Goal: Task Accomplishment & Management: Complete application form

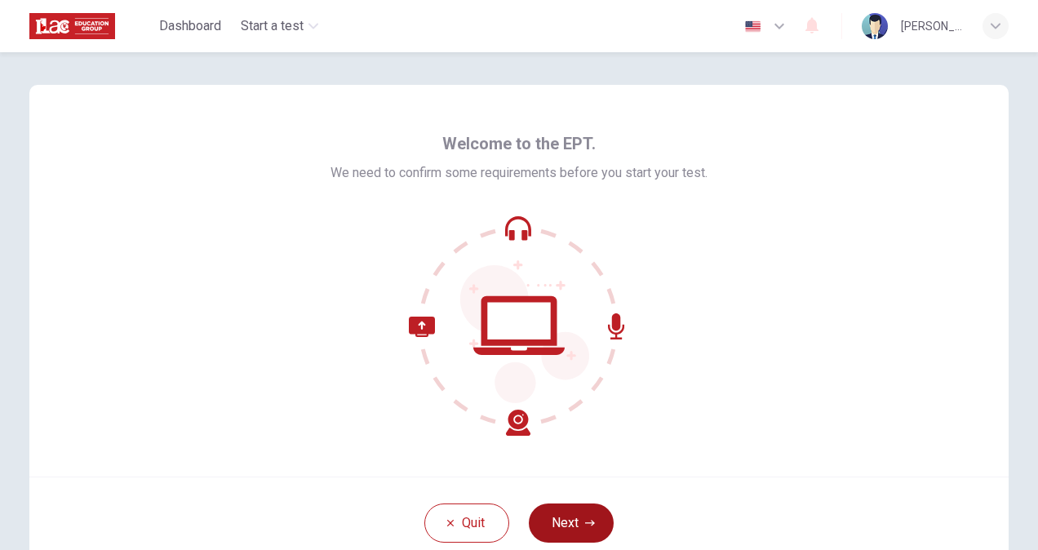
click at [585, 516] on button "Next" at bounding box center [571, 522] width 85 height 39
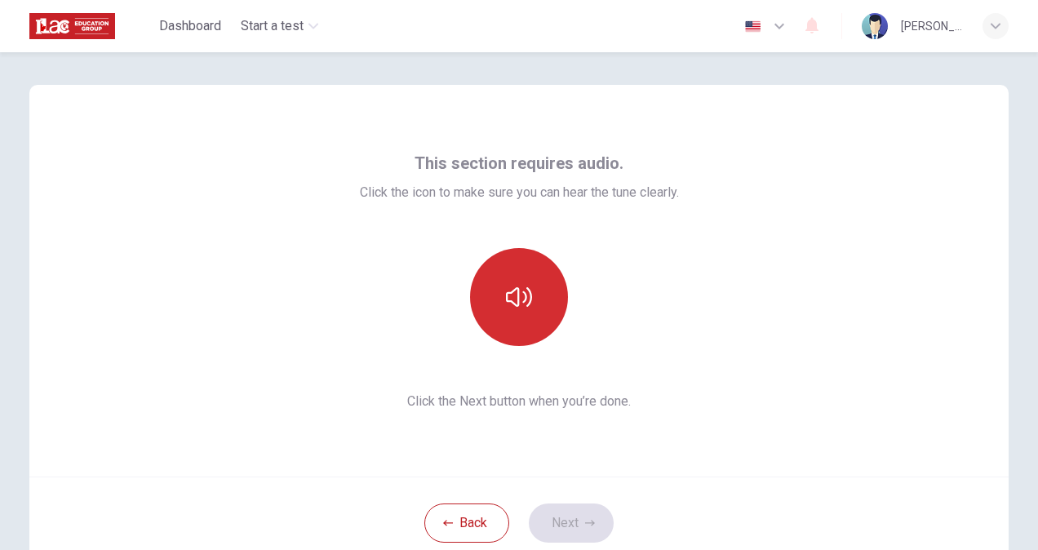
click at [516, 315] on button "button" at bounding box center [519, 297] width 98 height 98
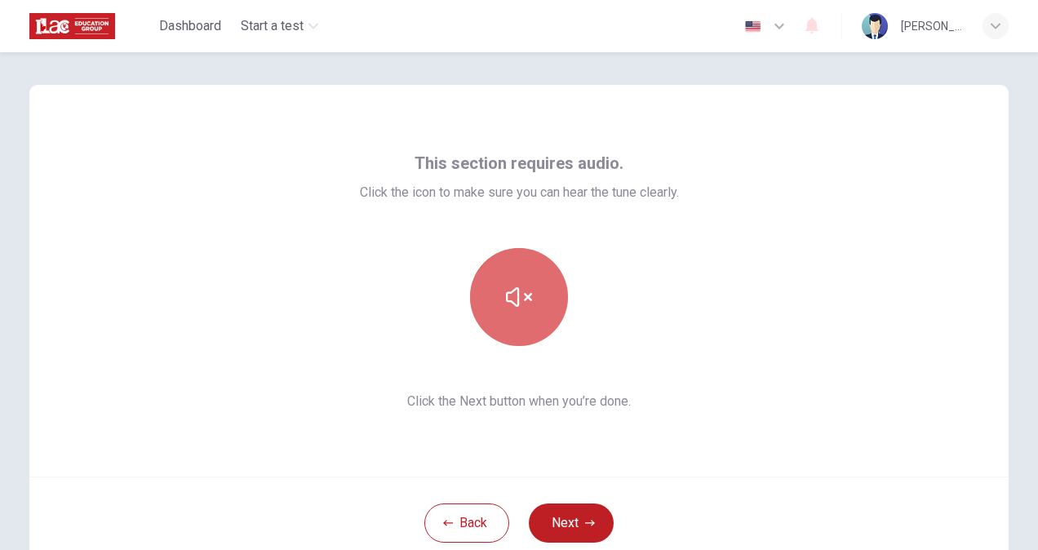
click at [524, 294] on icon "button" at bounding box center [519, 297] width 26 height 26
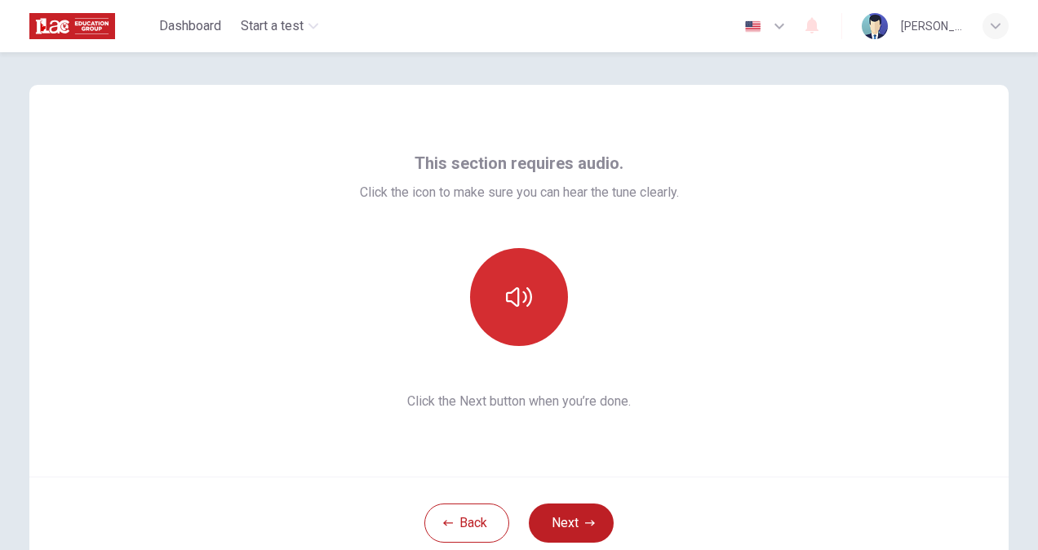
click at [524, 294] on icon "button" at bounding box center [519, 297] width 26 height 26
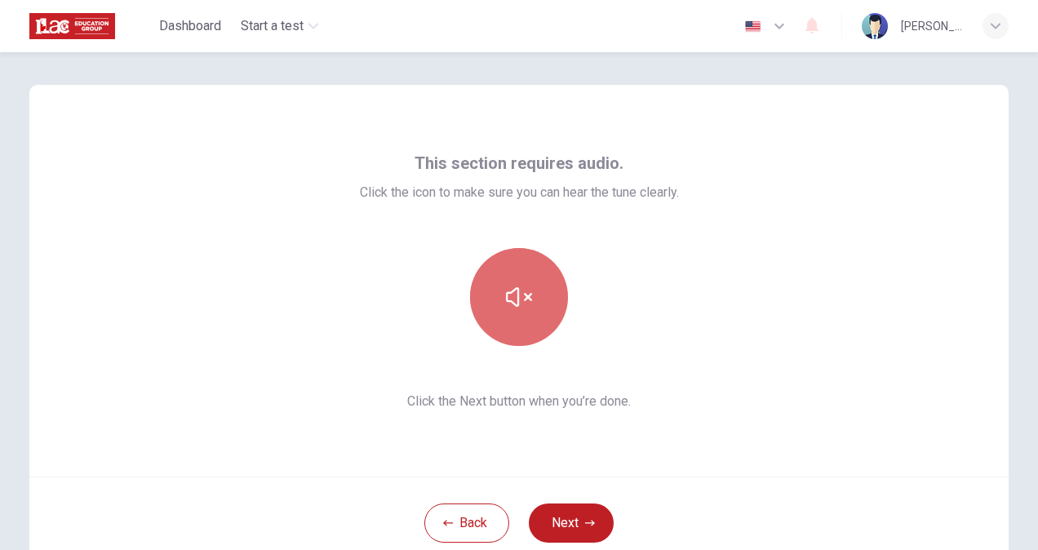
click at [524, 294] on icon "button" at bounding box center [519, 297] width 26 height 26
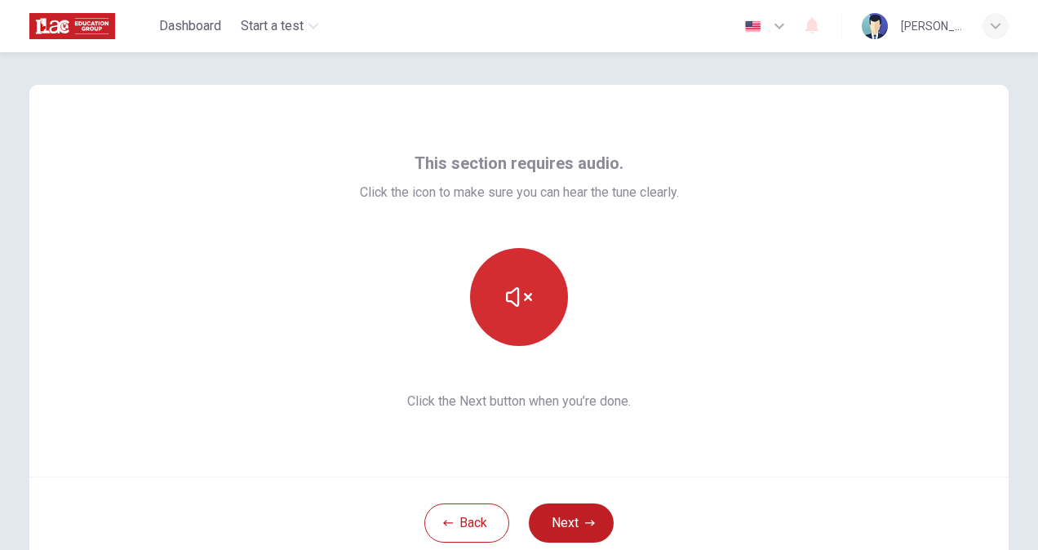
click at [524, 294] on icon "button" at bounding box center [519, 297] width 26 height 26
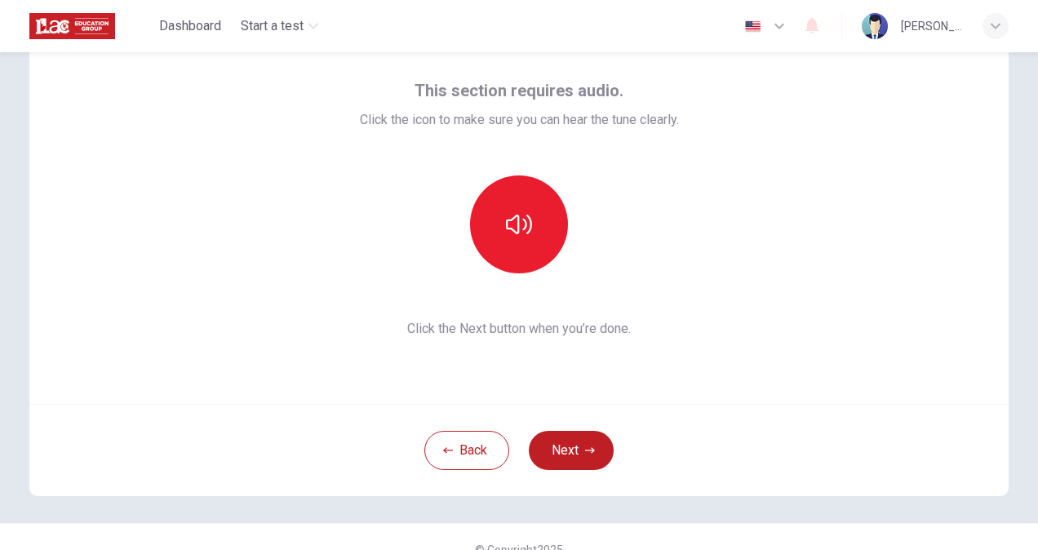
scroll to position [98, 0]
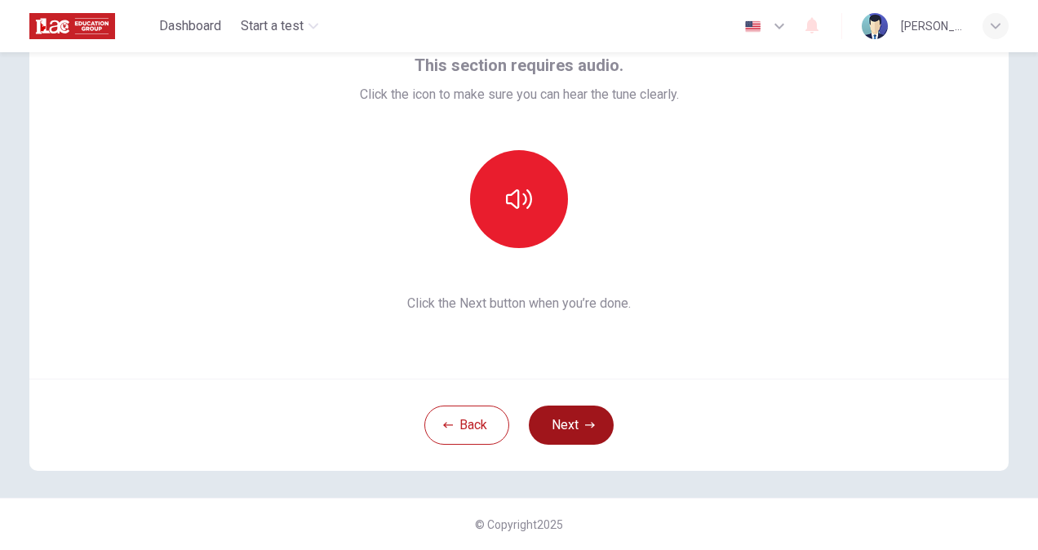
click at [562, 422] on button "Next" at bounding box center [571, 424] width 85 height 39
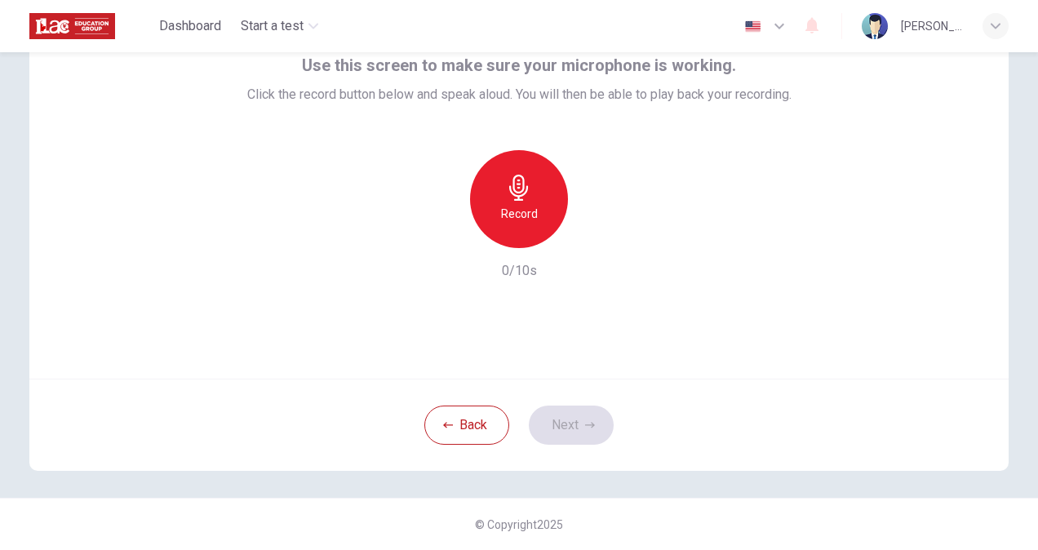
scroll to position [0, 0]
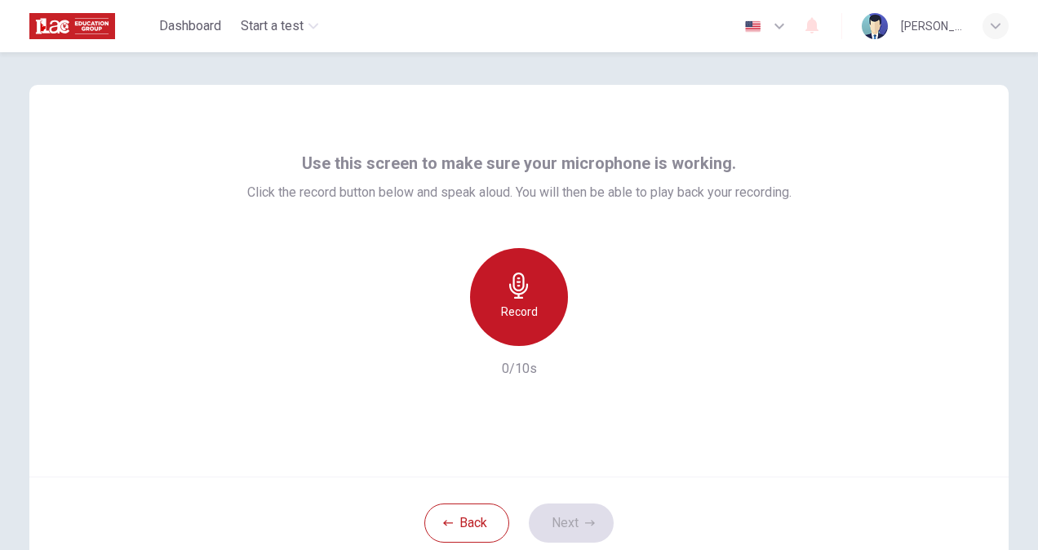
click at [538, 313] on div "Record" at bounding box center [519, 297] width 98 height 98
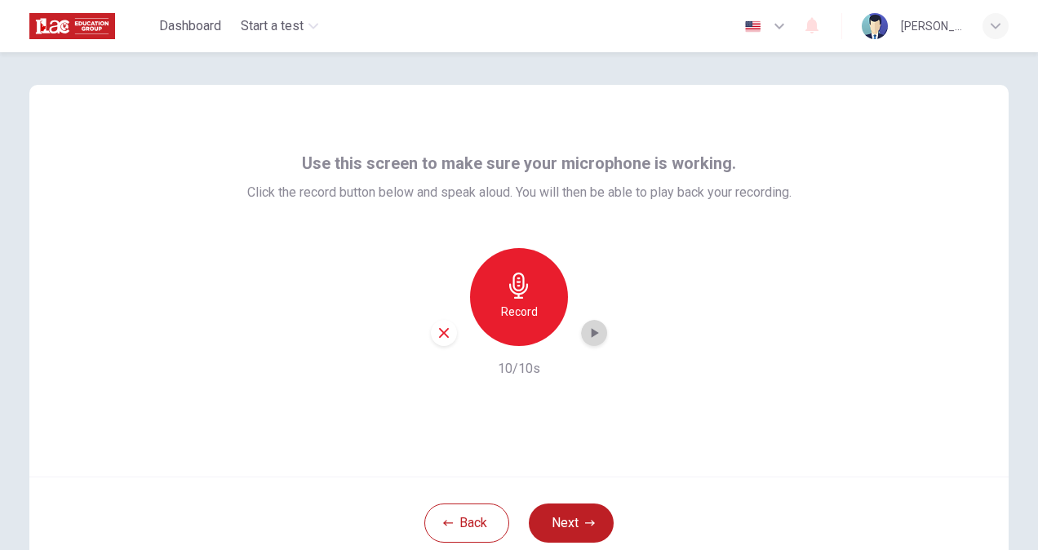
click at [591, 332] on icon "button" at bounding box center [594, 333] width 7 height 10
click at [560, 516] on button "Next" at bounding box center [571, 522] width 85 height 39
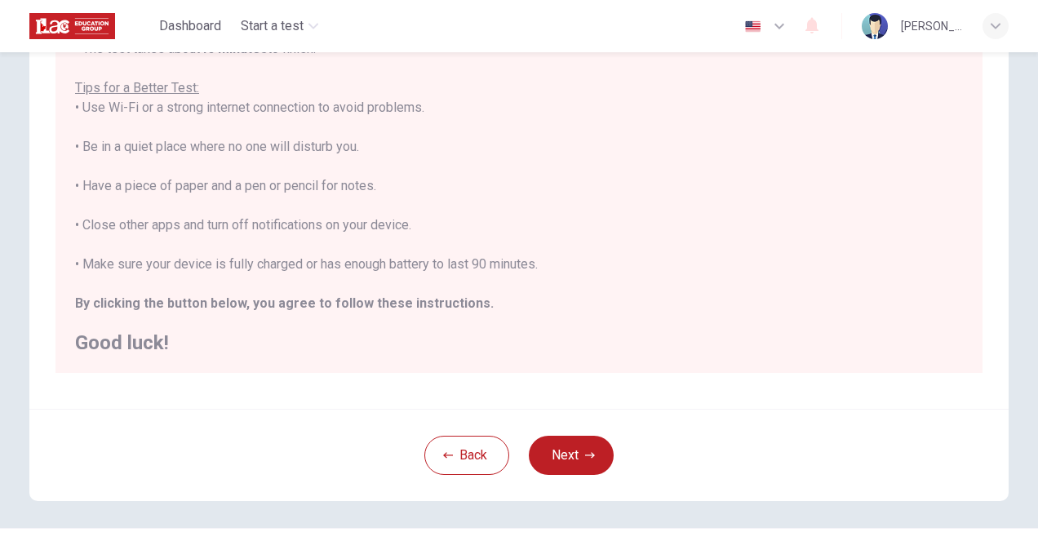
scroll to position [305, 0]
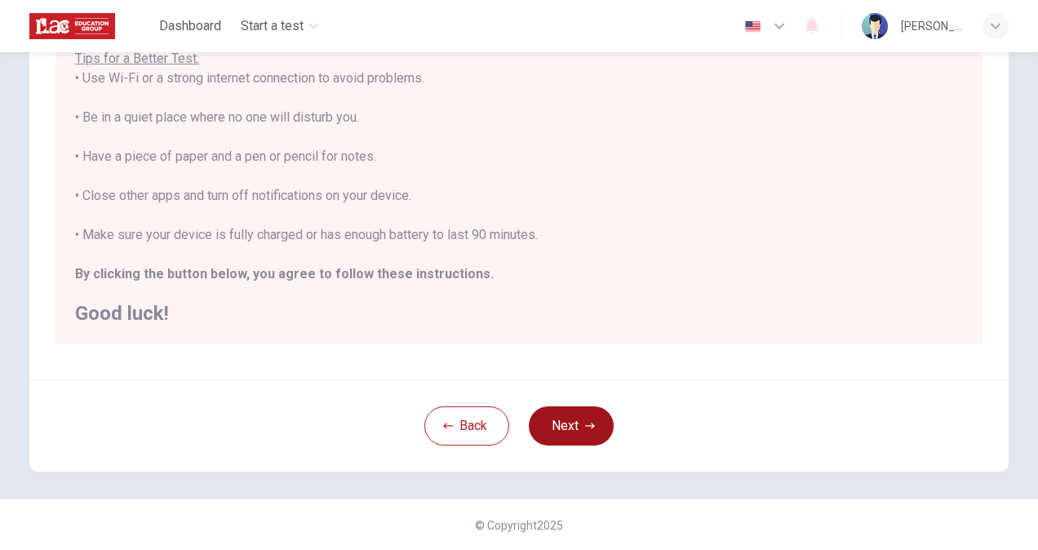
click at [556, 423] on button "Next" at bounding box center [571, 425] width 85 height 39
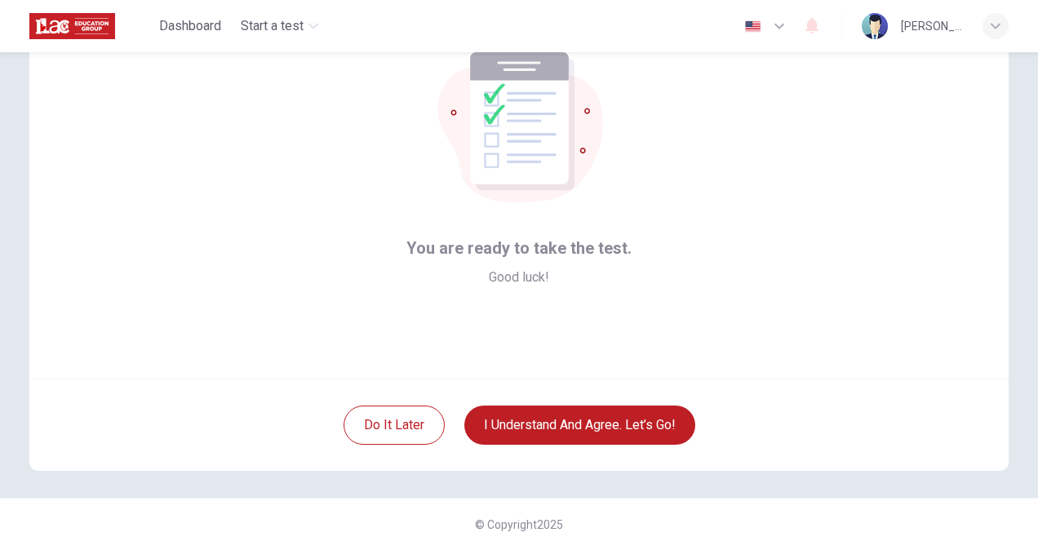
scroll to position [0, 0]
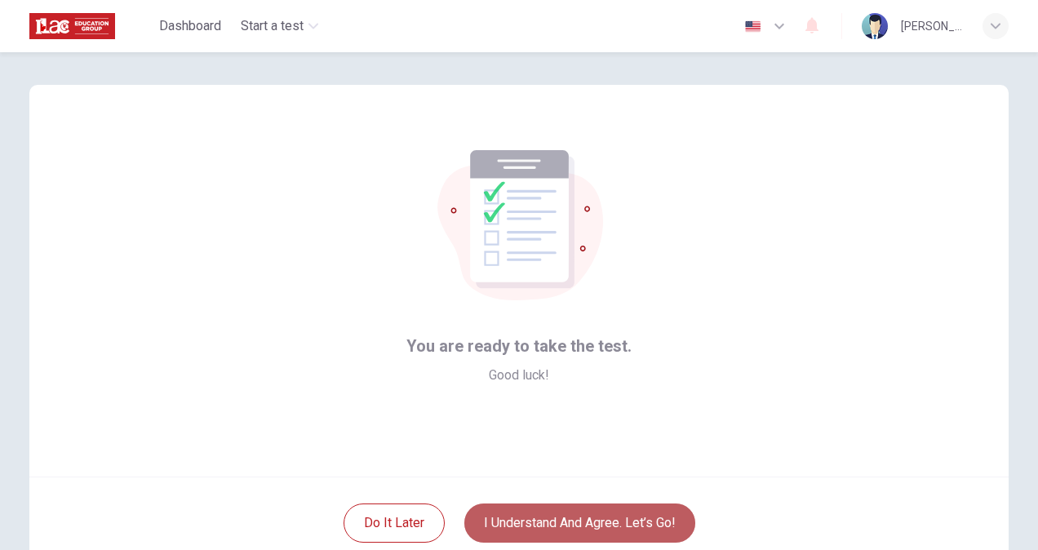
click at [560, 527] on button "I understand and agree. Let’s go!" at bounding box center [579, 522] width 231 height 39
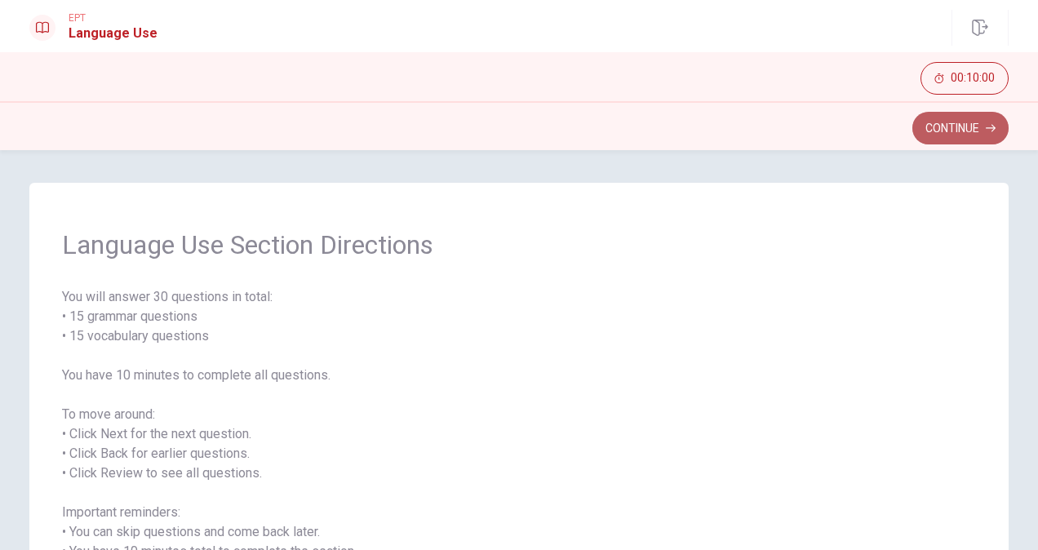
click at [958, 136] on button "Continue" at bounding box center [960, 128] width 96 height 33
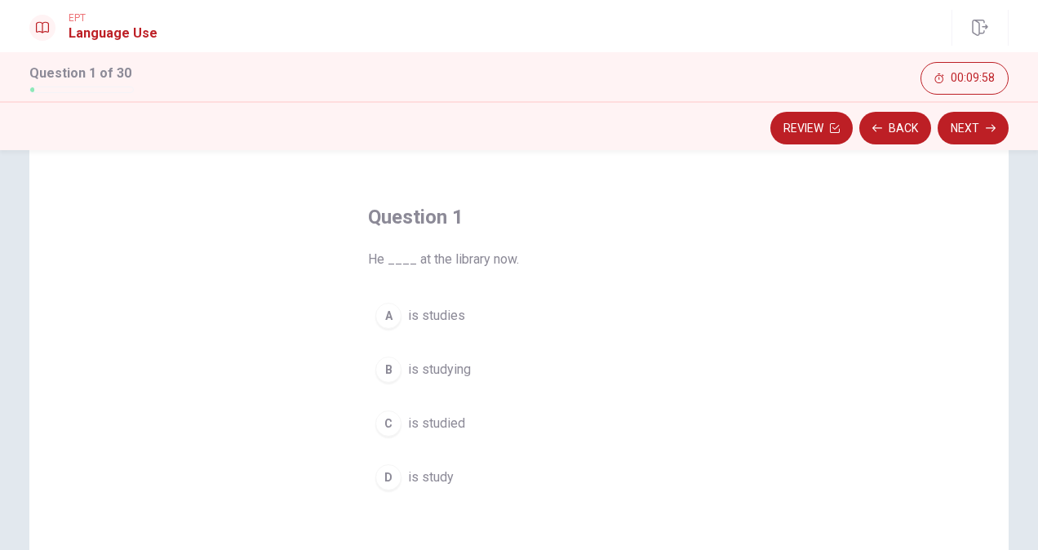
scroll to position [82, 0]
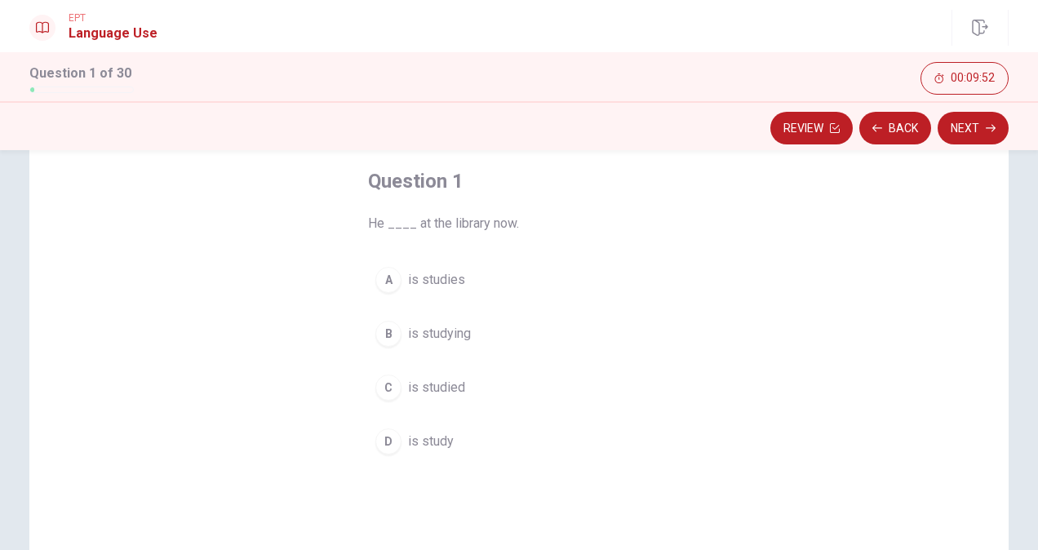
click at [386, 277] on div "A" at bounding box center [388, 280] width 26 height 26
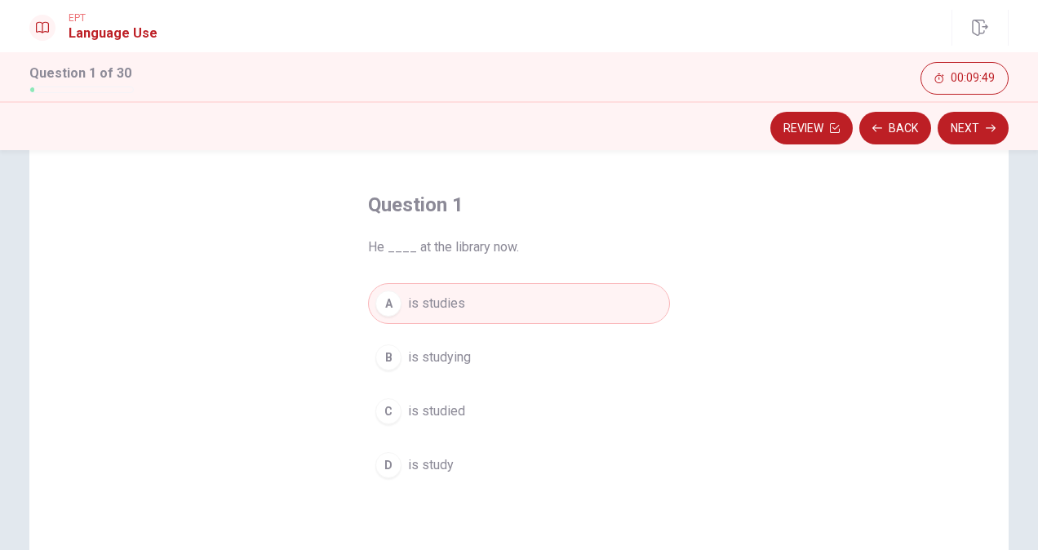
scroll to position [0, 0]
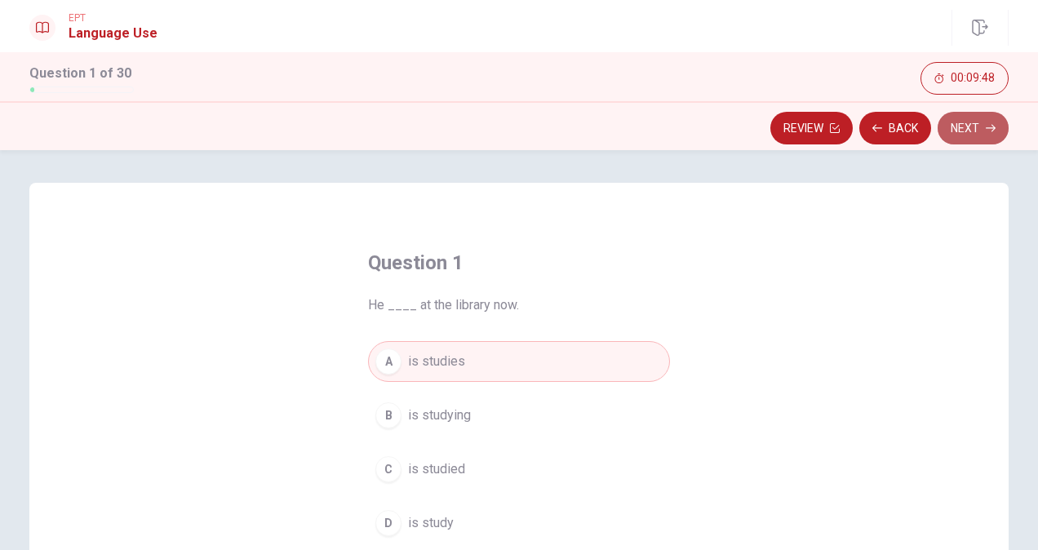
click at [985, 127] on button "Next" at bounding box center [972, 128] width 71 height 33
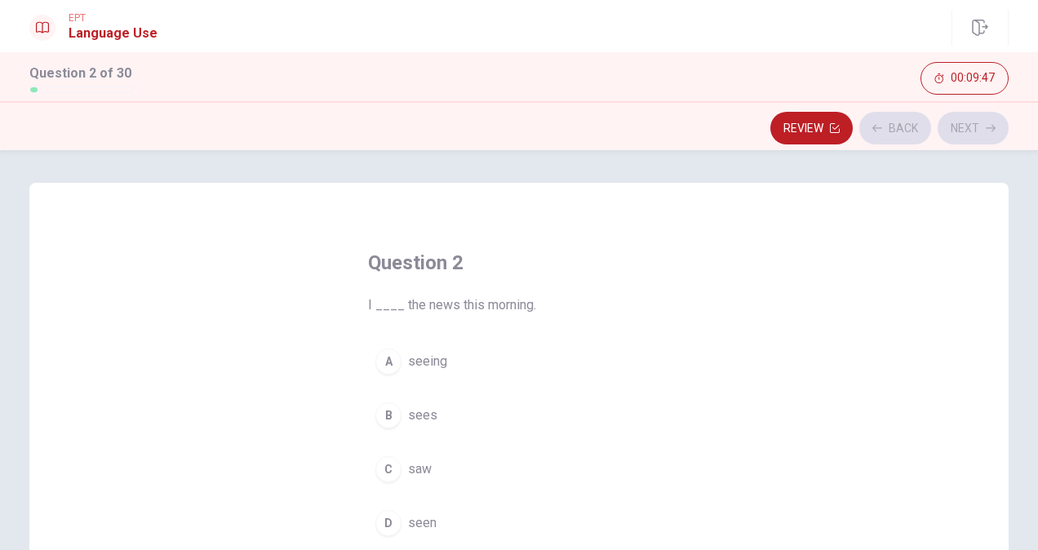
scroll to position [82, 0]
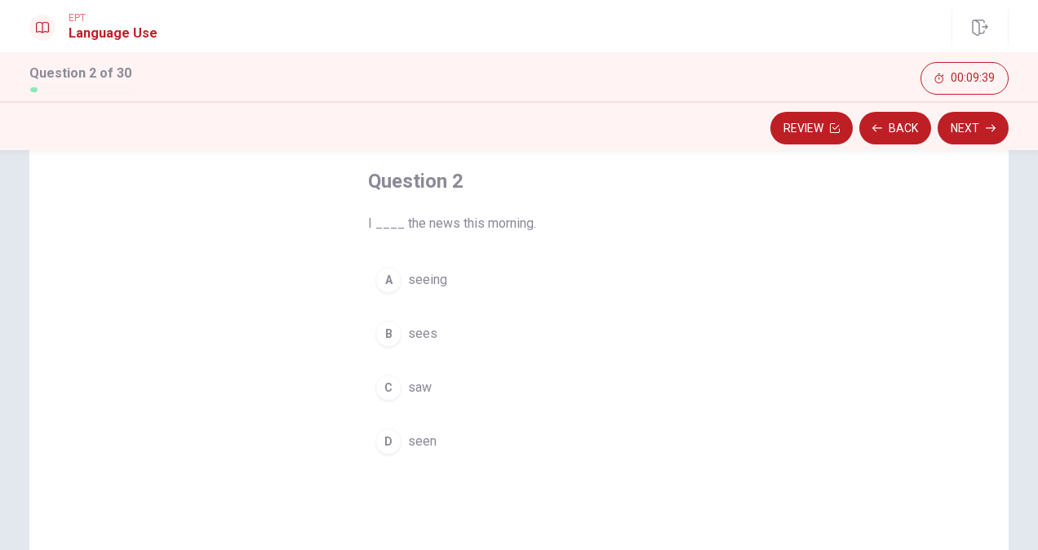
click at [385, 328] on div "B" at bounding box center [388, 334] width 26 height 26
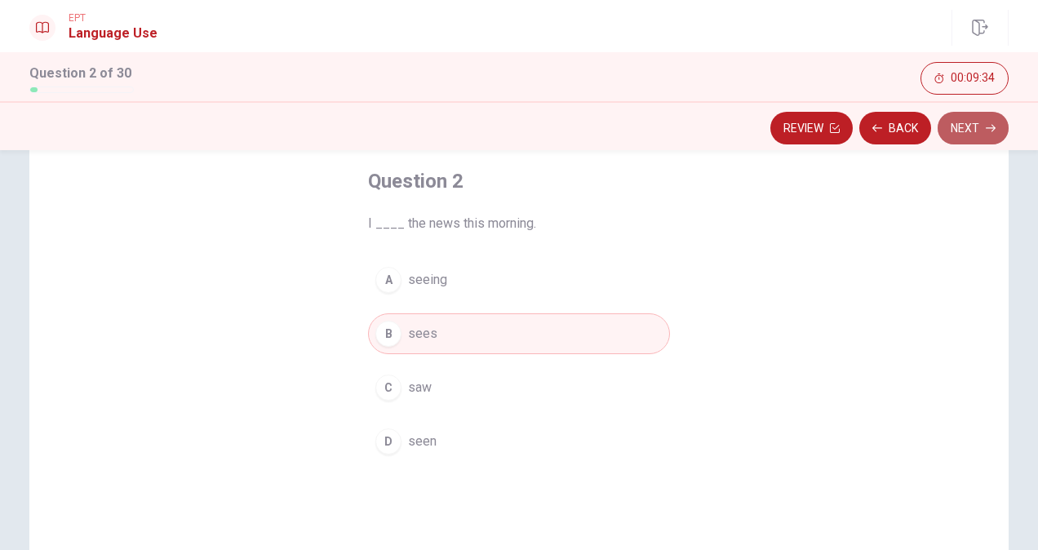
click at [971, 132] on button "Next" at bounding box center [972, 128] width 71 height 33
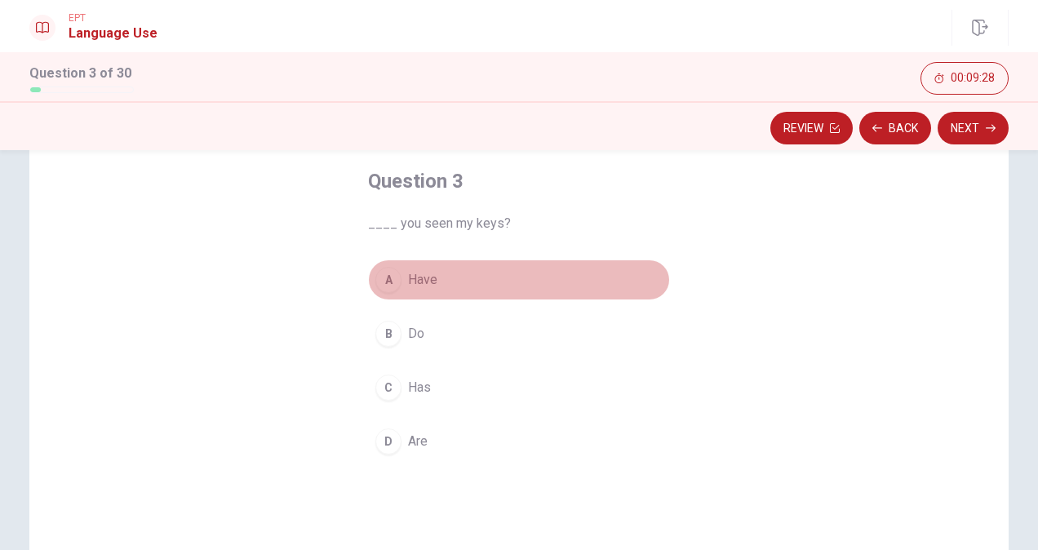
click at [392, 279] on div "A" at bounding box center [388, 280] width 26 height 26
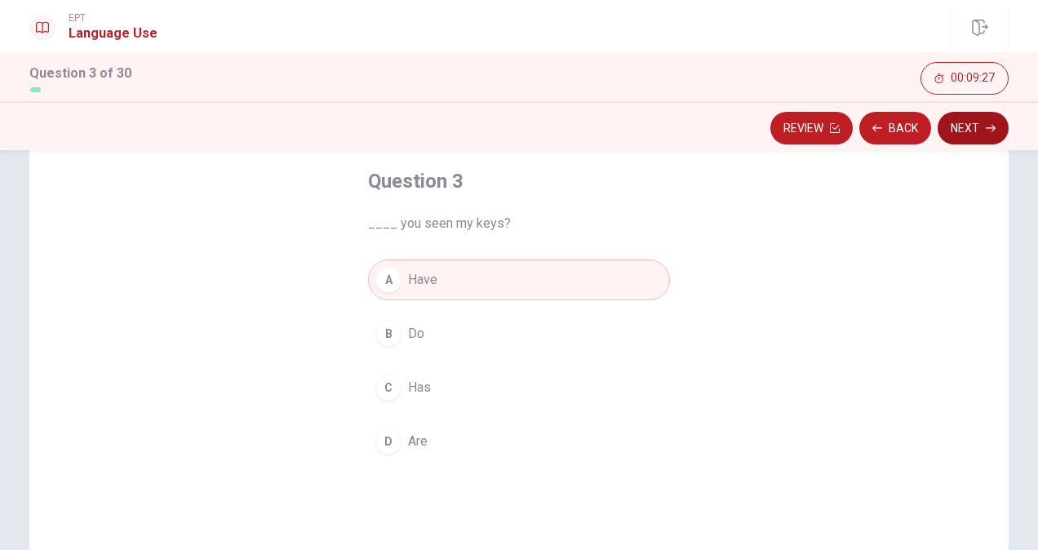
click at [965, 126] on button "Next" at bounding box center [972, 128] width 71 height 33
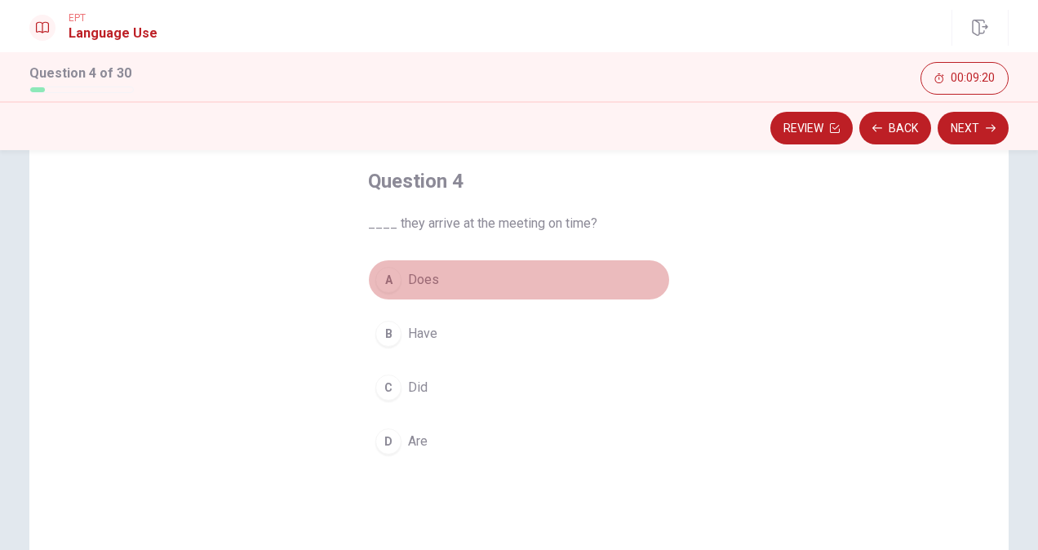
click at [387, 279] on div "A" at bounding box center [388, 280] width 26 height 26
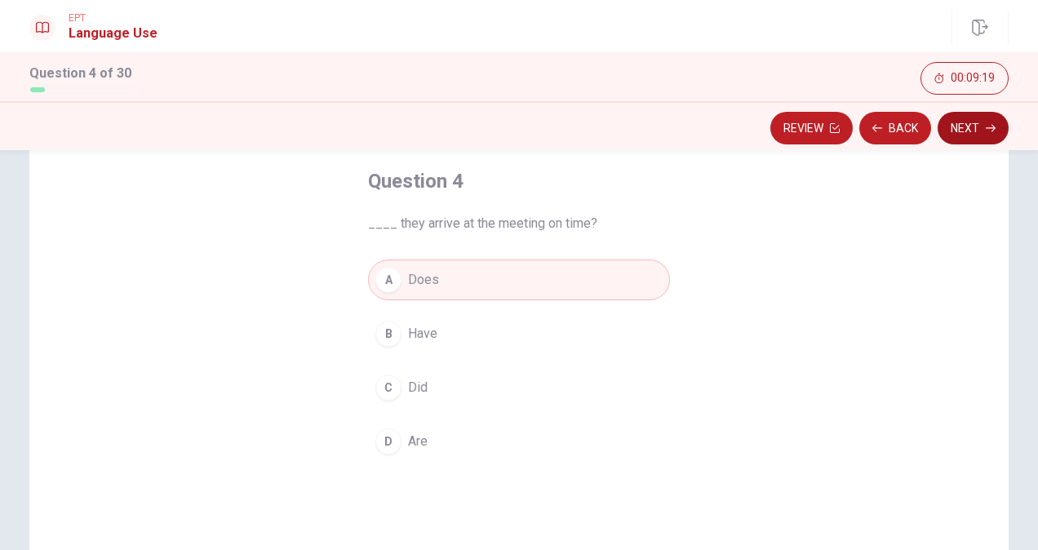
click at [971, 130] on button "Next" at bounding box center [972, 128] width 71 height 33
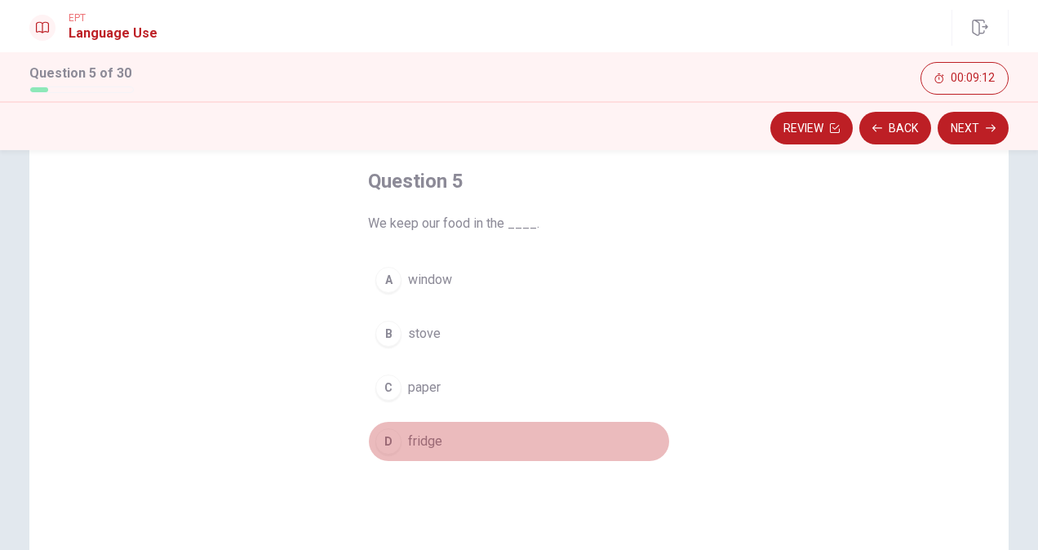
click at [413, 432] on span "fridge" at bounding box center [425, 442] width 34 height 20
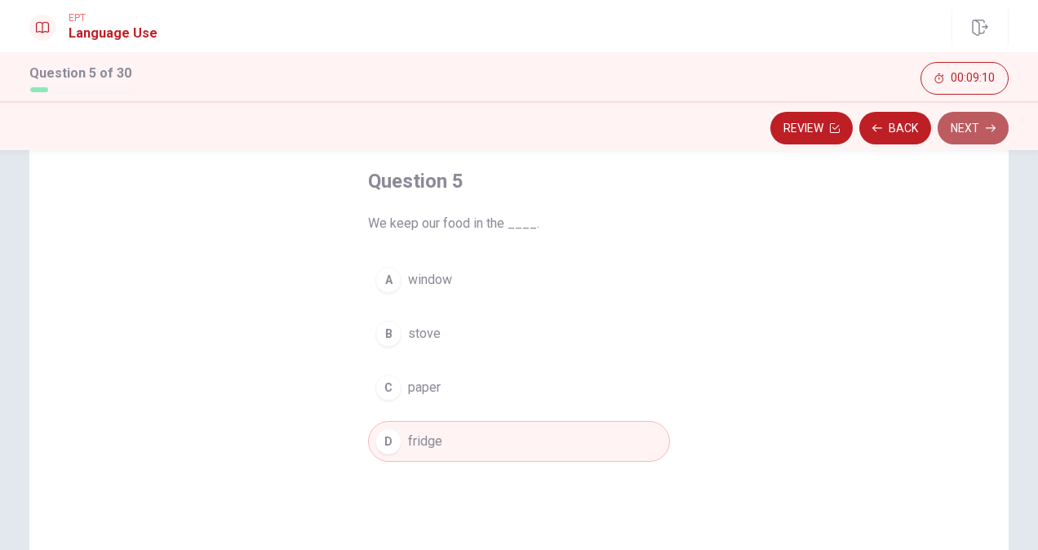
click at [981, 131] on button "Next" at bounding box center [972, 128] width 71 height 33
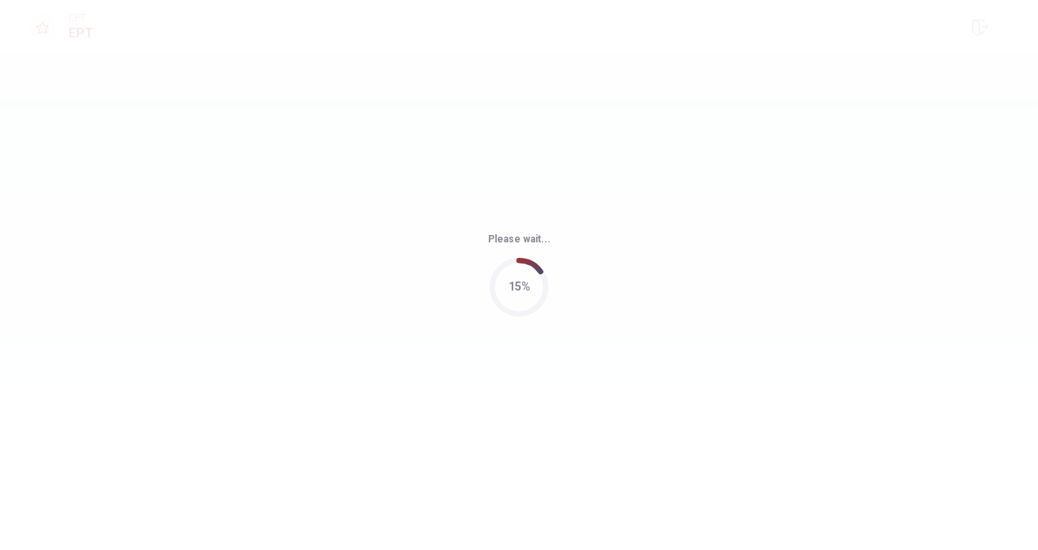
scroll to position [0, 0]
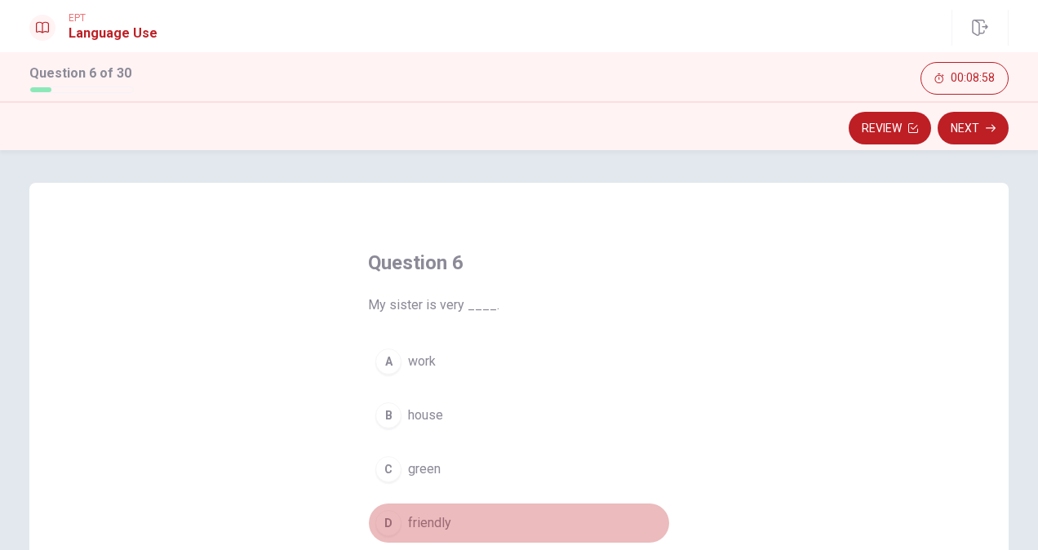
click at [375, 530] on div "D" at bounding box center [388, 523] width 26 height 26
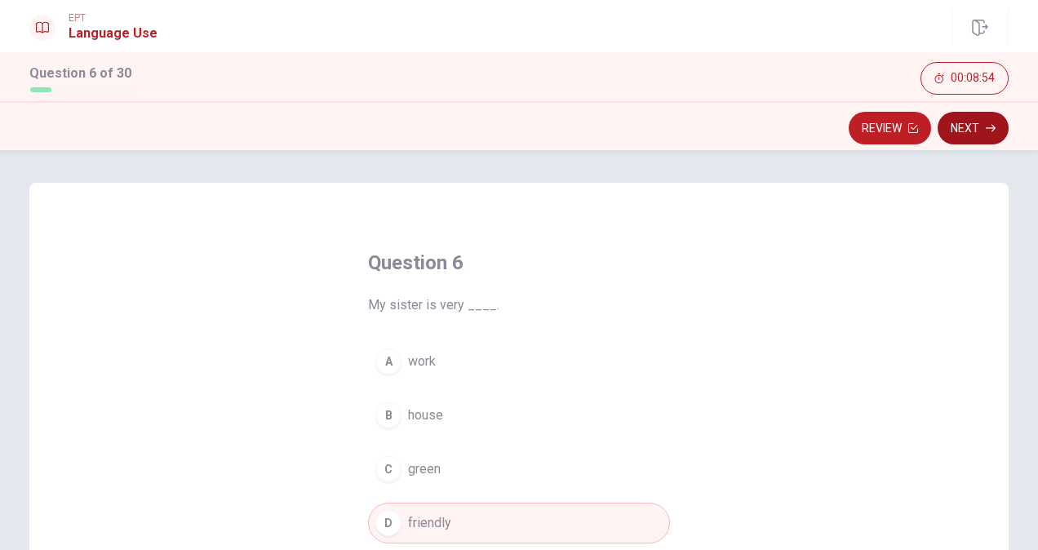
click at [981, 122] on button "Next" at bounding box center [972, 128] width 71 height 33
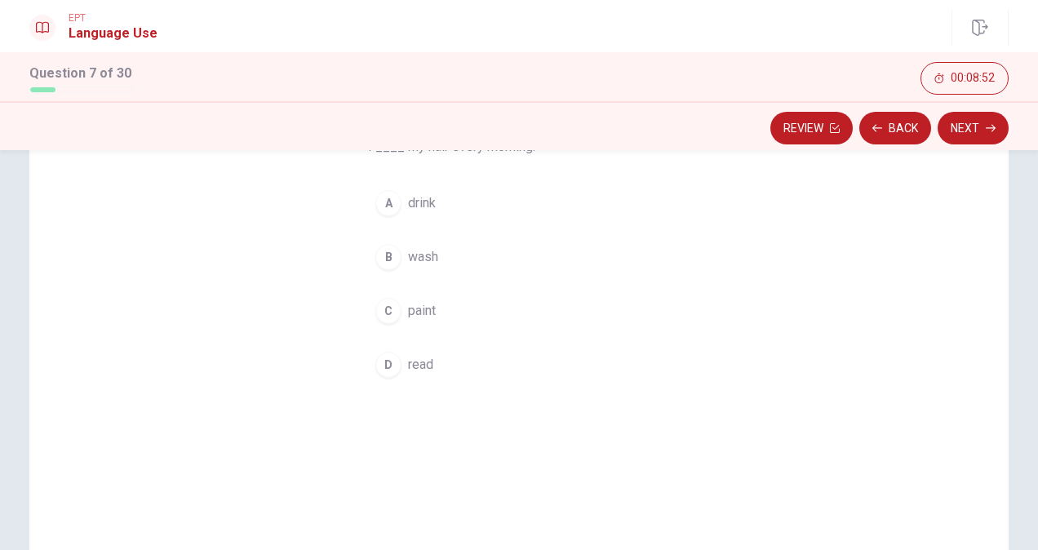
scroll to position [122, 0]
click at [400, 290] on button "B wash" at bounding box center [519, 293] width 302 height 41
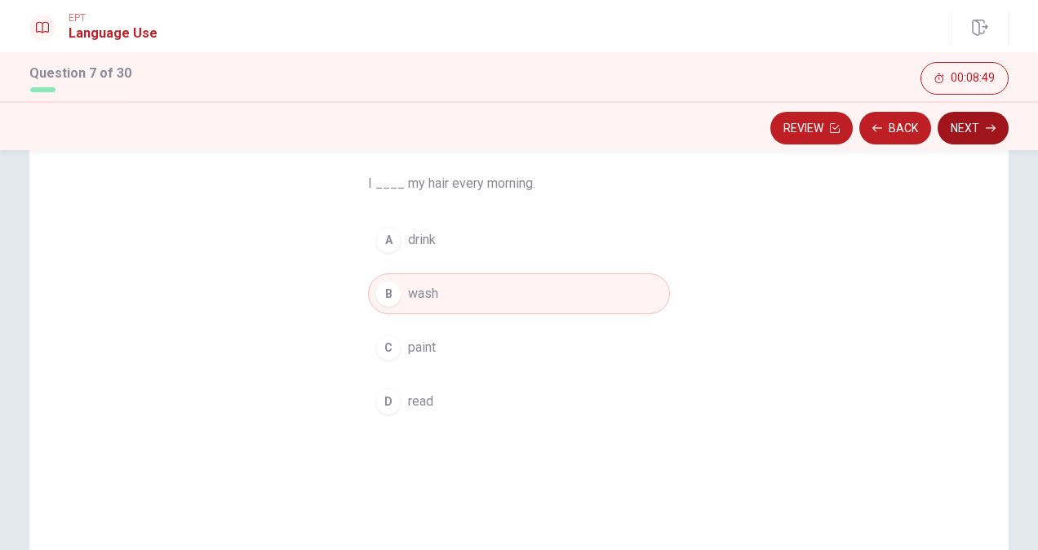
click at [966, 131] on button "Next" at bounding box center [972, 128] width 71 height 33
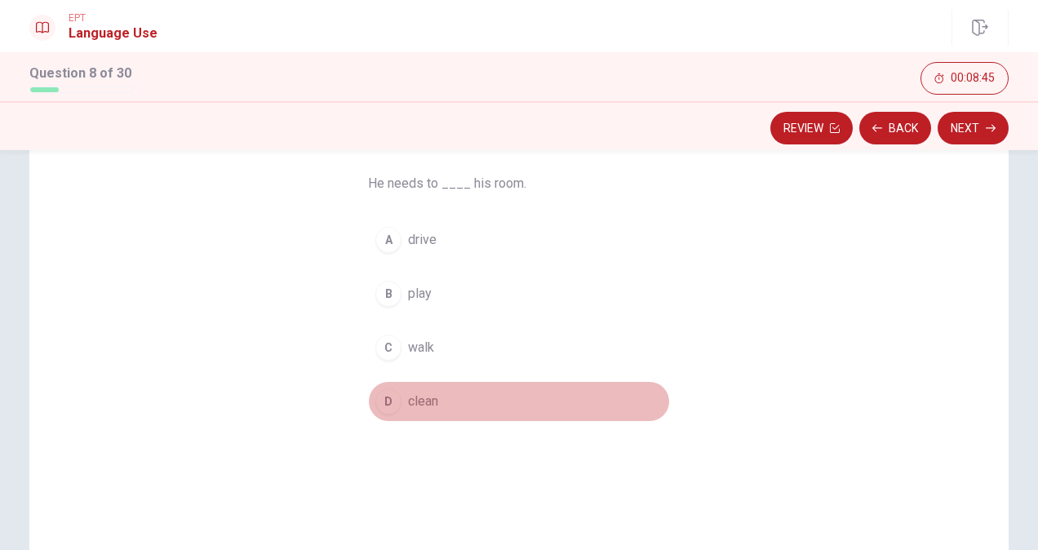
click at [414, 395] on span "clean" at bounding box center [423, 402] width 30 height 20
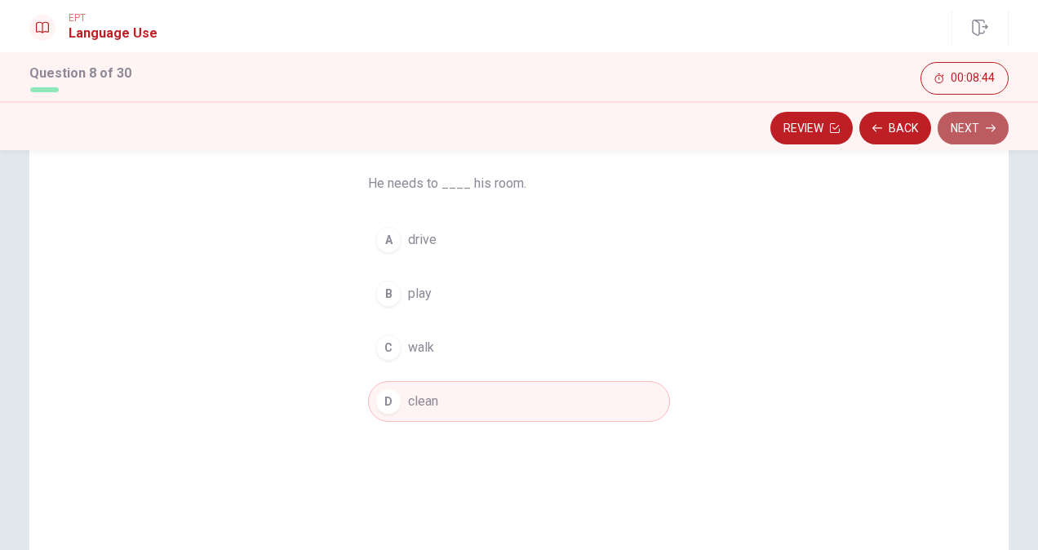
click at [984, 129] on button "Next" at bounding box center [972, 128] width 71 height 33
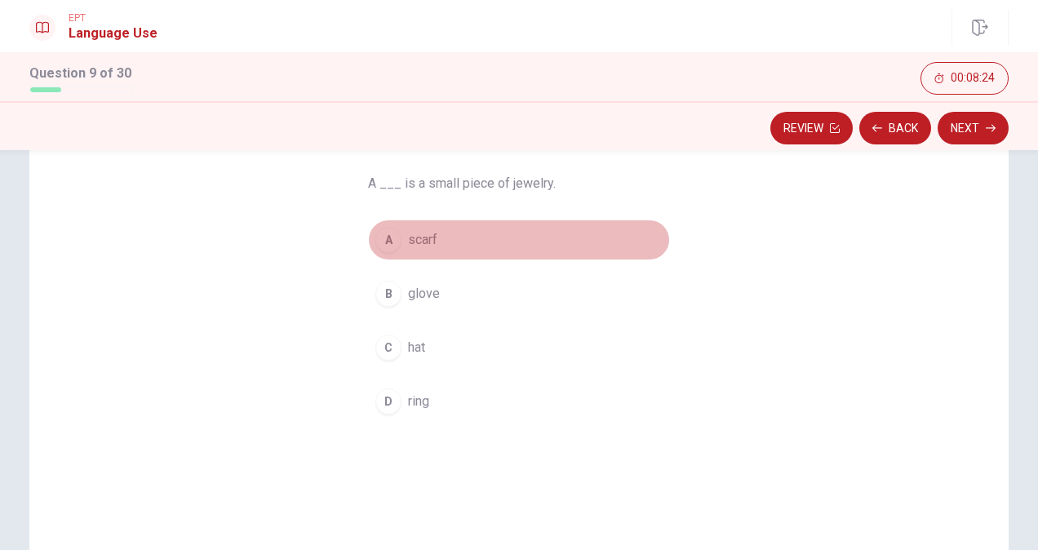
click at [376, 225] on button "A scarf" at bounding box center [519, 239] width 302 height 41
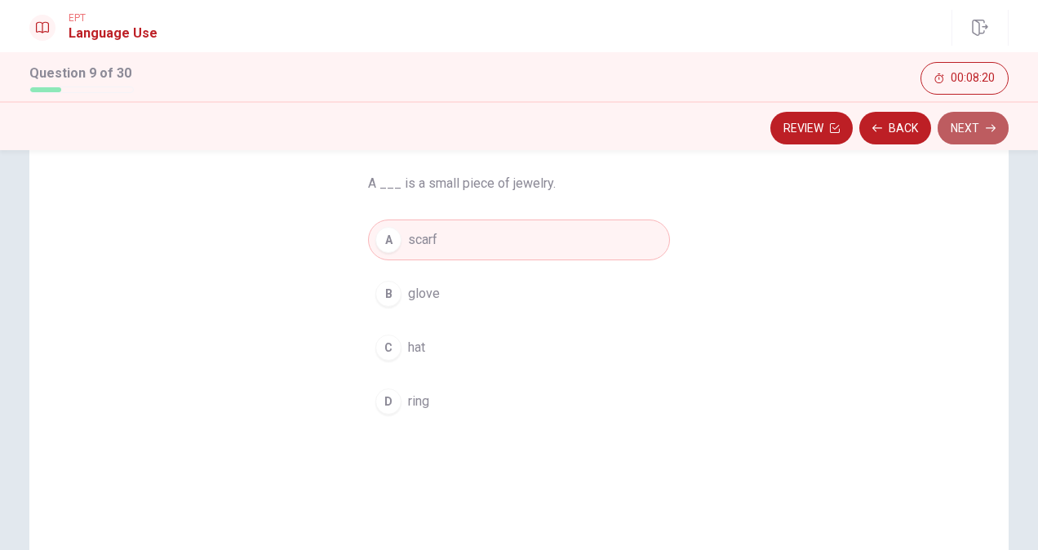
click at [978, 130] on button "Next" at bounding box center [972, 128] width 71 height 33
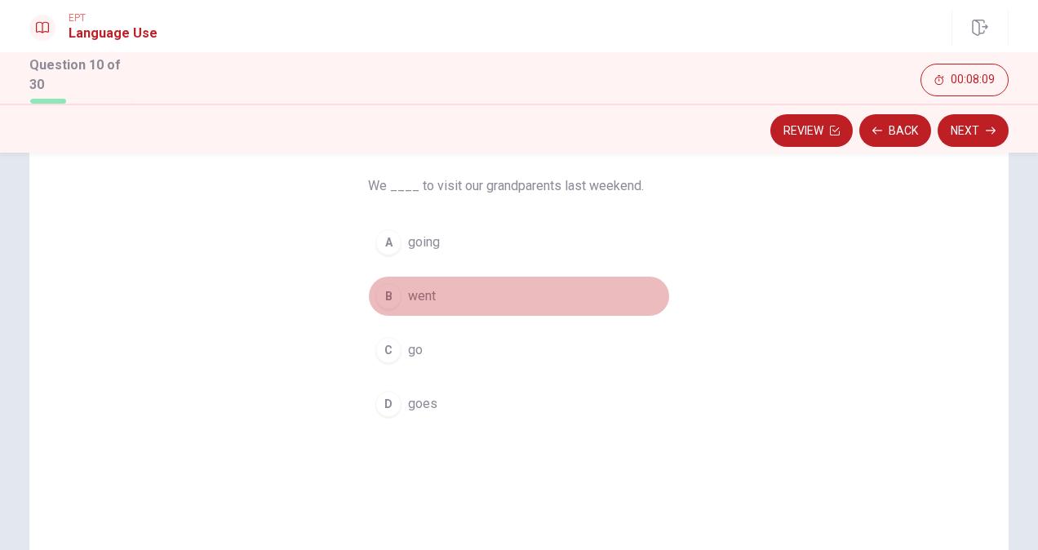
click at [419, 290] on span "went" at bounding box center [422, 296] width 28 height 20
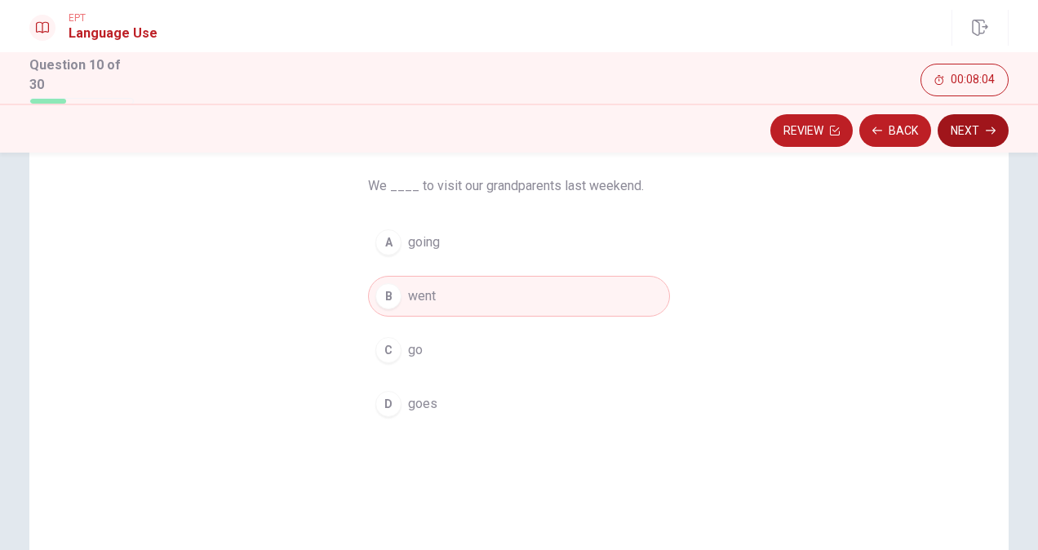
click at [980, 126] on button "Next" at bounding box center [972, 130] width 71 height 33
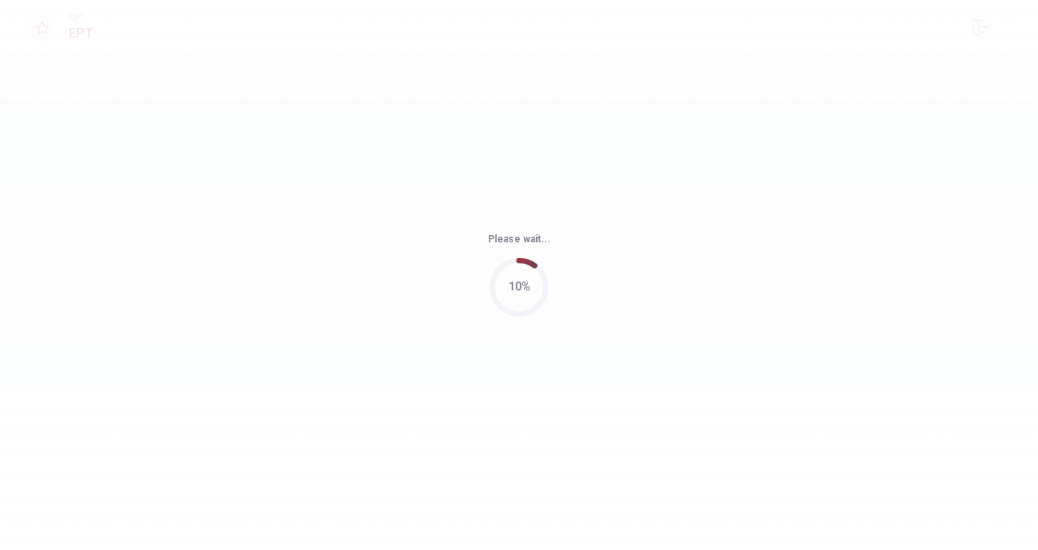
scroll to position [0, 0]
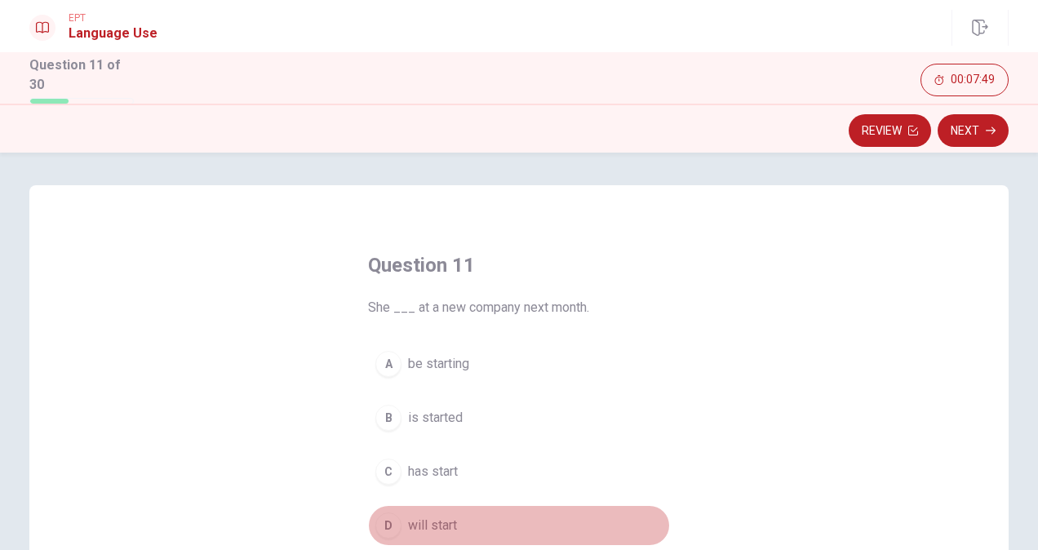
click at [435, 516] on span "will start" at bounding box center [432, 526] width 49 height 20
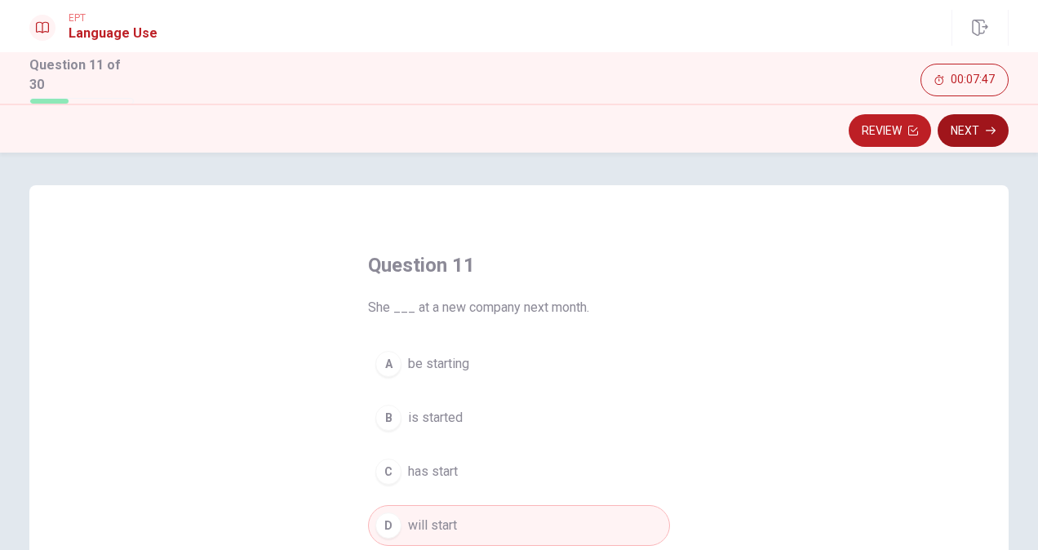
click at [979, 134] on button "Next" at bounding box center [972, 130] width 71 height 33
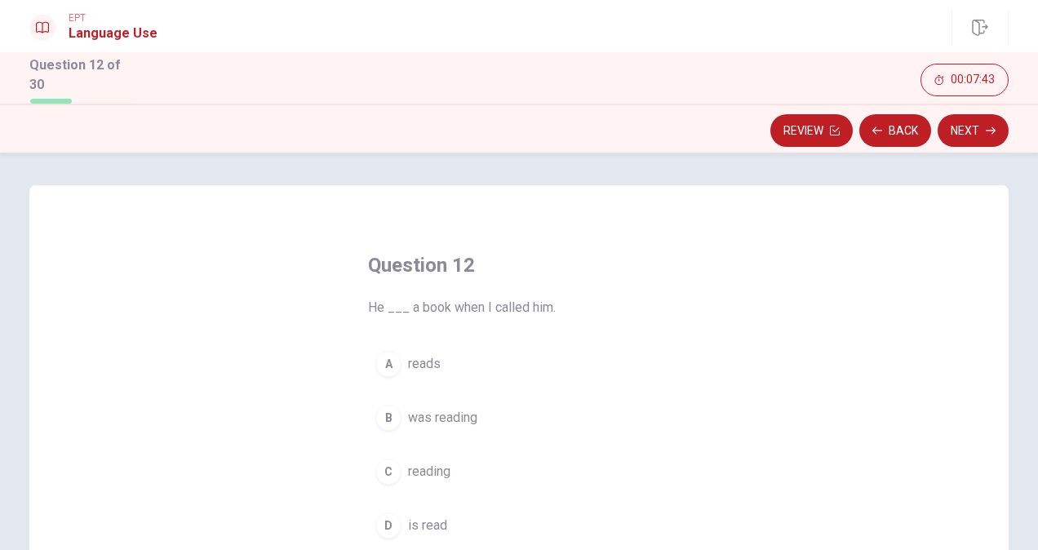
click at [427, 413] on span "was reading" at bounding box center [442, 418] width 69 height 20
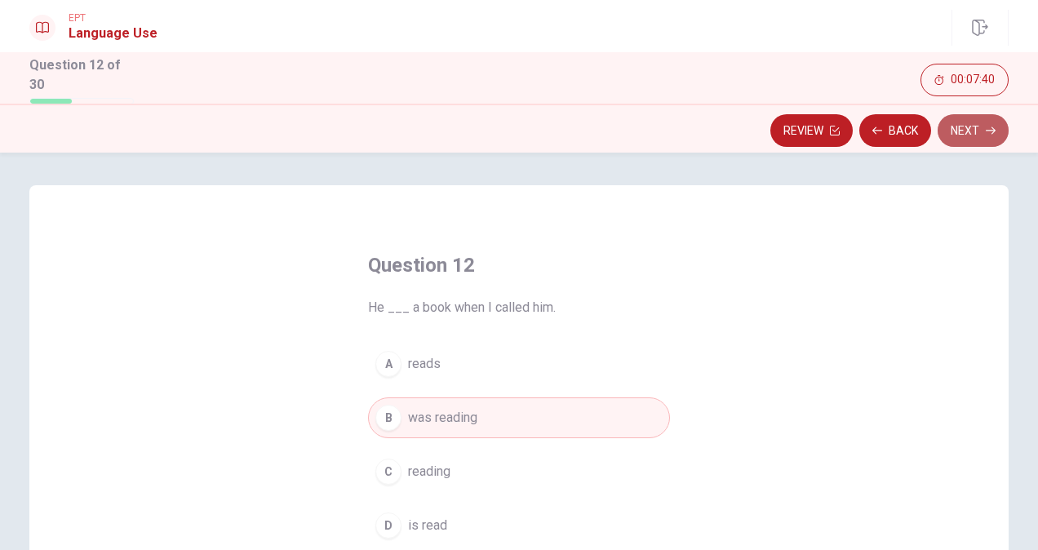
click at [966, 126] on button "Next" at bounding box center [972, 130] width 71 height 33
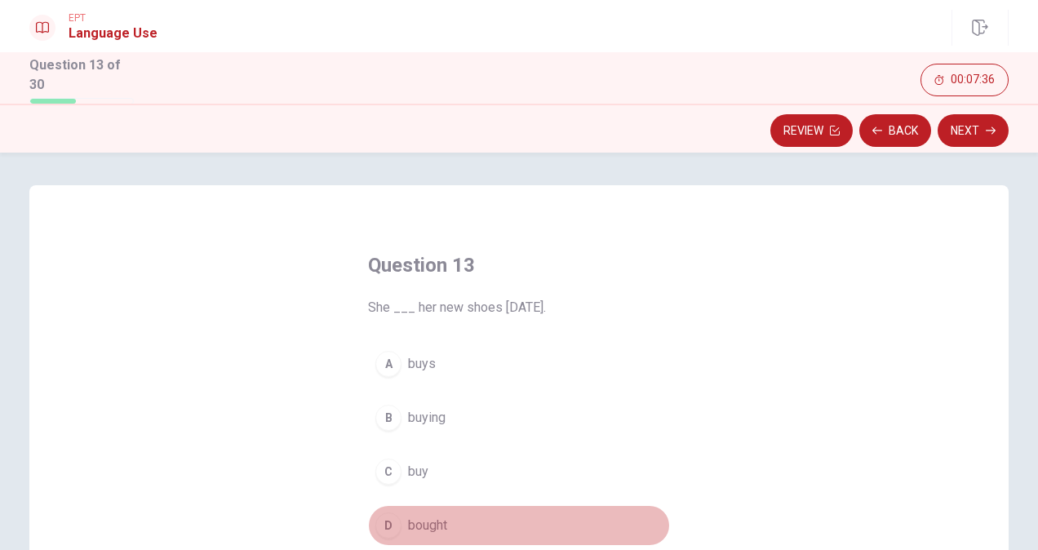
click at [432, 516] on span "bought" at bounding box center [427, 526] width 39 height 20
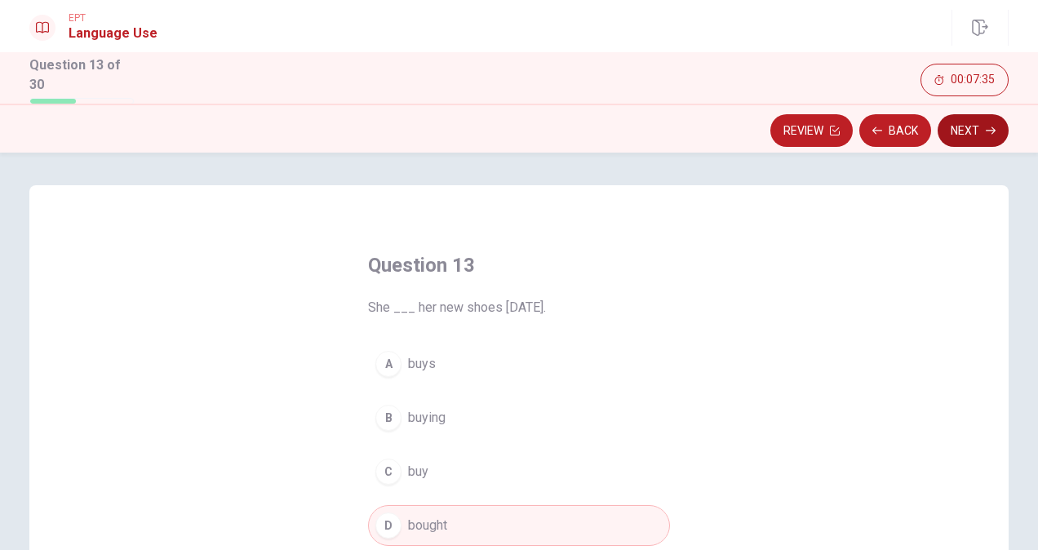
click at [967, 121] on button "Next" at bounding box center [972, 130] width 71 height 33
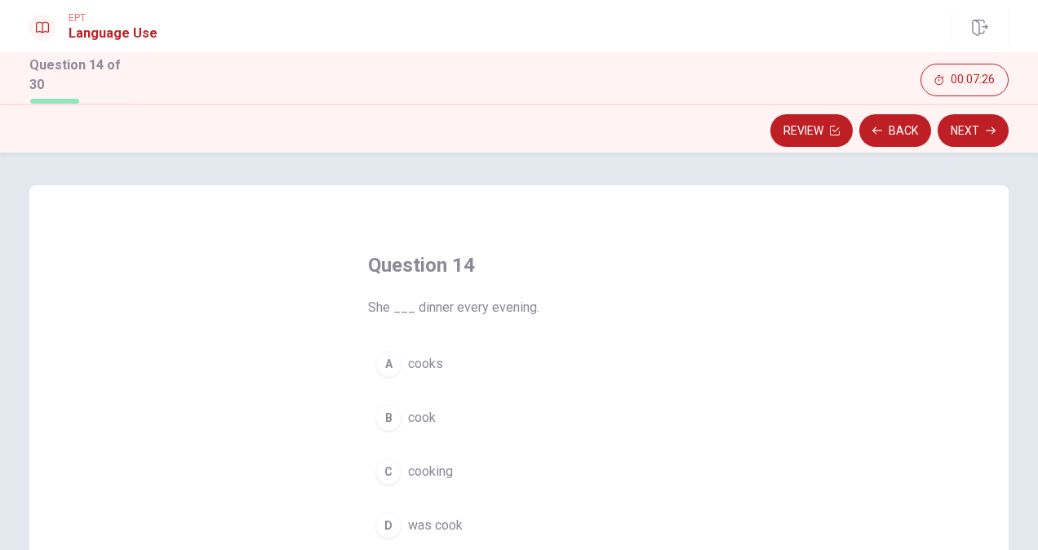
click at [422, 361] on span "cooks" at bounding box center [425, 364] width 35 height 20
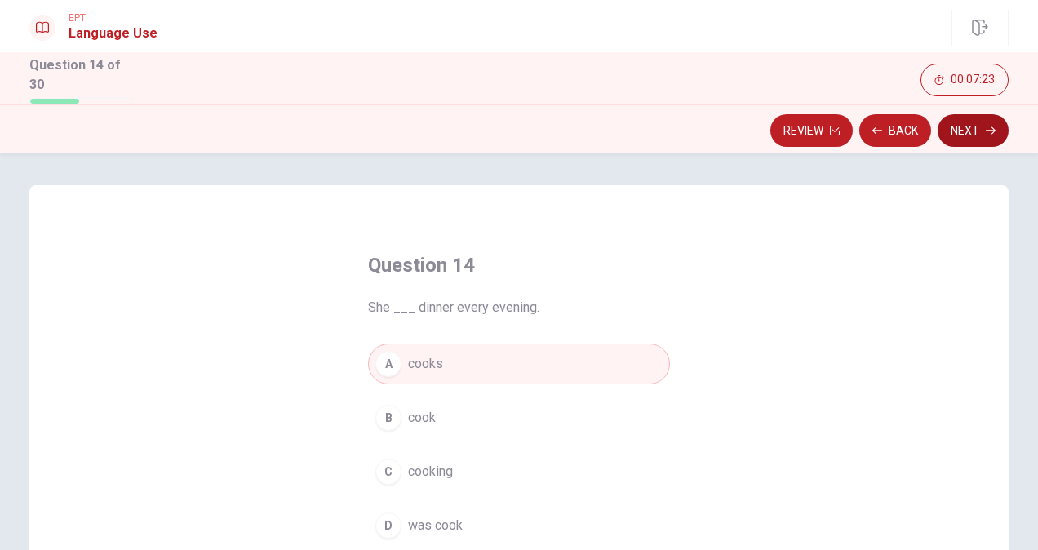
click at [969, 128] on button "Next" at bounding box center [972, 130] width 71 height 33
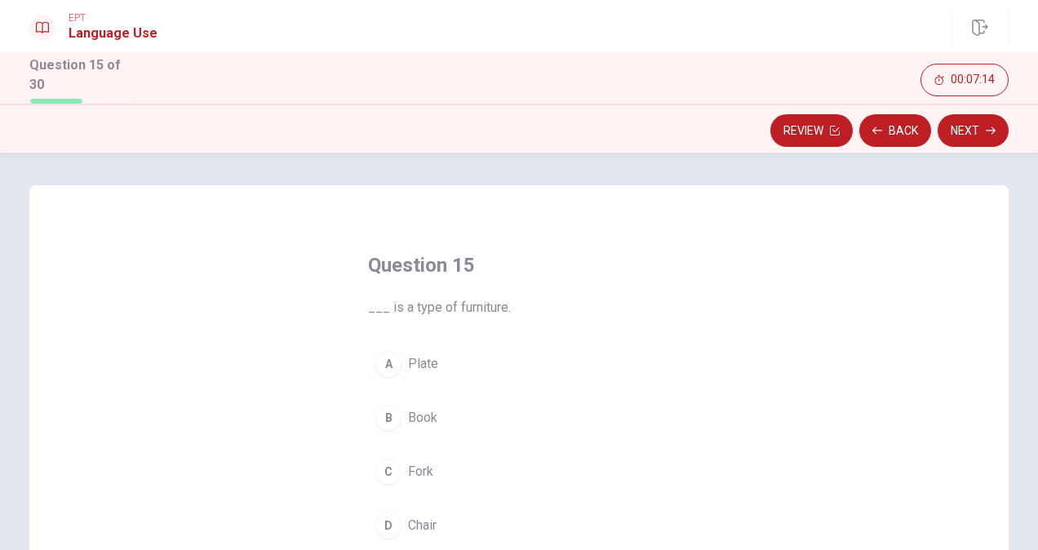
click at [408, 408] on span "Book" at bounding box center [422, 418] width 29 height 20
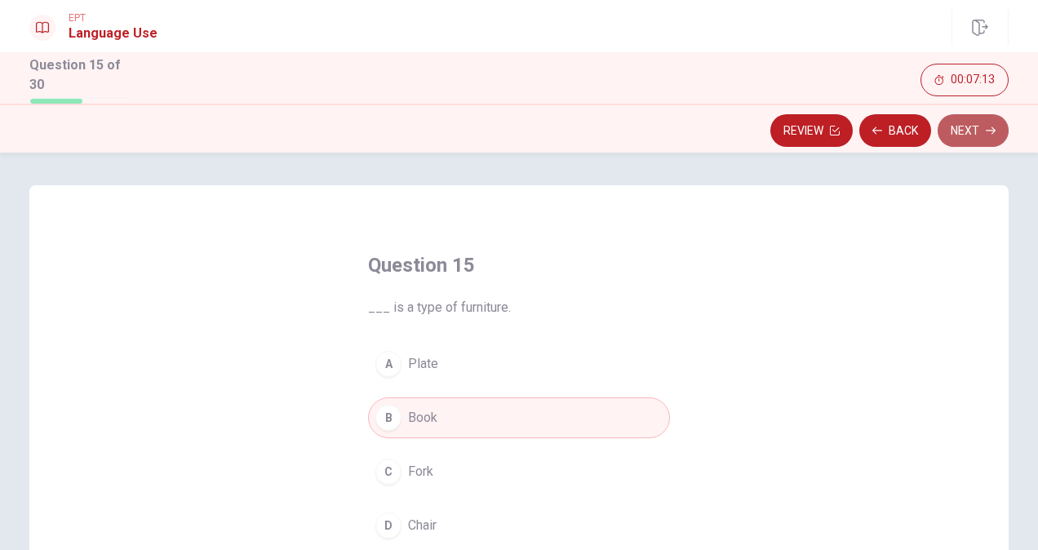
click at [989, 129] on icon "button" at bounding box center [990, 131] width 10 height 10
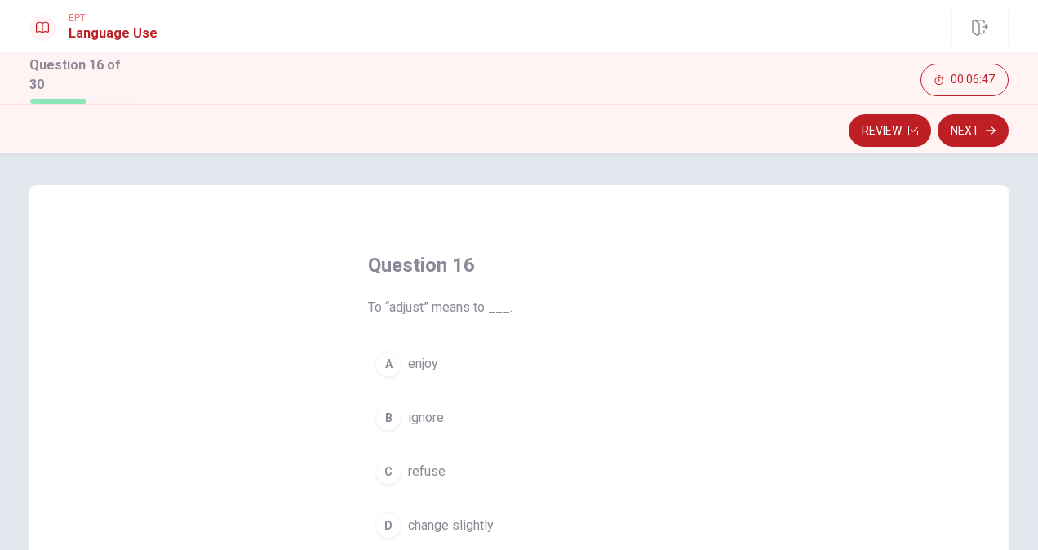
click at [424, 359] on span "enjoy" at bounding box center [423, 364] width 30 height 20
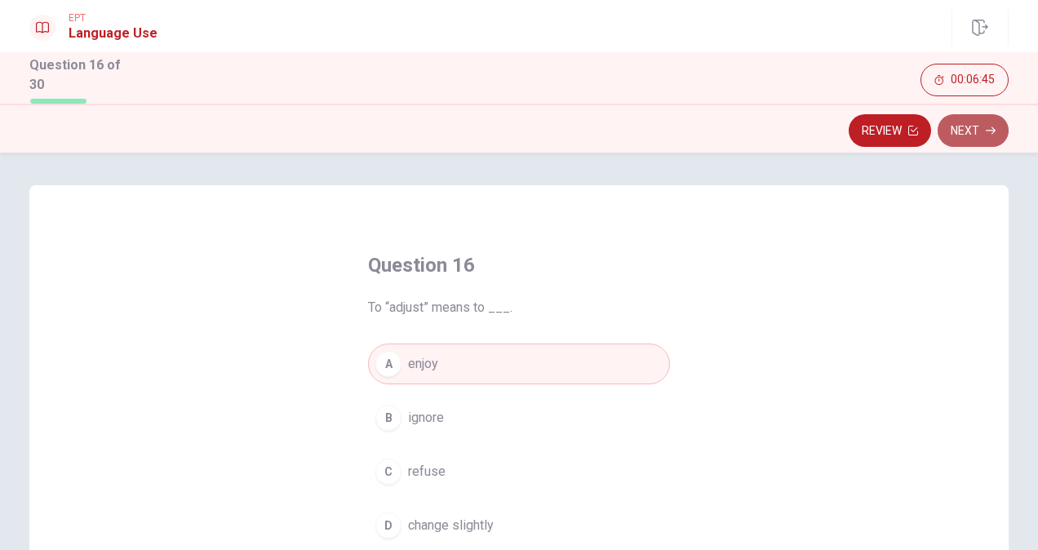
click at [977, 129] on button "Next" at bounding box center [972, 130] width 71 height 33
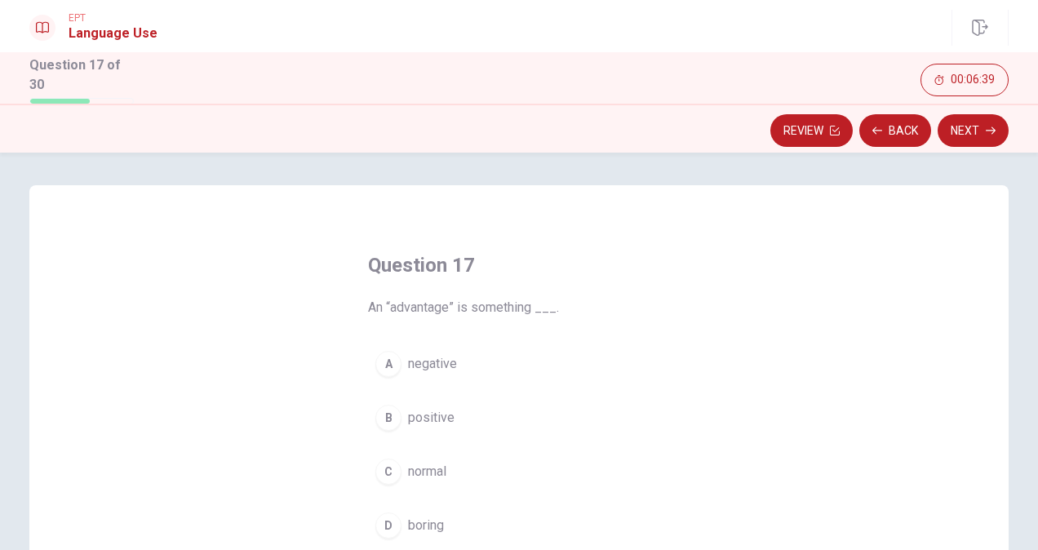
click at [411, 419] on span "positive" at bounding box center [431, 418] width 46 height 20
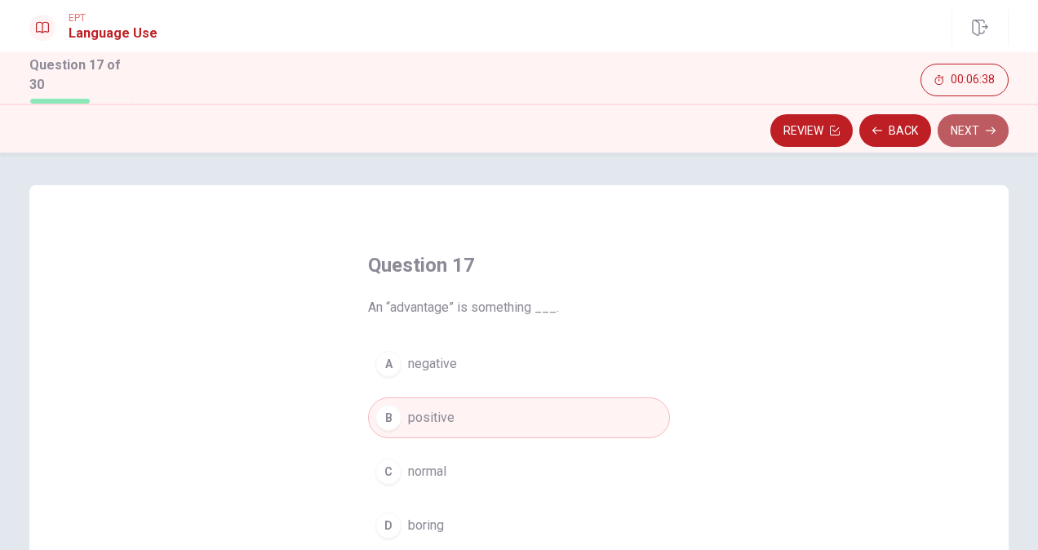
click at [983, 131] on button "Next" at bounding box center [972, 130] width 71 height 33
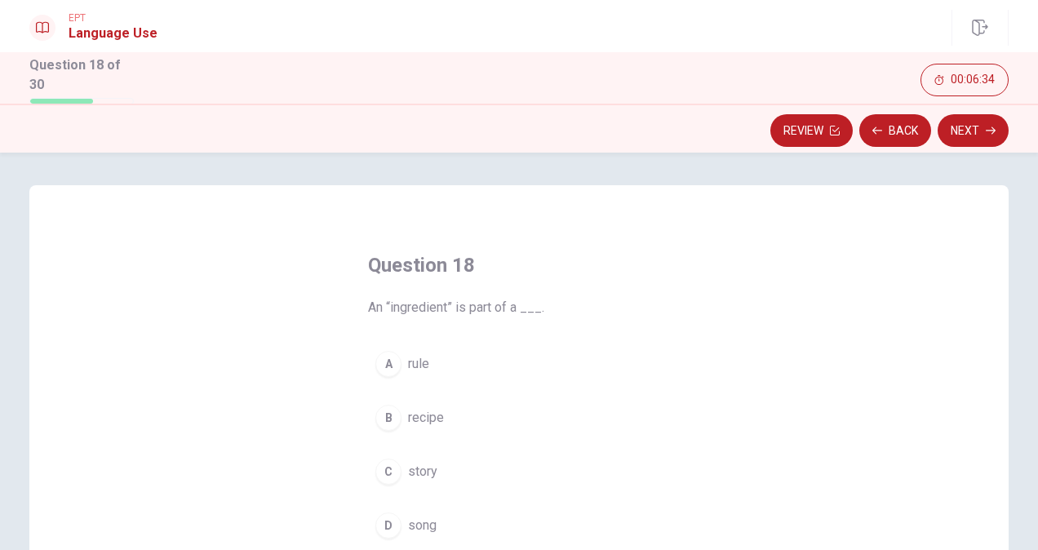
click at [432, 419] on span "recipe" at bounding box center [426, 418] width 36 height 20
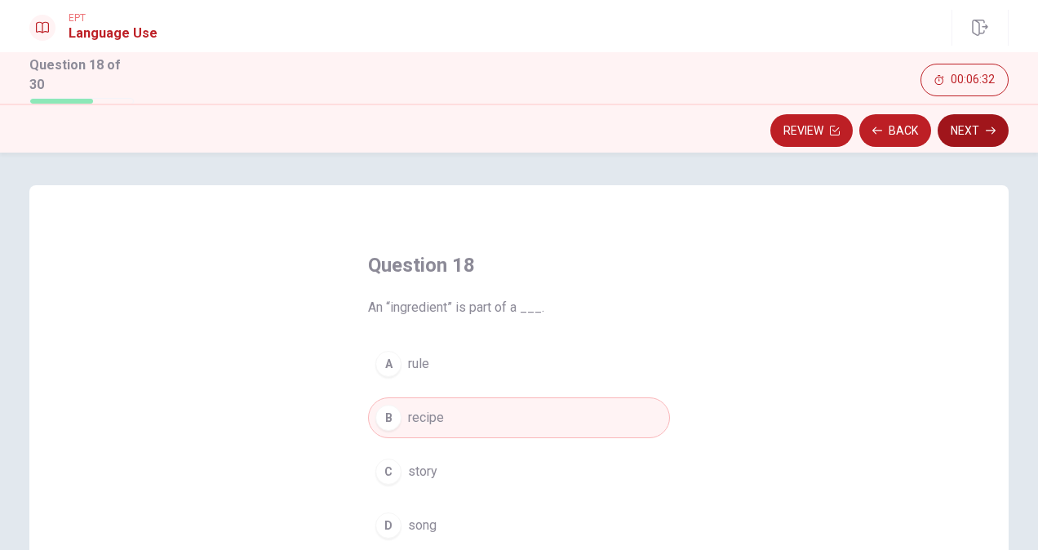
click at [981, 123] on button "Next" at bounding box center [972, 130] width 71 height 33
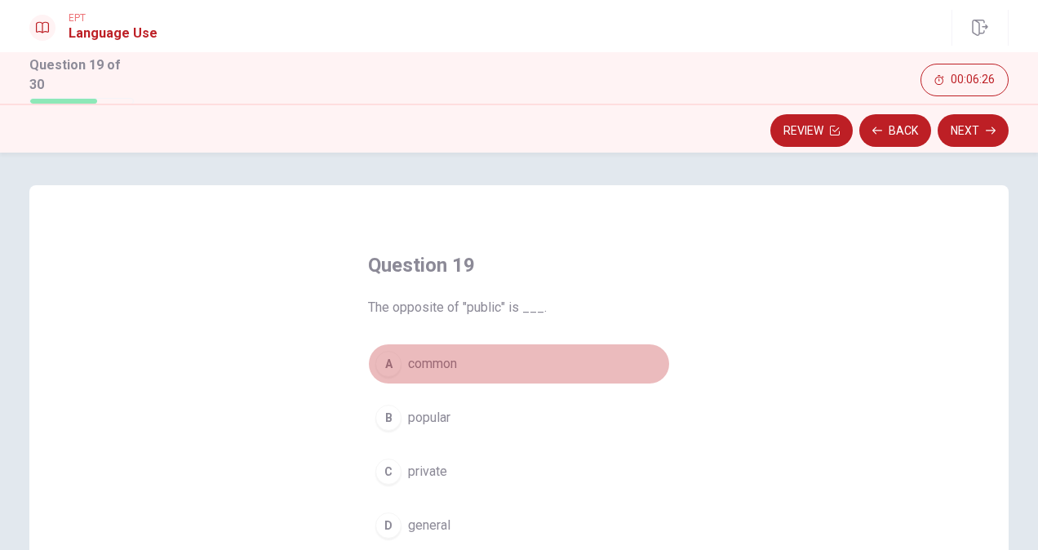
click at [432, 358] on span "common" at bounding box center [432, 364] width 49 height 20
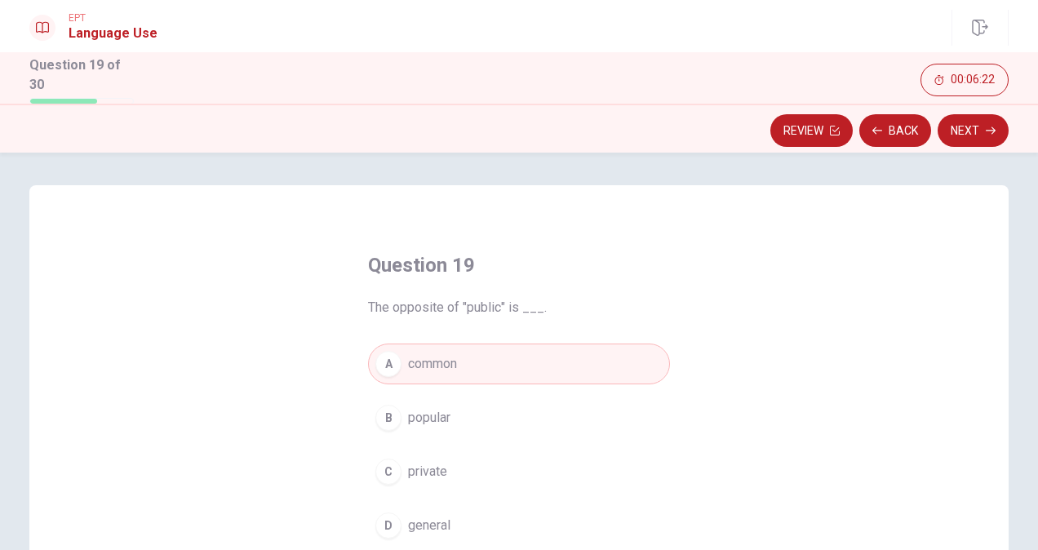
click at [423, 472] on span "private" at bounding box center [427, 472] width 39 height 20
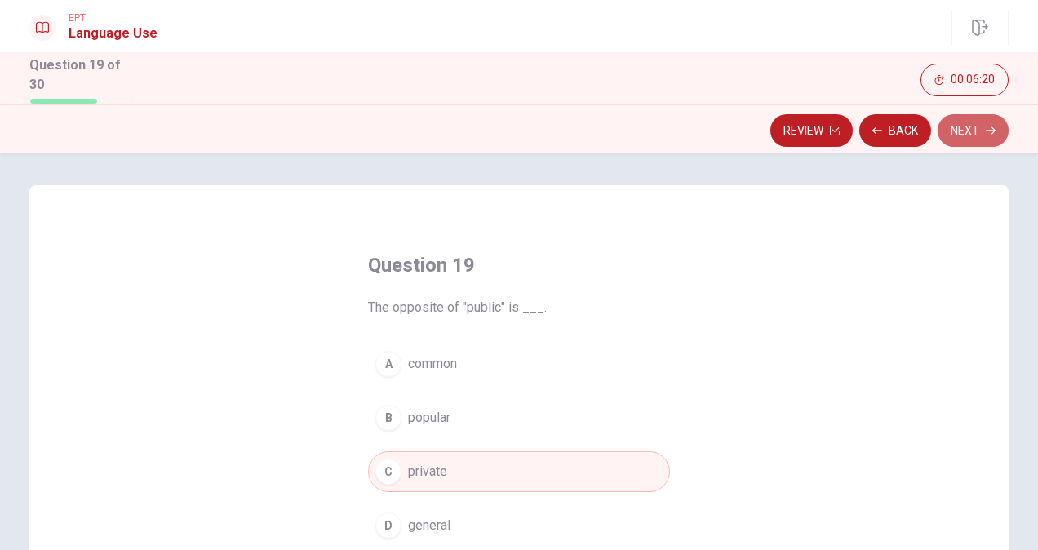
click at [959, 125] on button "Next" at bounding box center [972, 130] width 71 height 33
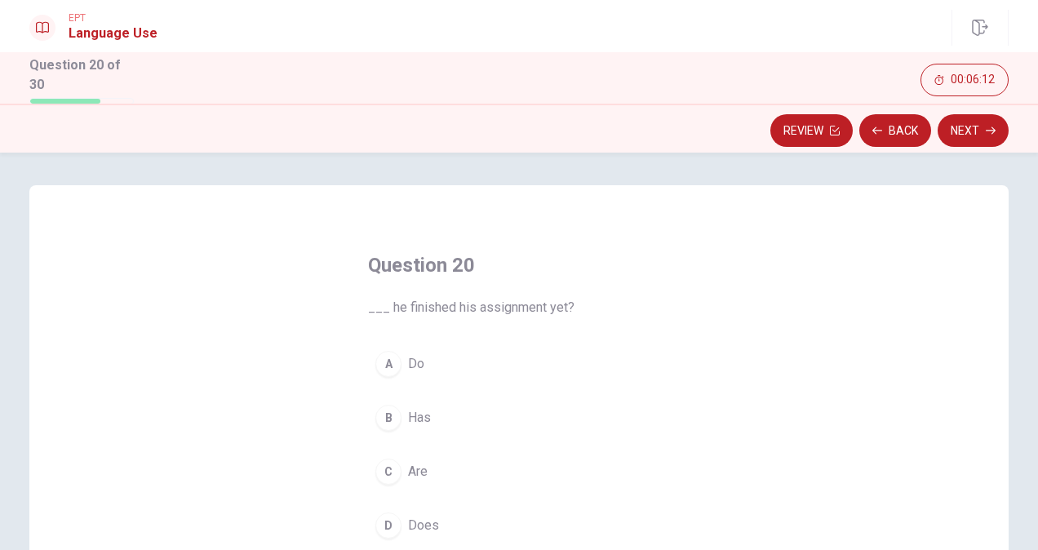
click at [421, 516] on span "Does" at bounding box center [423, 526] width 31 height 20
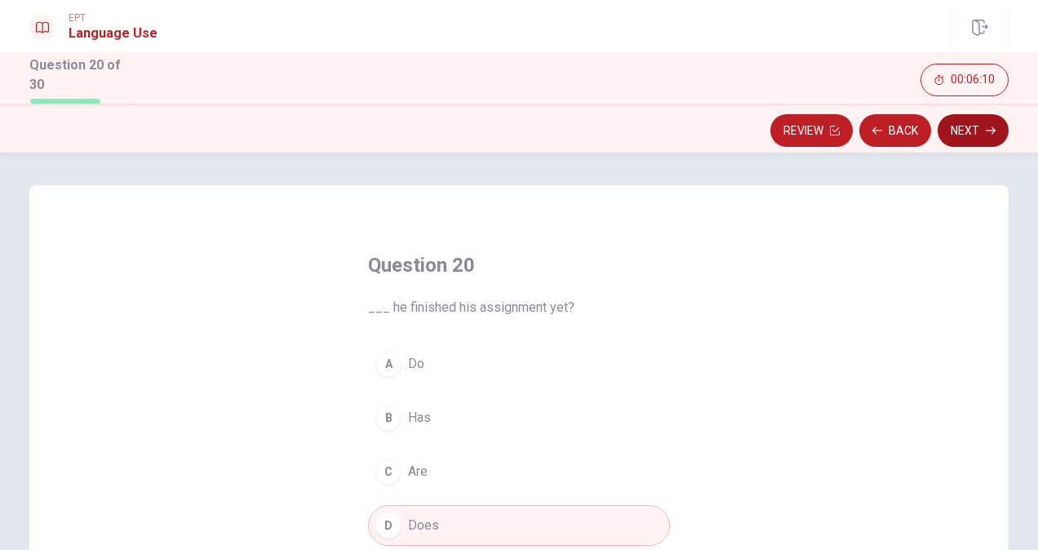
click at [968, 135] on button "Next" at bounding box center [972, 130] width 71 height 33
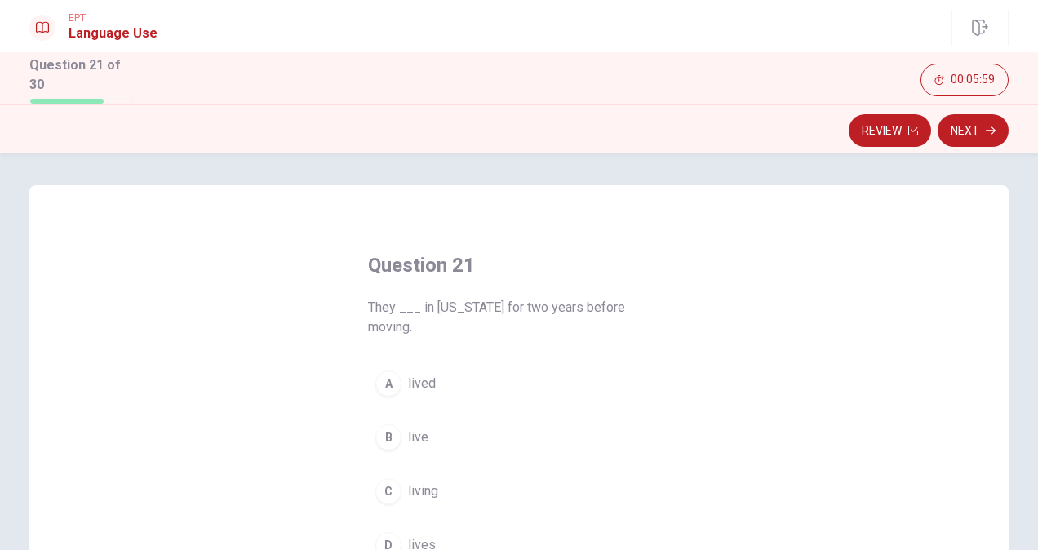
click at [418, 374] on span "lived" at bounding box center [422, 384] width 28 height 20
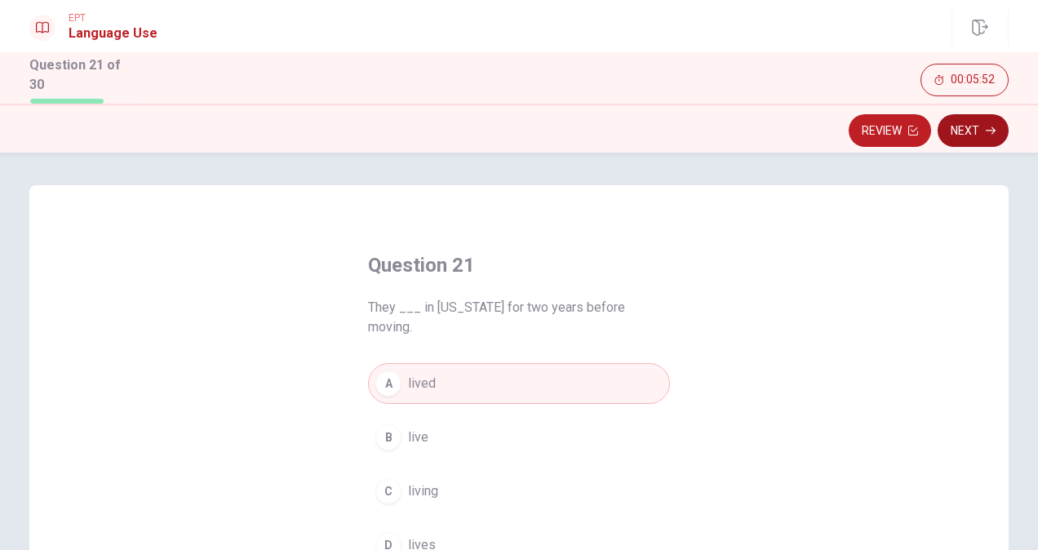
click at [967, 126] on button "Next" at bounding box center [972, 130] width 71 height 33
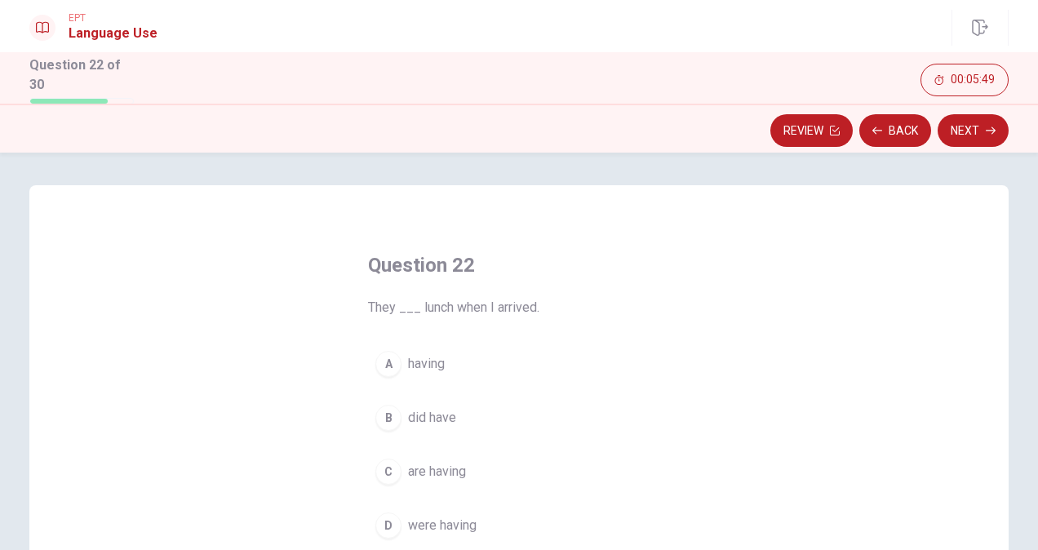
click at [423, 522] on span "were having" at bounding box center [442, 526] width 69 height 20
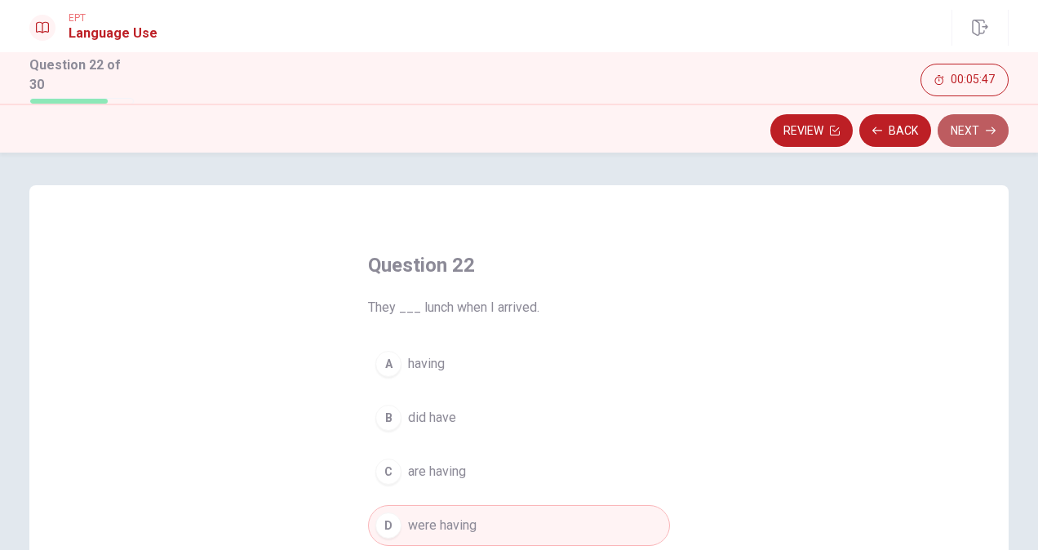
click at [976, 132] on button "Next" at bounding box center [972, 130] width 71 height 33
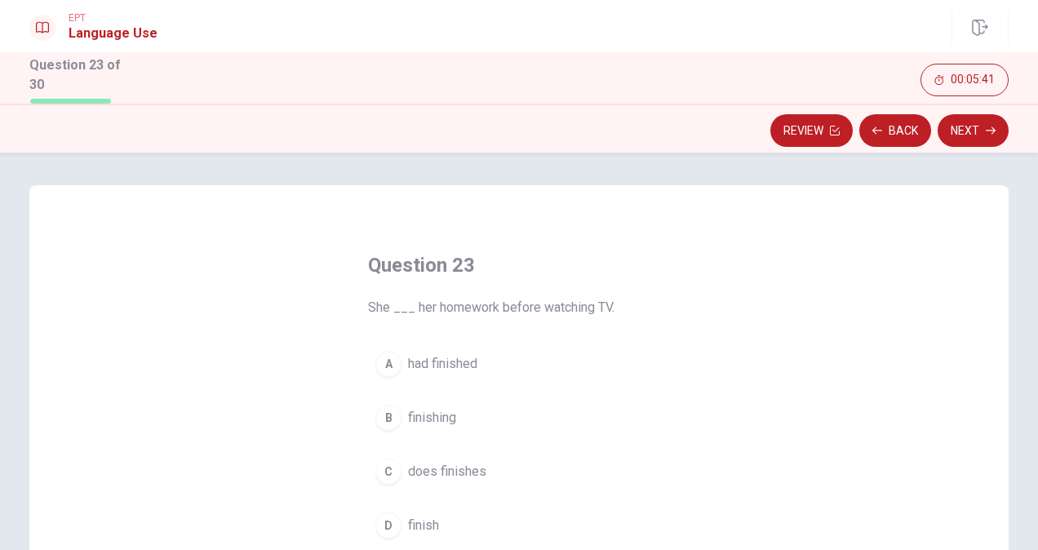
click at [472, 364] on span "had finished" at bounding box center [442, 364] width 69 height 20
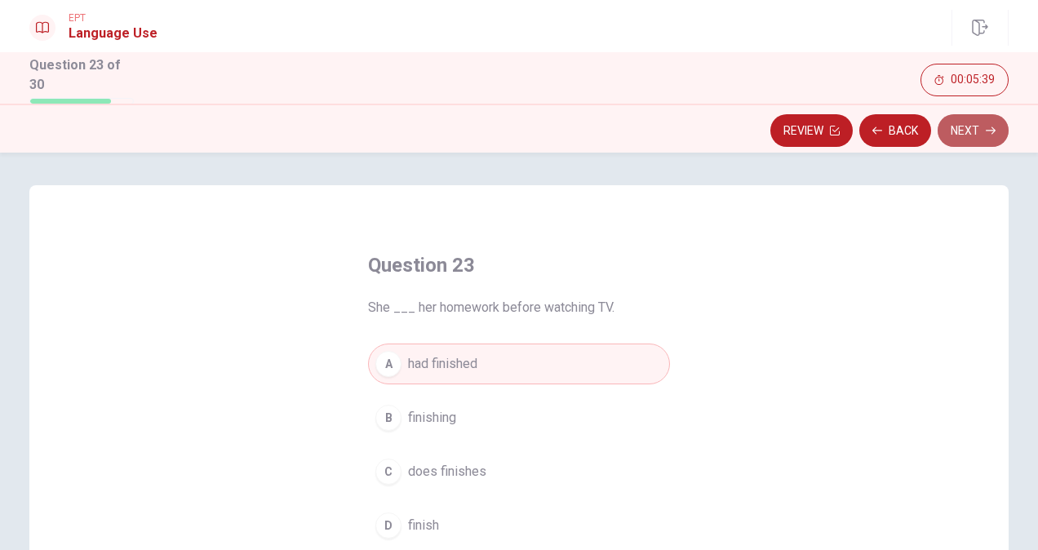
click at [966, 122] on button "Next" at bounding box center [972, 130] width 71 height 33
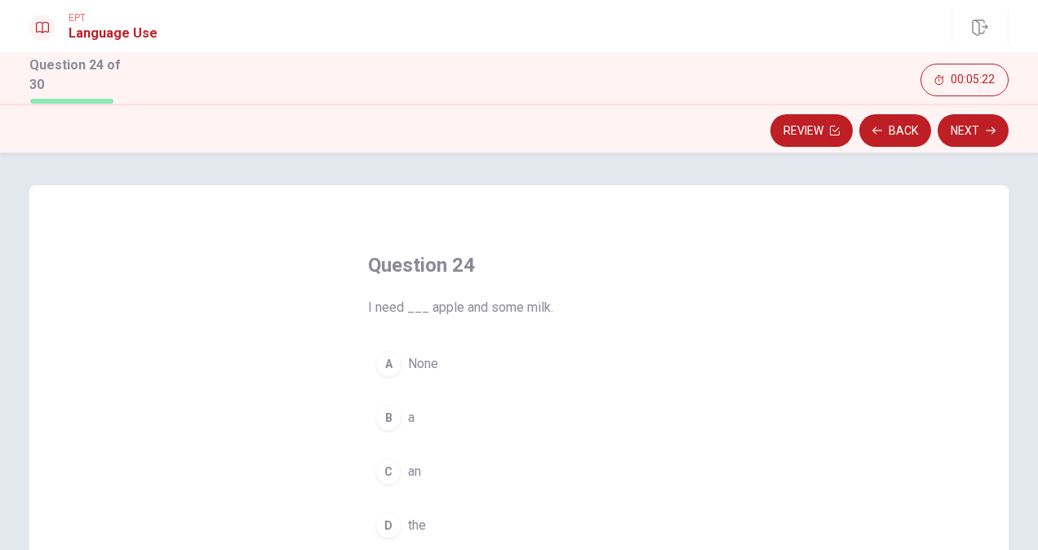
click at [375, 467] on div "C" at bounding box center [388, 471] width 26 height 26
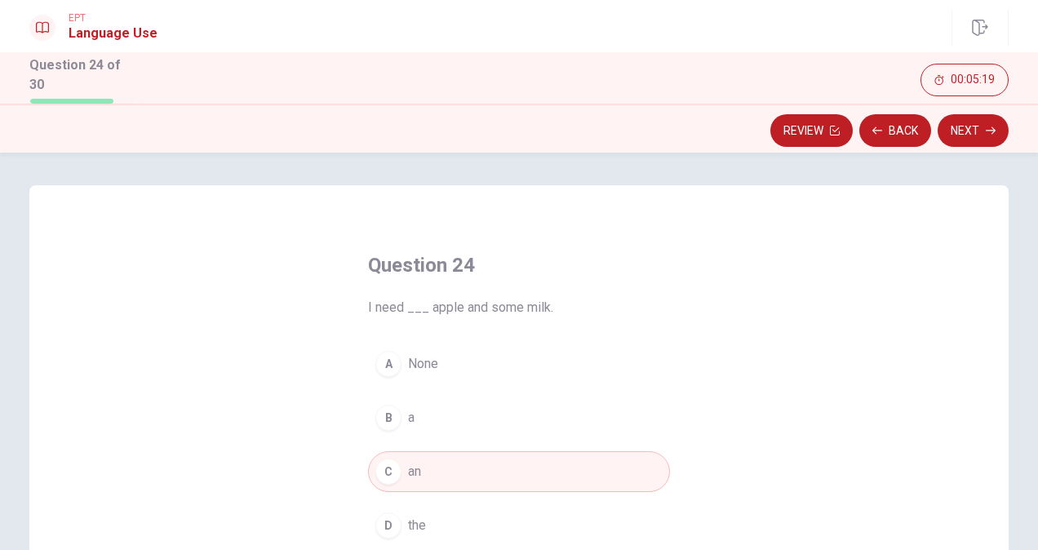
click at [982, 126] on button "Next" at bounding box center [972, 130] width 71 height 33
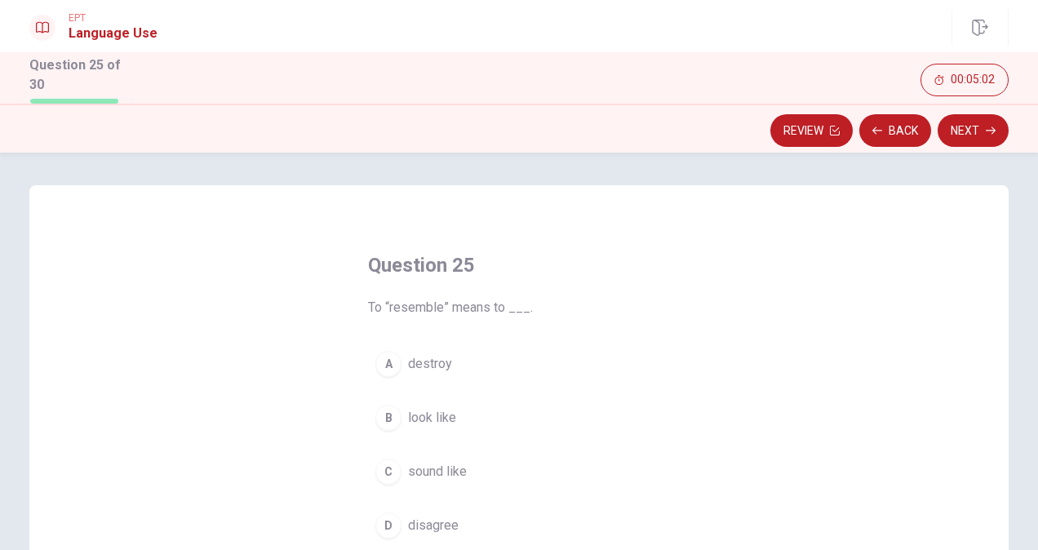
click at [424, 361] on span "destroy" at bounding box center [430, 364] width 44 height 20
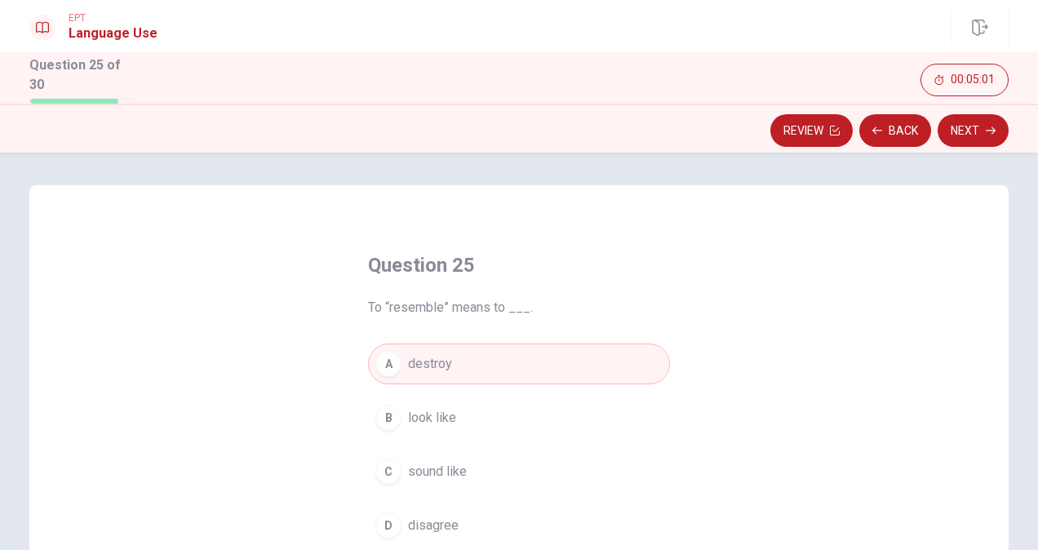
click at [976, 121] on button "Next" at bounding box center [972, 130] width 71 height 33
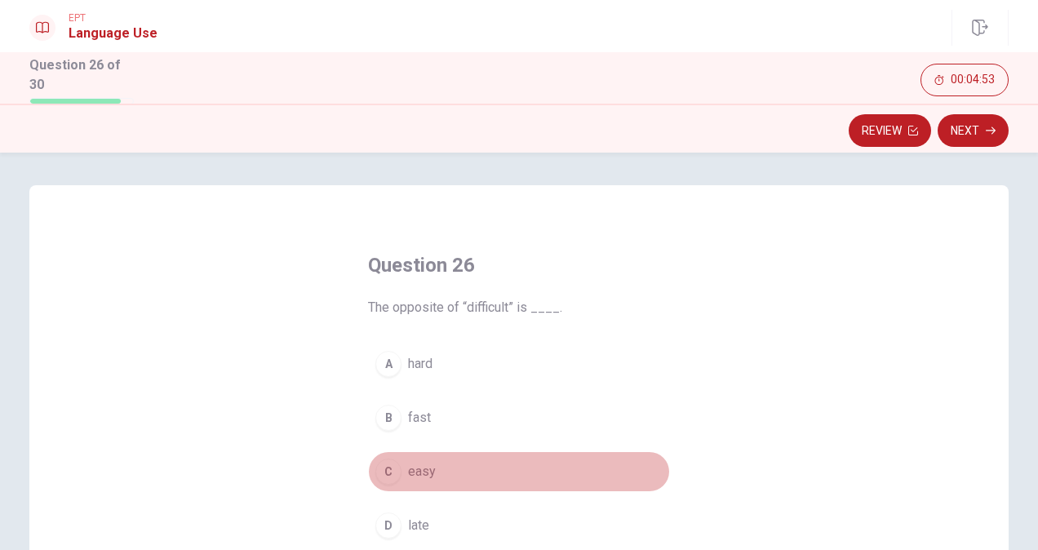
click at [414, 468] on span "easy" at bounding box center [422, 472] width 28 height 20
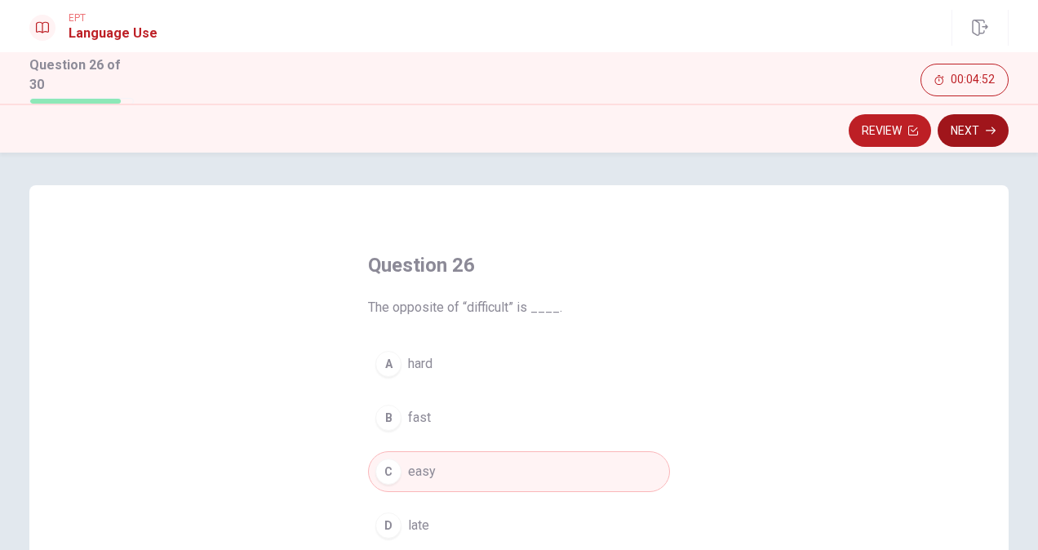
click at [964, 129] on button "Next" at bounding box center [972, 130] width 71 height 33
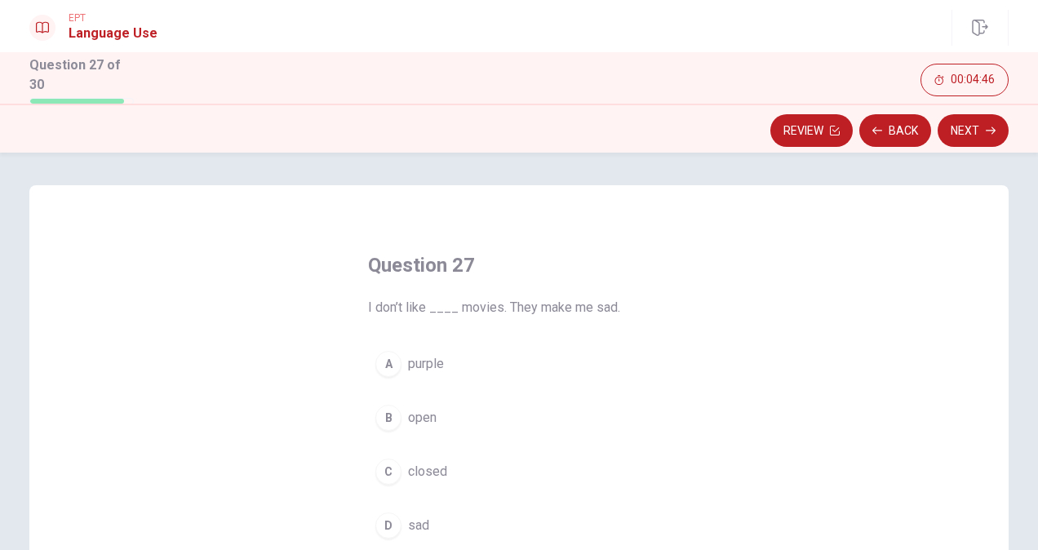
click at [422, 521] on span "sad" at bounding box center [418, 526] width 21 height 20
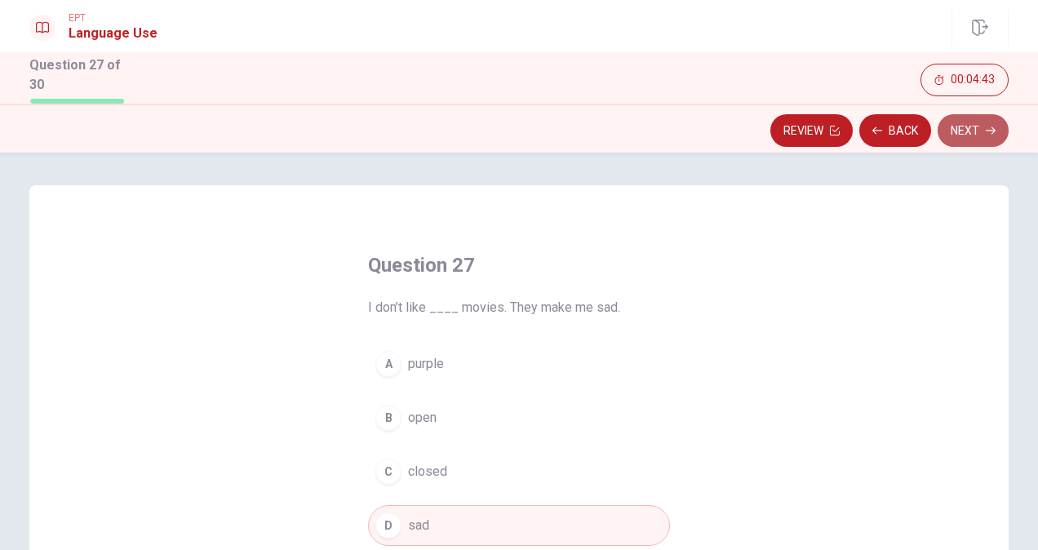
click at [966, 127] on button "Next" at bounding box center [972, 130] width 71 height 33
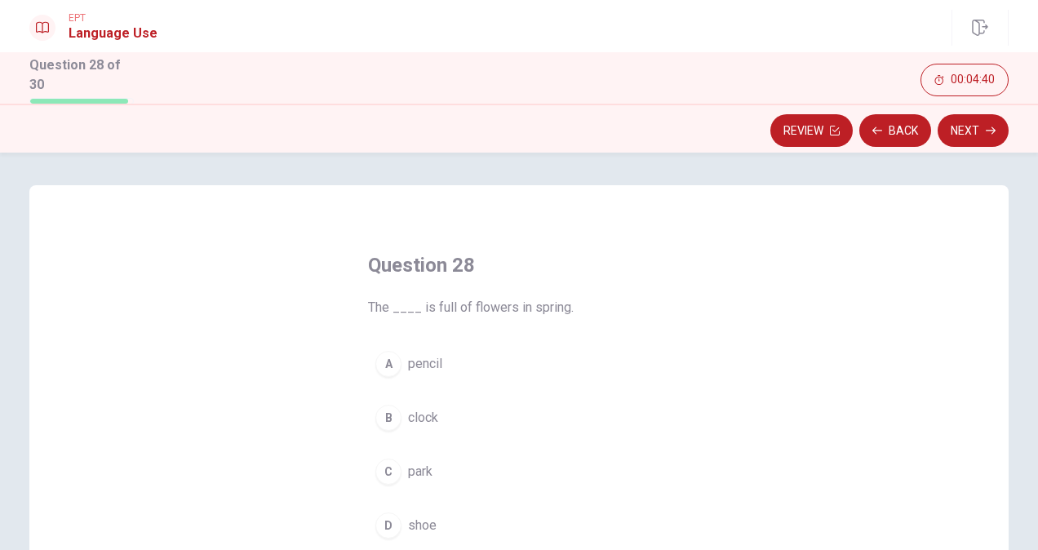
click at [411, 474] on span "park" at bounding box center [420, 472] width 24 height 20
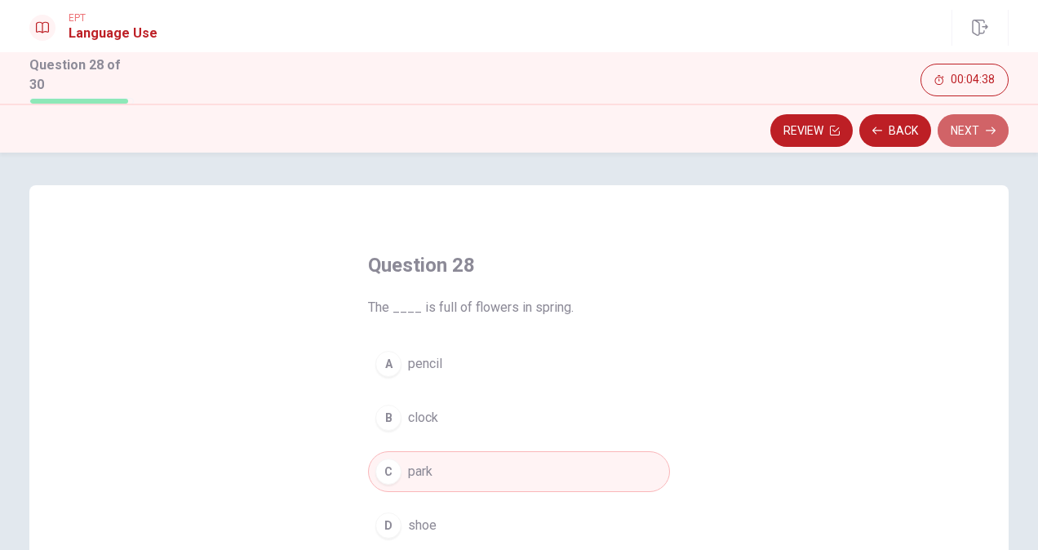
click at [948, 131] on button "Next" at bounding box center [972, 130] width 71 height 33
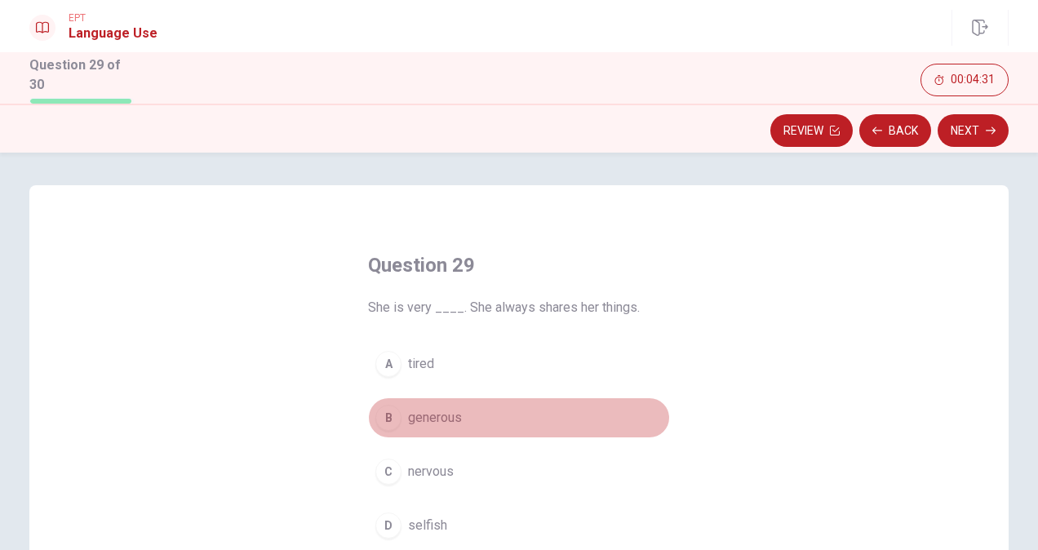
click at [447, 408] on span "generous" at bounding box center [435, 418] width 54 height 20
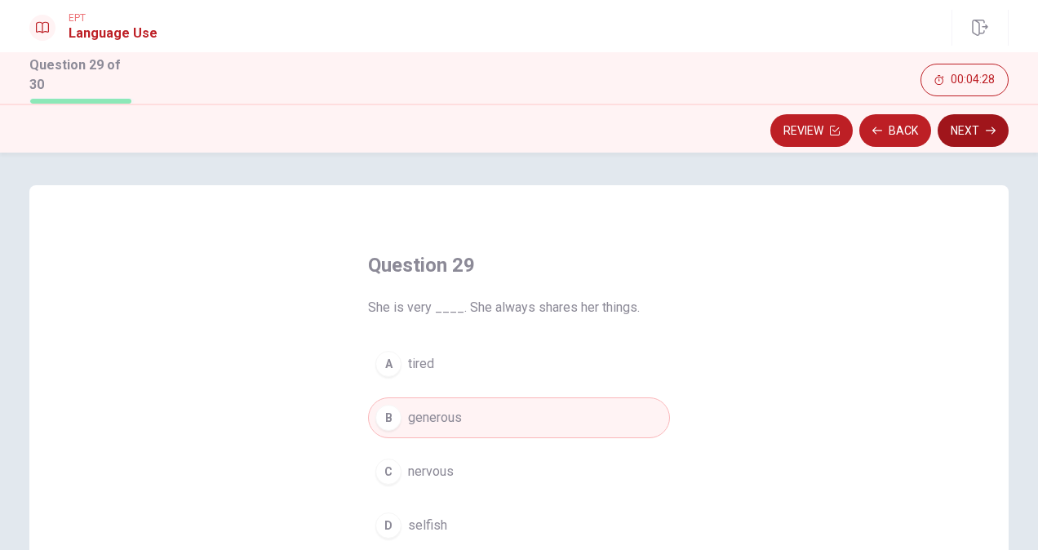
click at [982, 127] on button "Next" at bounding box center [972, 130] width 71 height 33
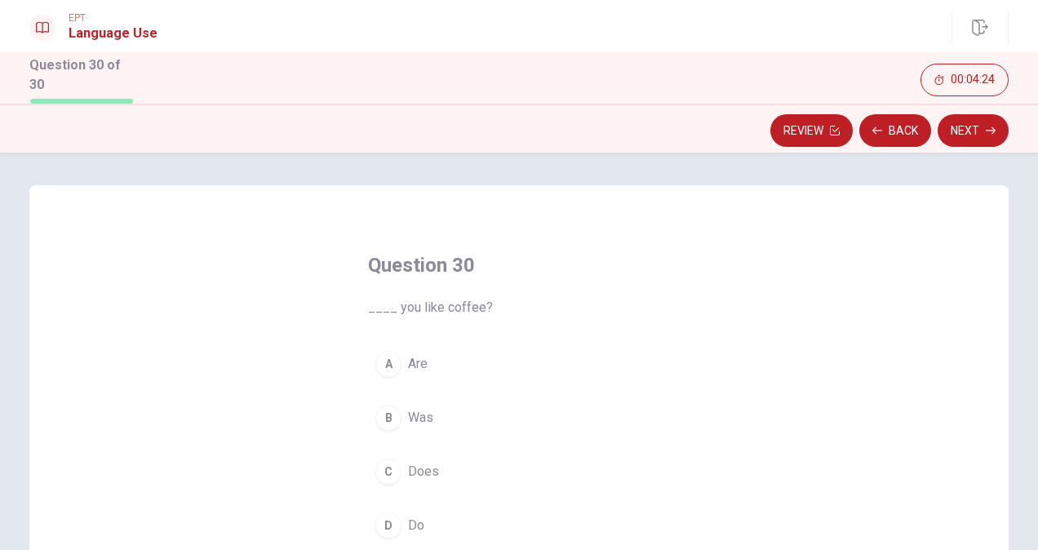
click at [389, 519] on div "D" at bounding box center [388, 525] width 26 height 26
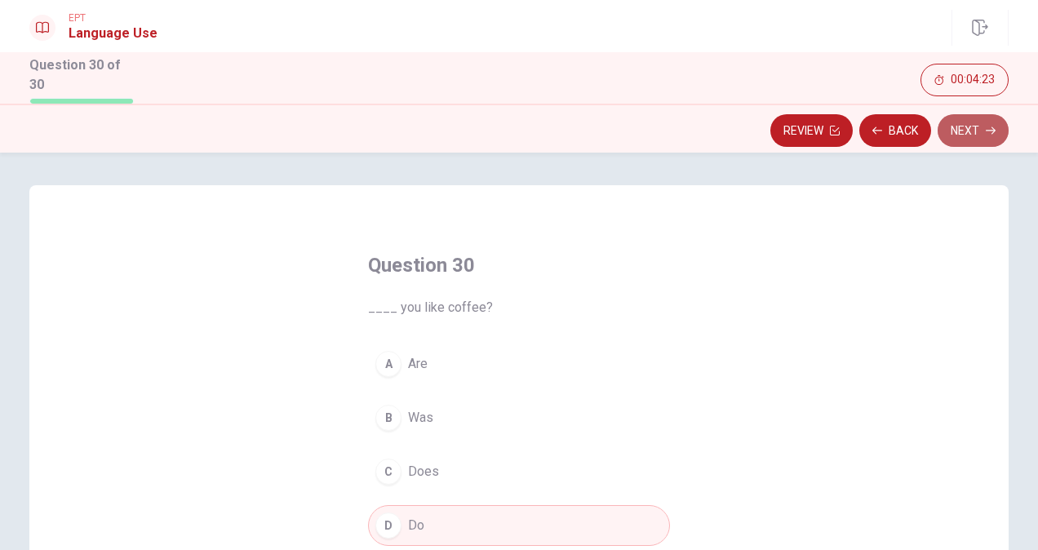
click at [954, 129] on button "Next" at bounding box center [972, 130] width 71 height 33
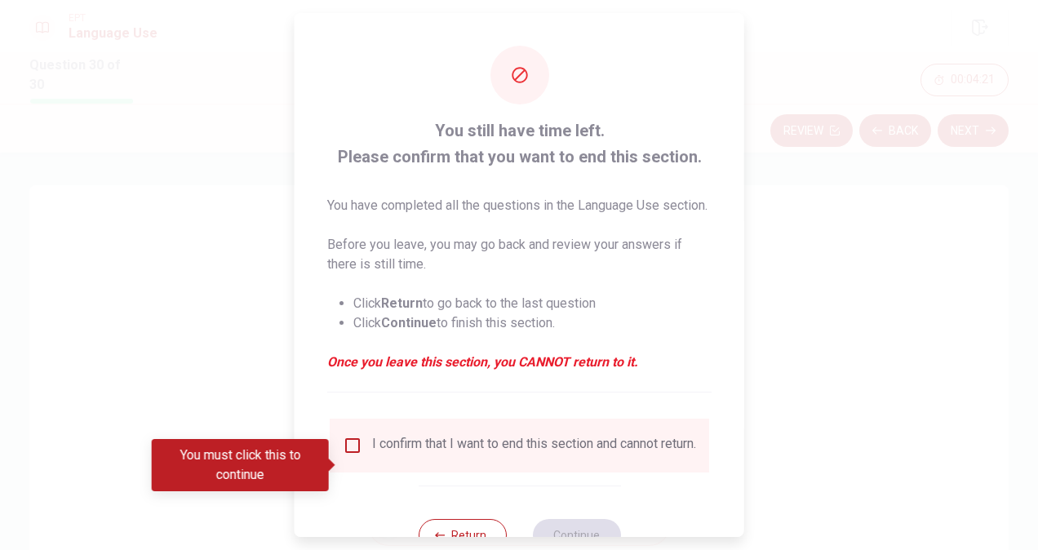
click at [354, 455] on input "You must click this to continue" at bounding box center [353, 446] width 20 height 20
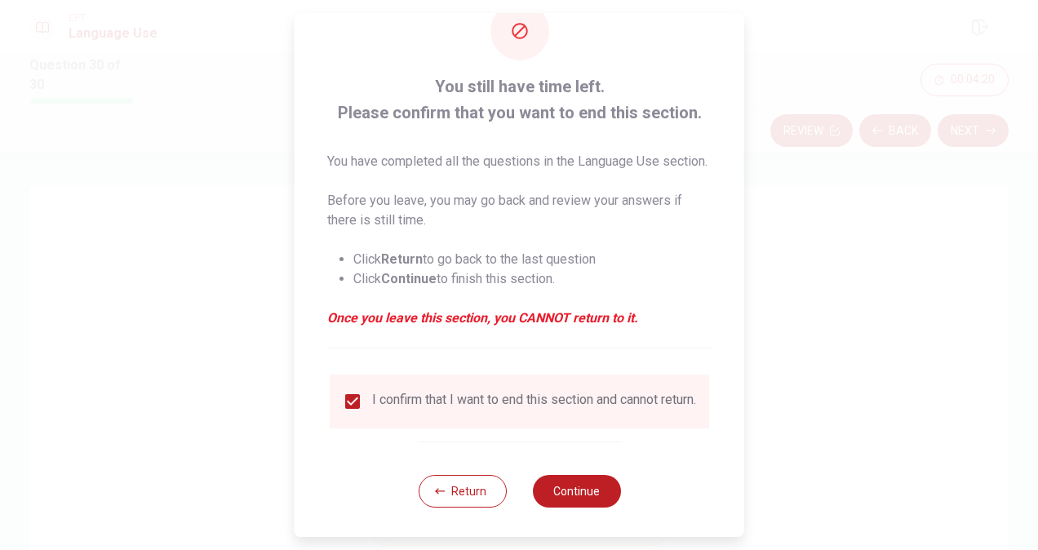
scroll to position [78, 0]
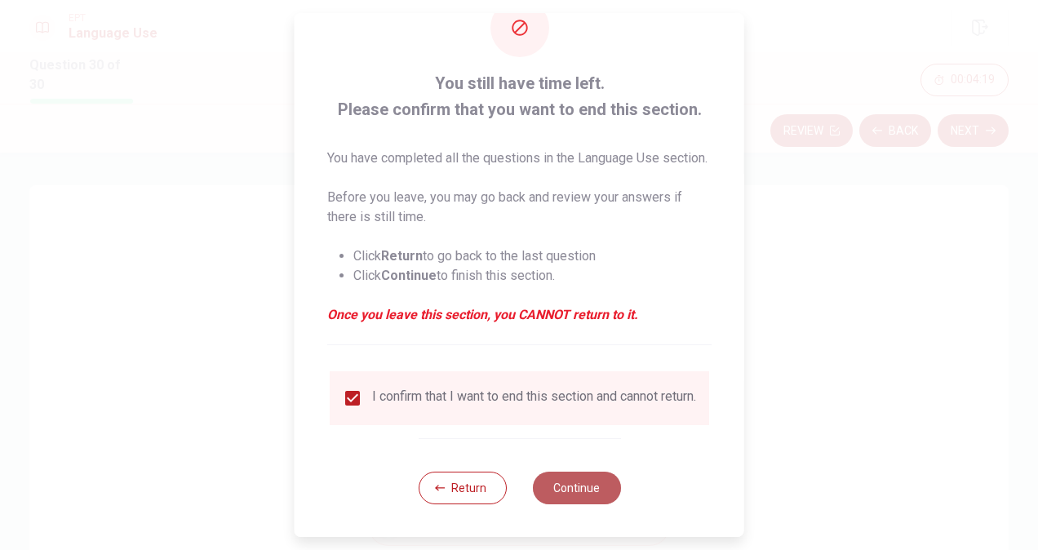
click at [575, 483] on button "Continue" at bounding box center [576, 488] width 88 height 33
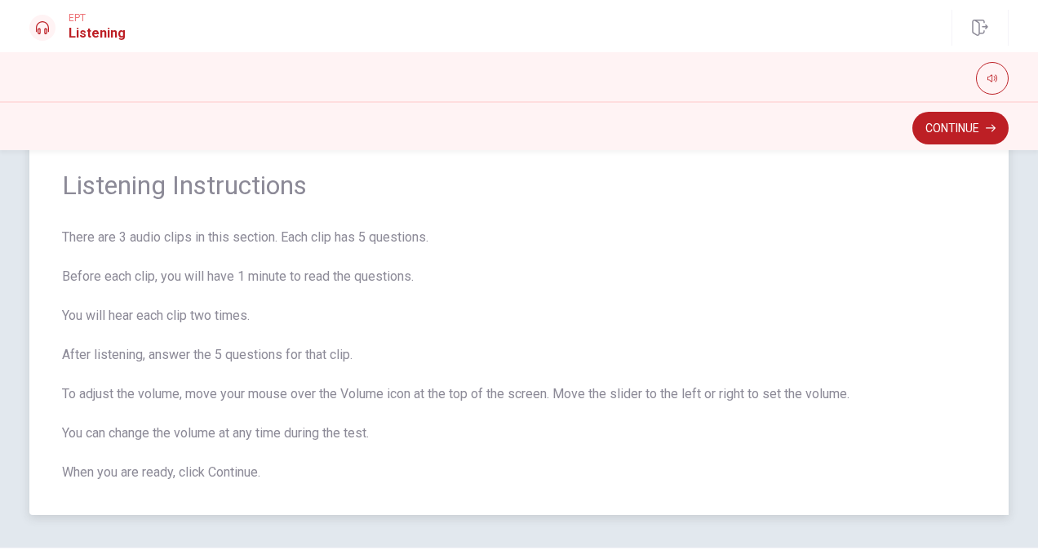
scroll to position [82, 0]
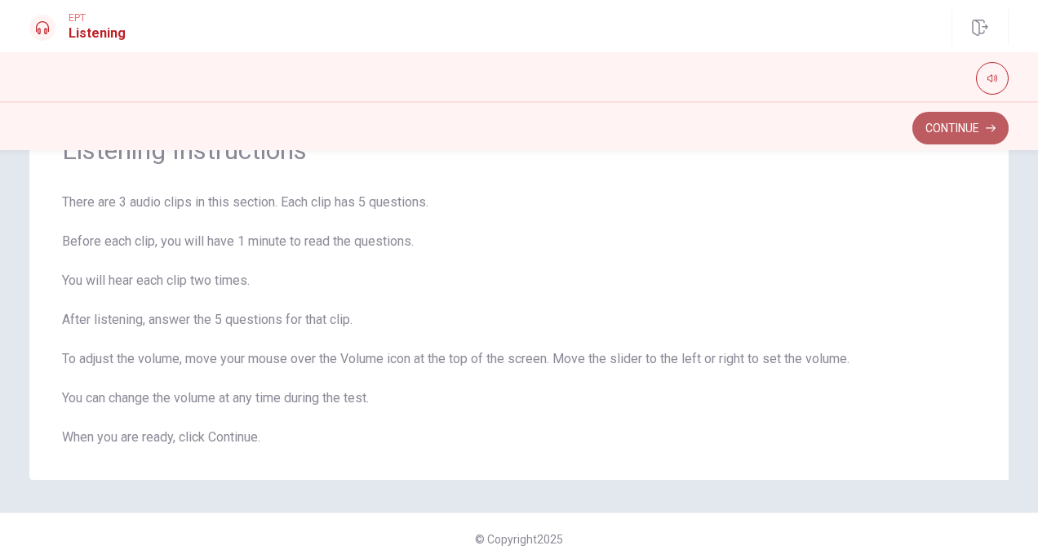
click at [968, 127] on button "Continue" at bounding box center [960, 128] width 96 height 33
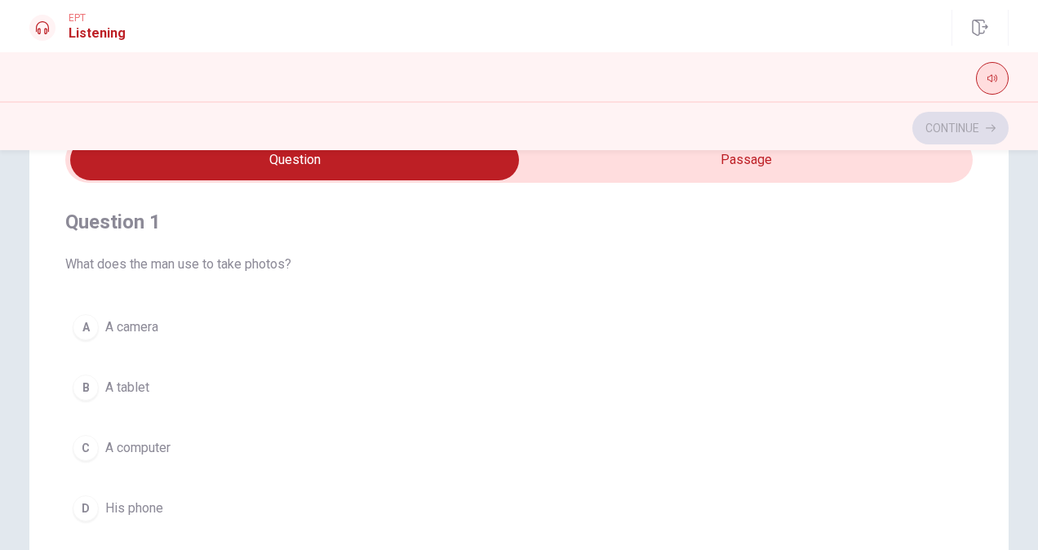
click at [985, 77] on button "button" at bounding box center [992, 78] width 33 height 33
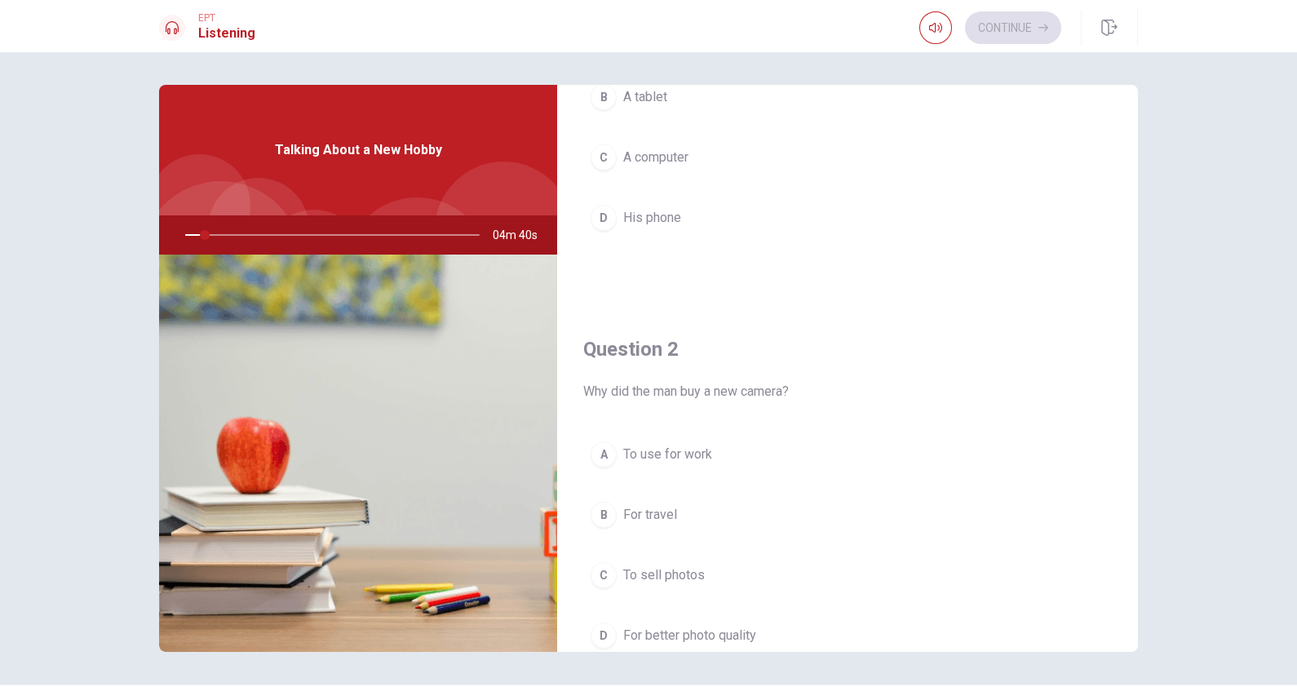
scroll to position [0, 0]
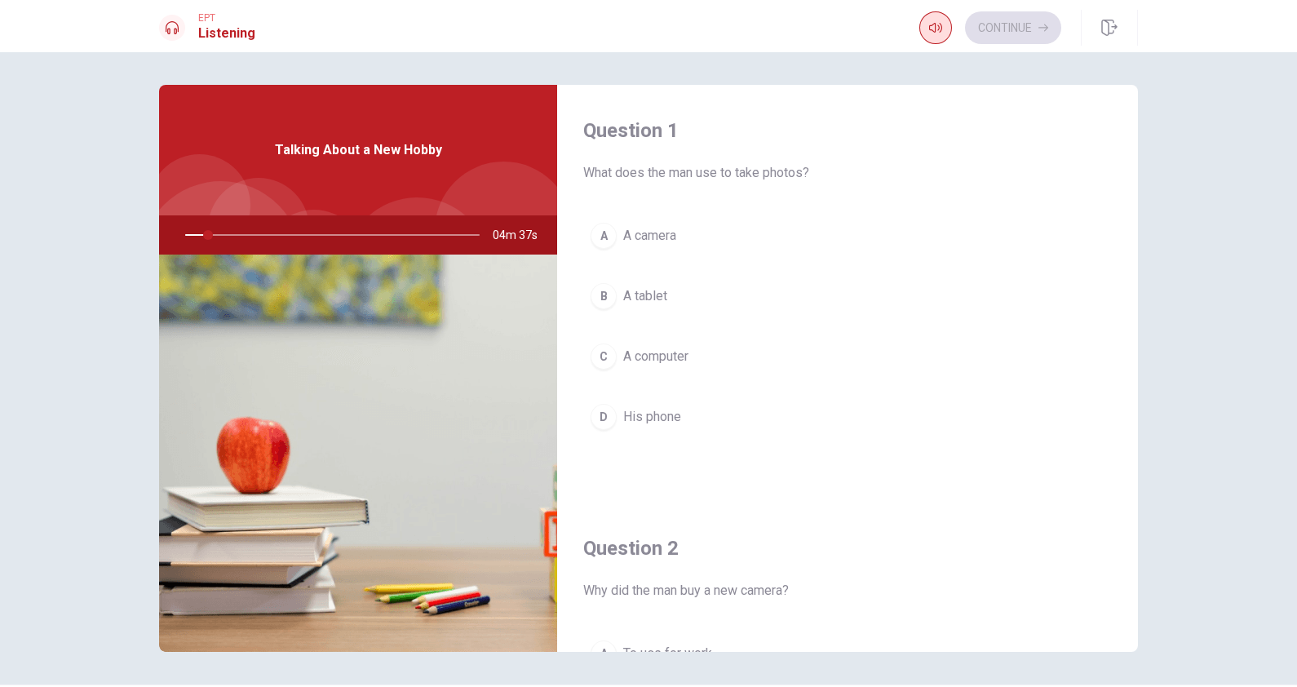
click at [938, 27] on icon "button" at bounding box center [935, 28] width 13 height 10
click at [182, 237] on div at bounding box center [329, 234] width 327 height 39
drag, startPoint x: 207, startPoint y: 233, endPoint x: 194, endPoint y: 249, distance: 20.3
click at [184, 243] on div at bounding box center [329, 234] width 327 height 39
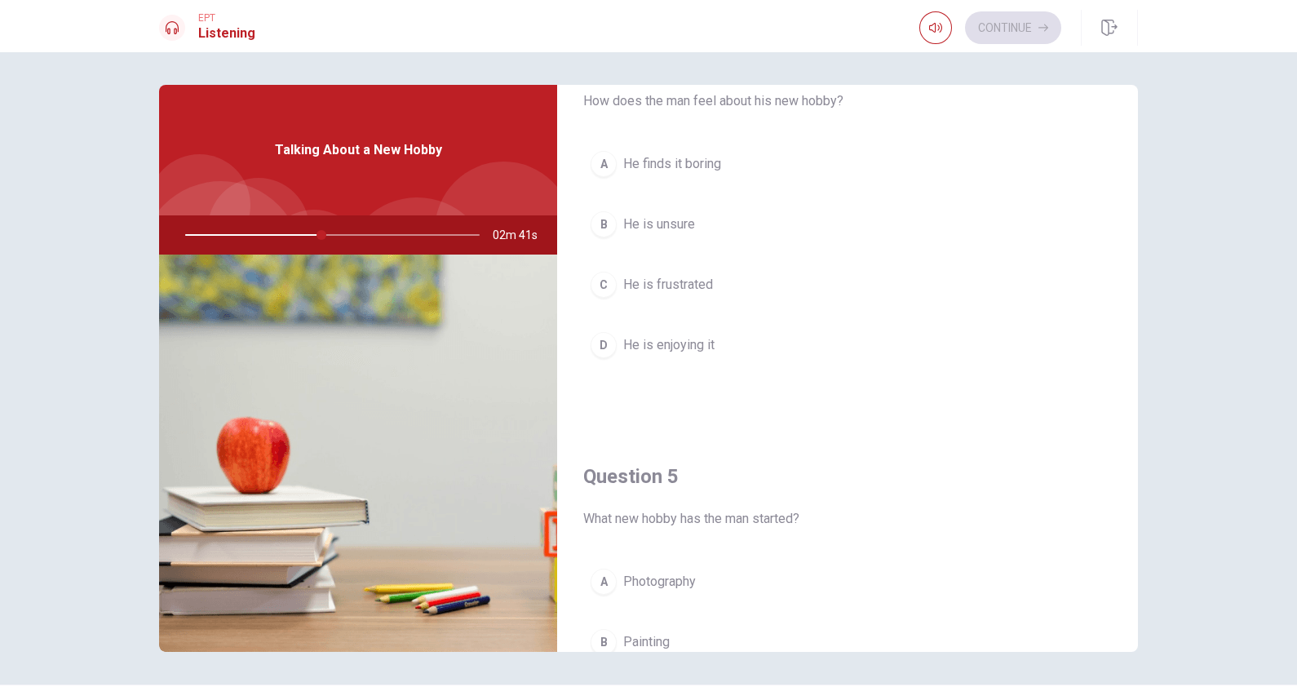
scroll to position [1224, 0]
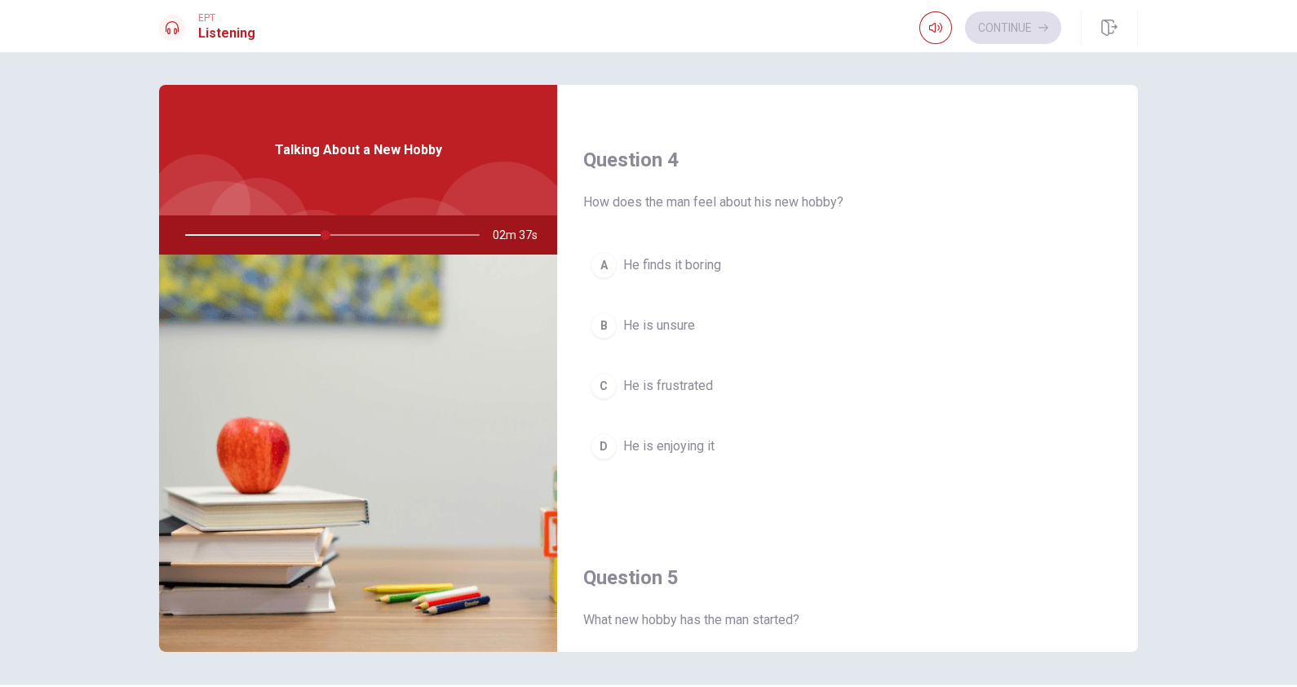
click at [685, 436] on span "He is enjoying it" at bounding box center [668, 446] width 91 height 20
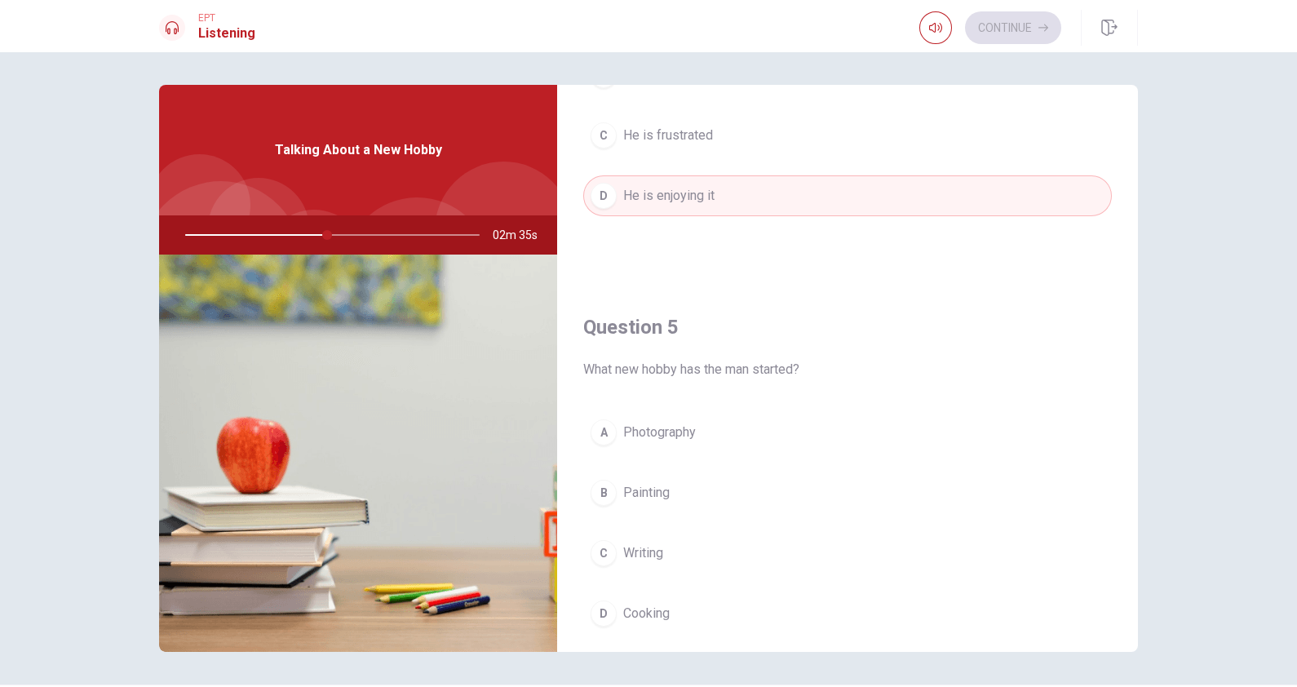
scroll to position [1515, 0]
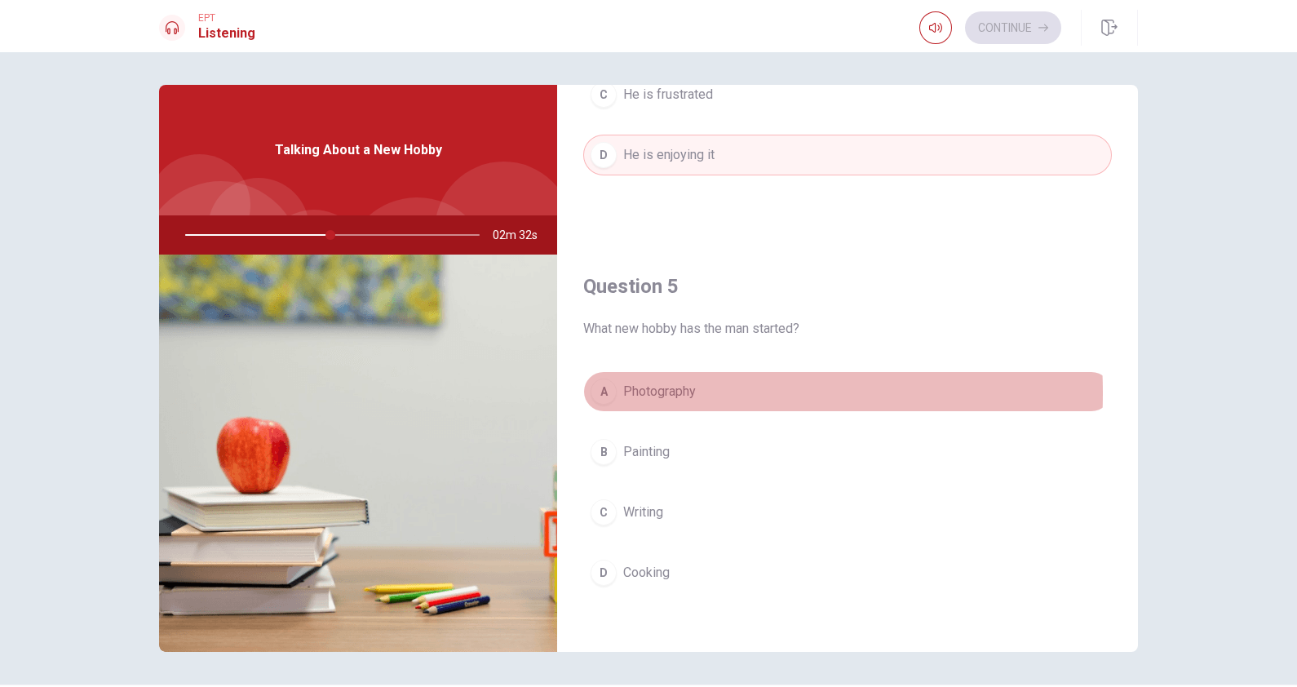
click at [607, 388] on div "A" at bounding box center [604, 392] width 26 height 26
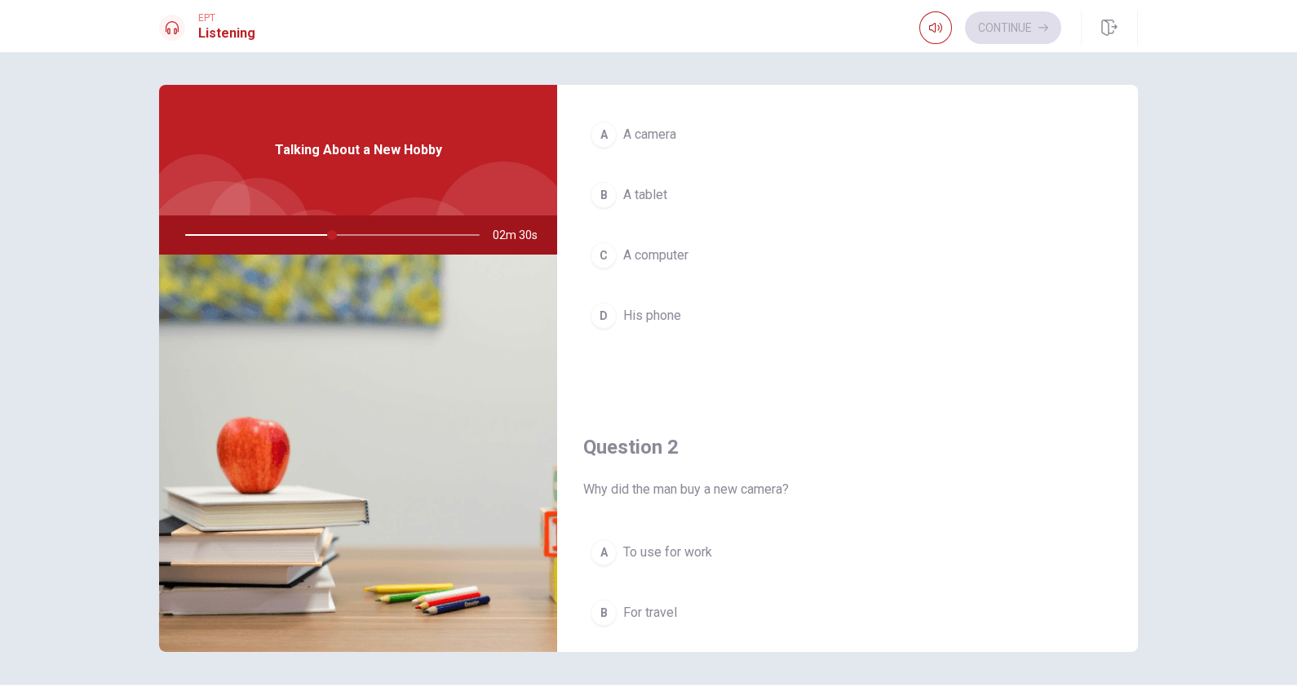
scroll to position [0, 0]
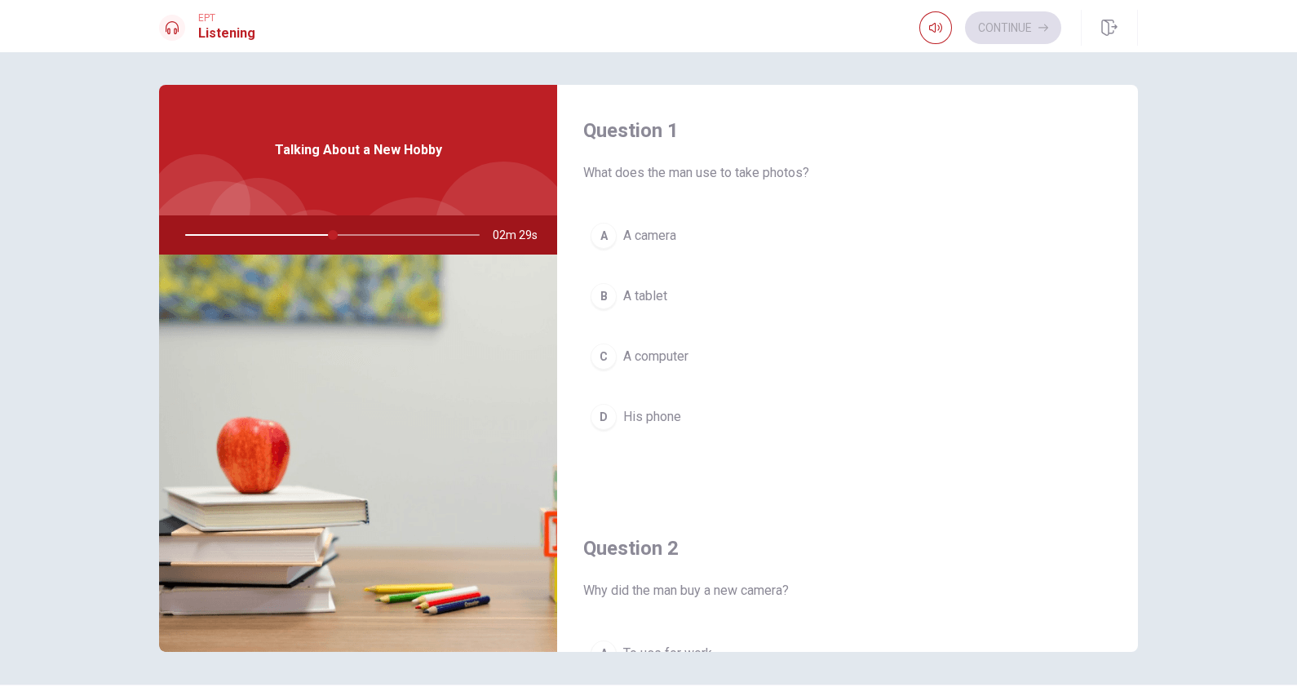
click at [662, 232] on span "A camera" at bounding box center [649, 236] width 53 height 20
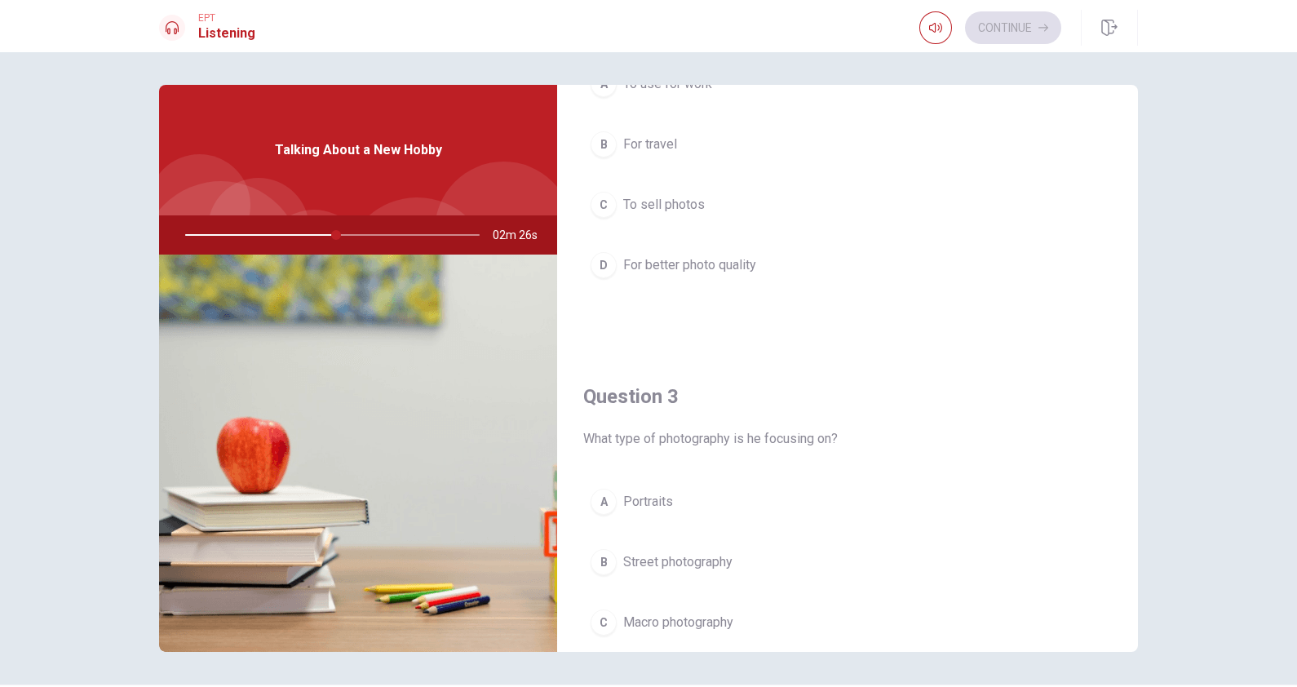
scroll to position [612, 0]
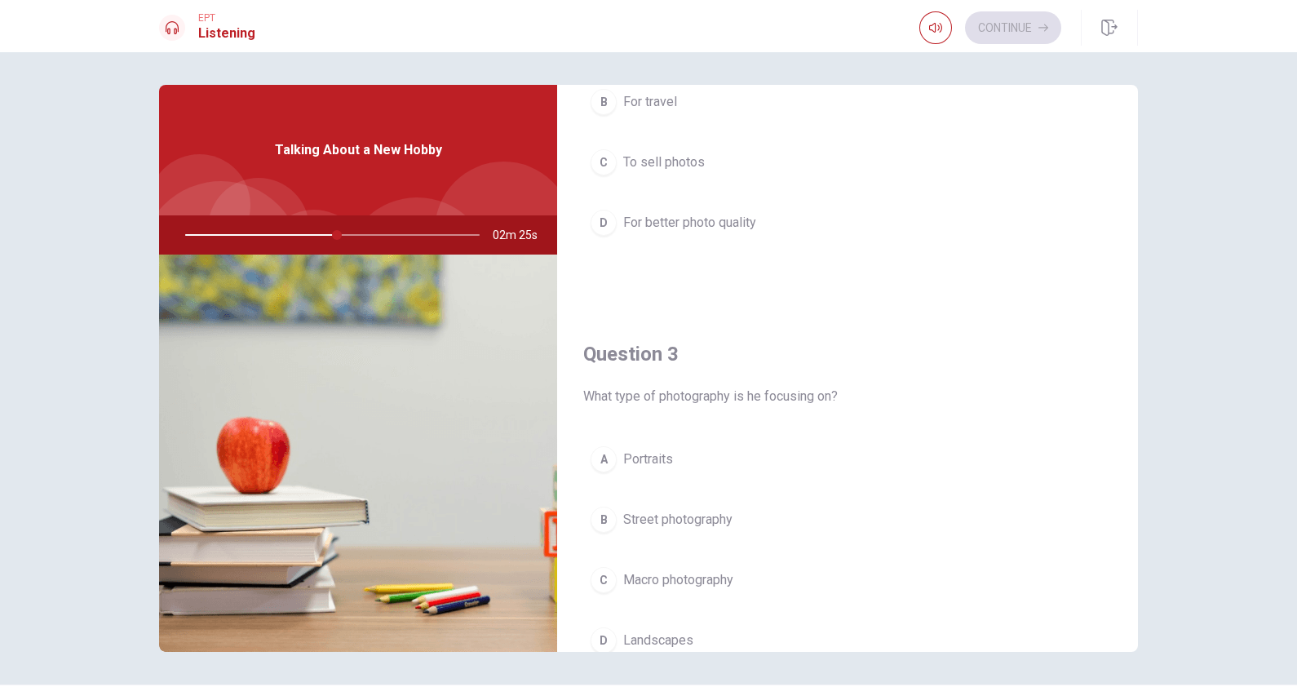
click at [666, 549] on span "Landscapes" at bounding box center [658, 641] width 70 height 20
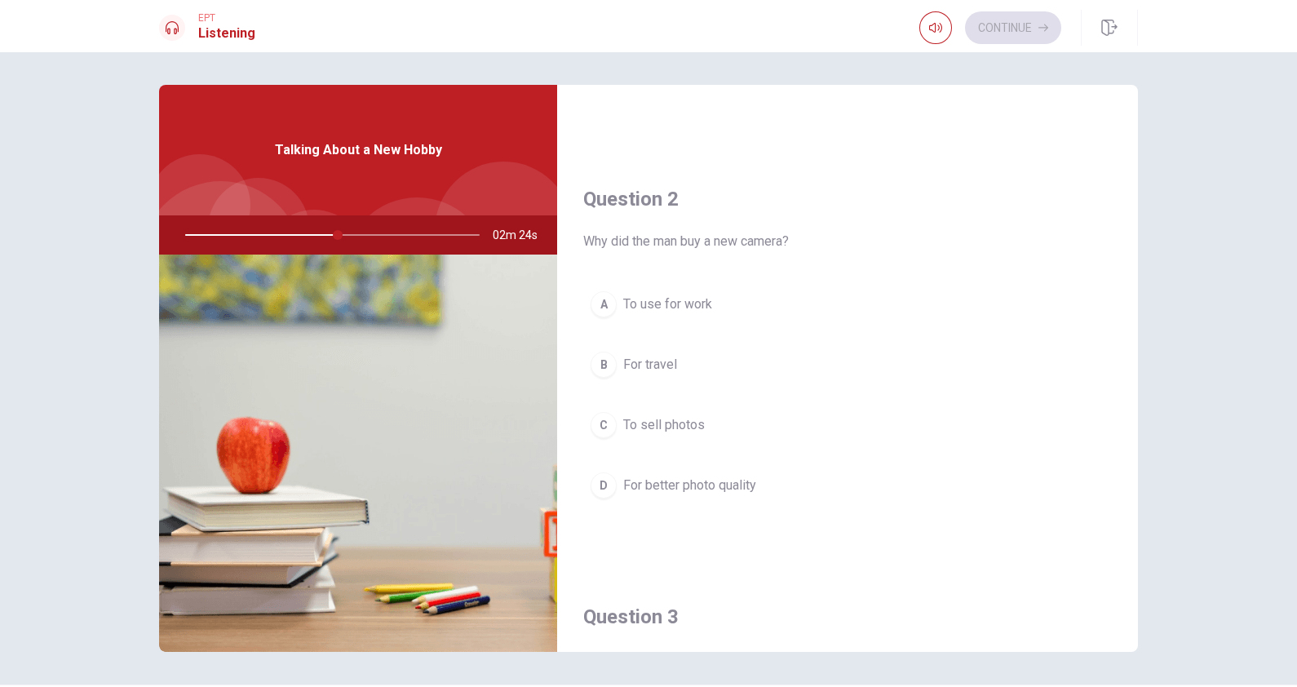
scroll to position [306, 0]
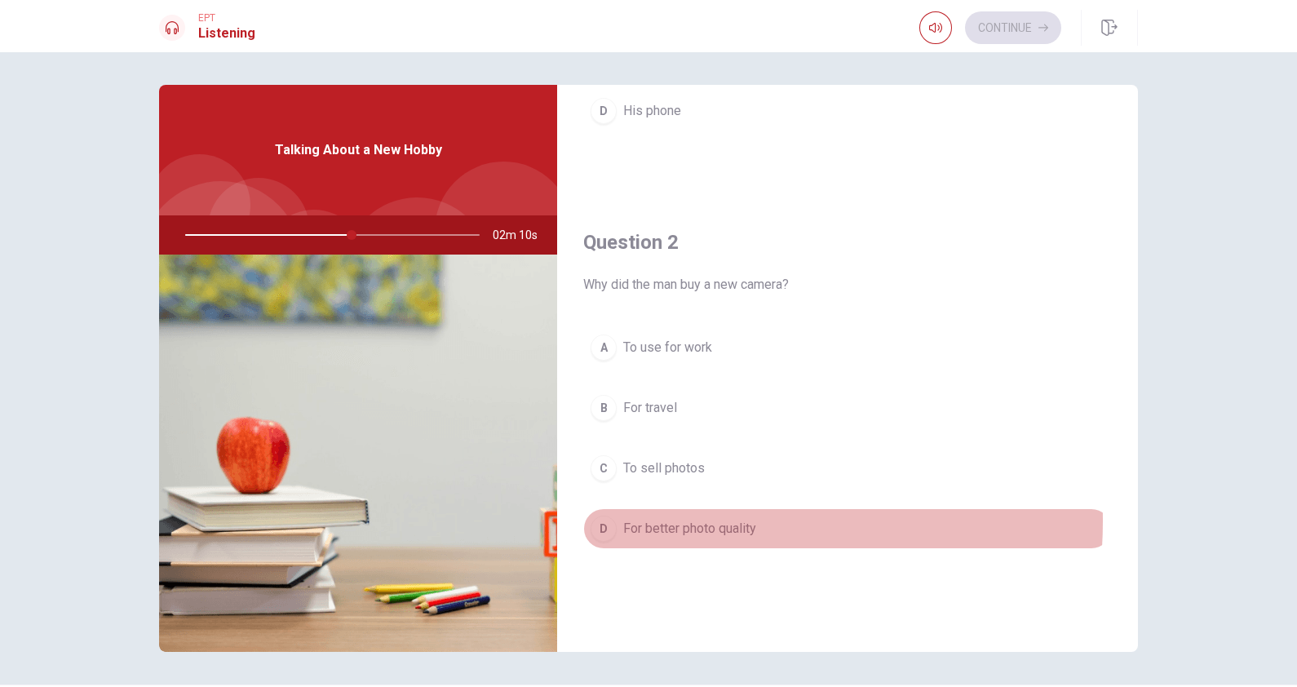
click at [644, 519] on span "For better photo quality" at bounding box center [689, 529] width 133 height 20
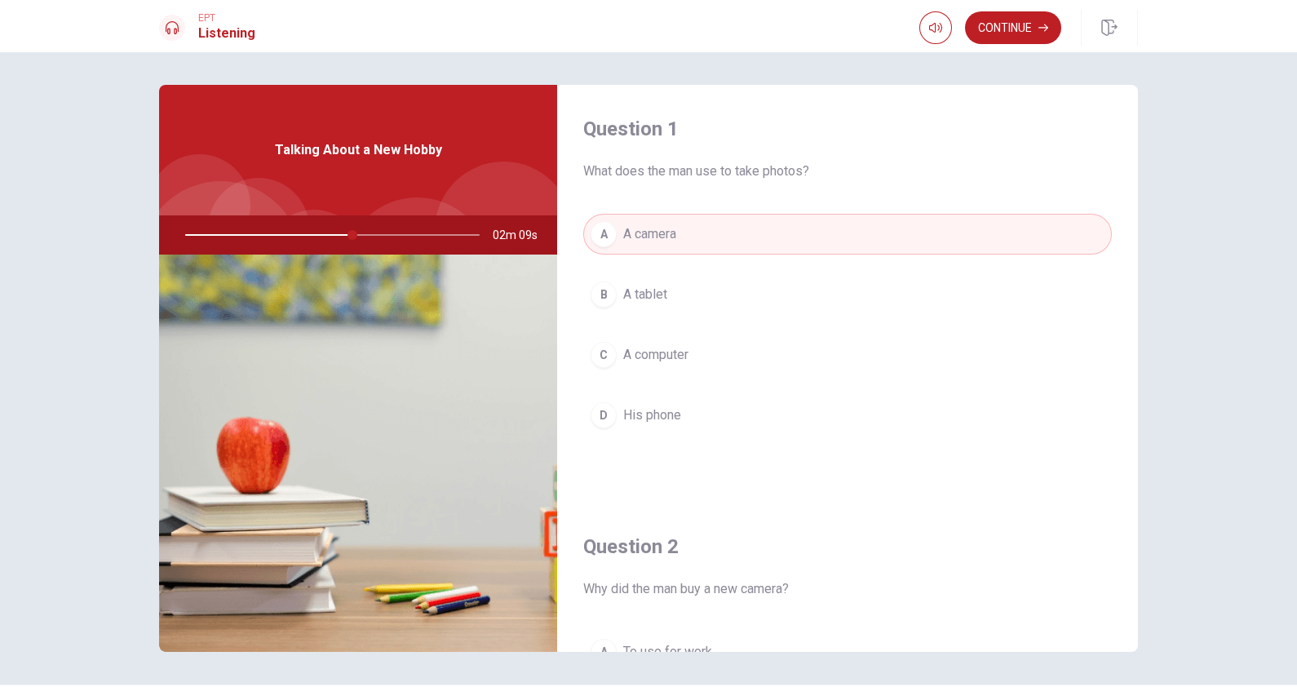
scroll to position [0, 0]
click at [1024, 26] on button "Continue" at bounding box center [1013, 27] width 96 height 33
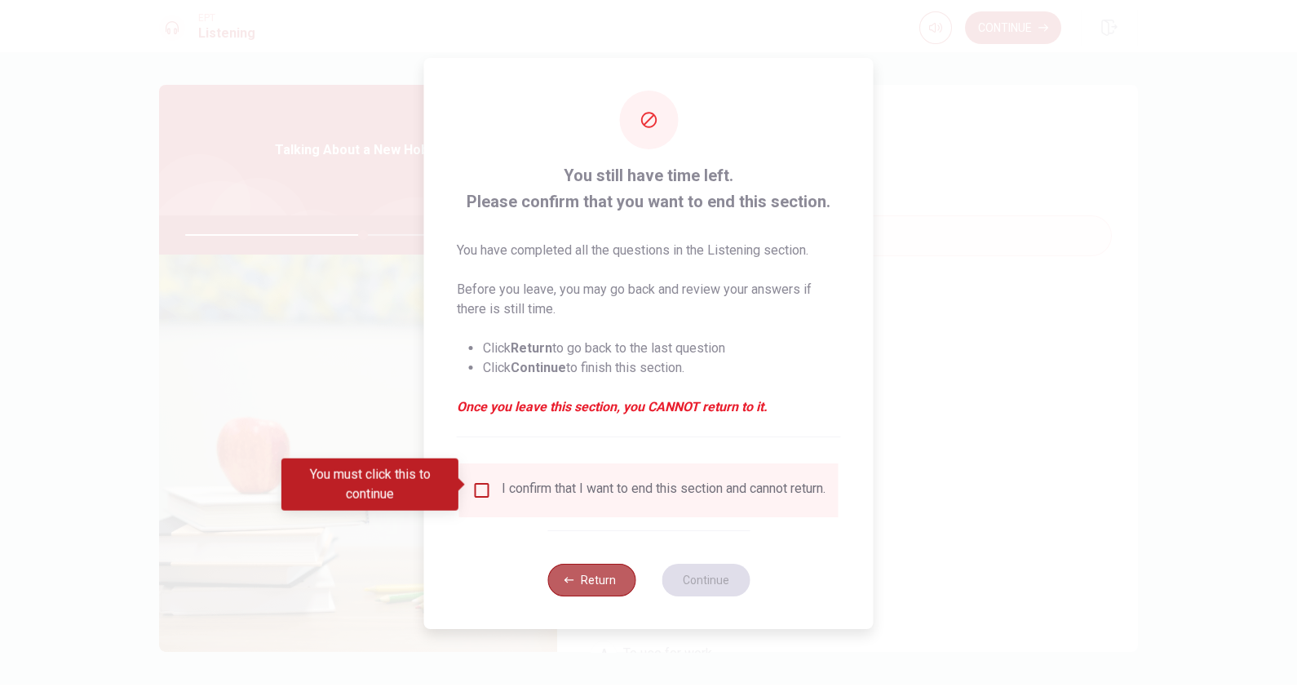
click at [593, 549] on button "Return" at bounding box center [591, 580] width 88 height 33
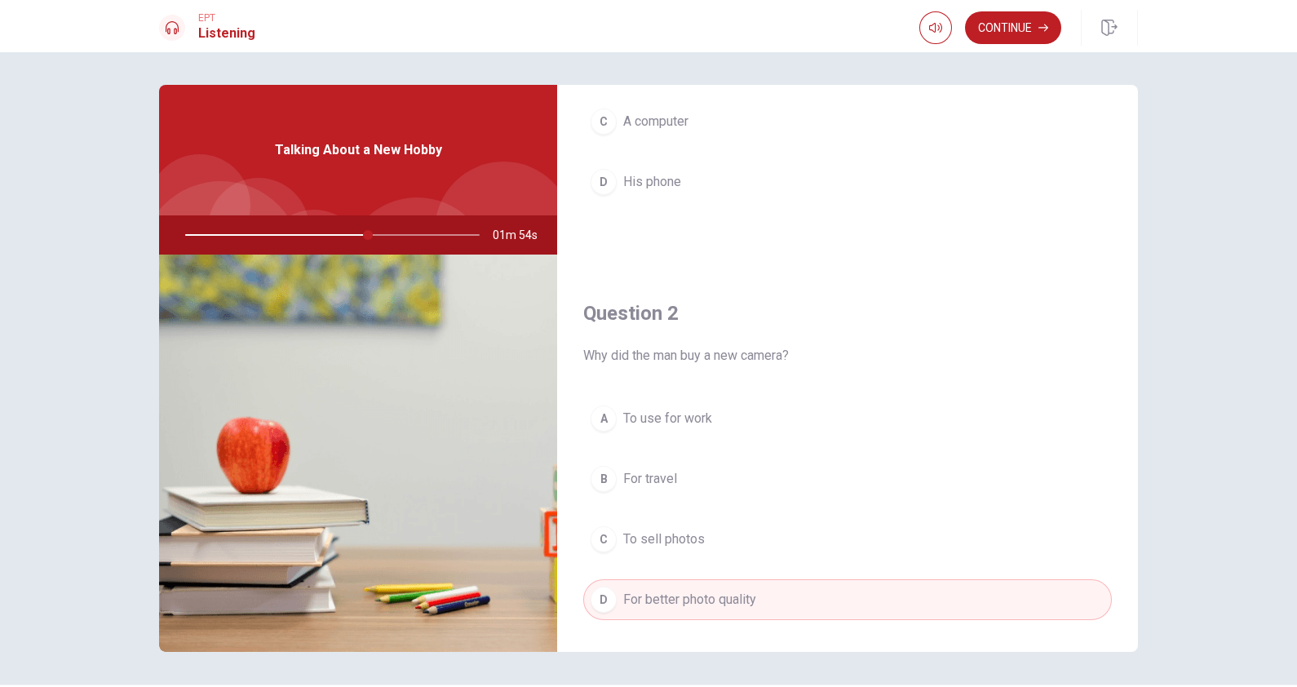
scroll to position [189, 0]
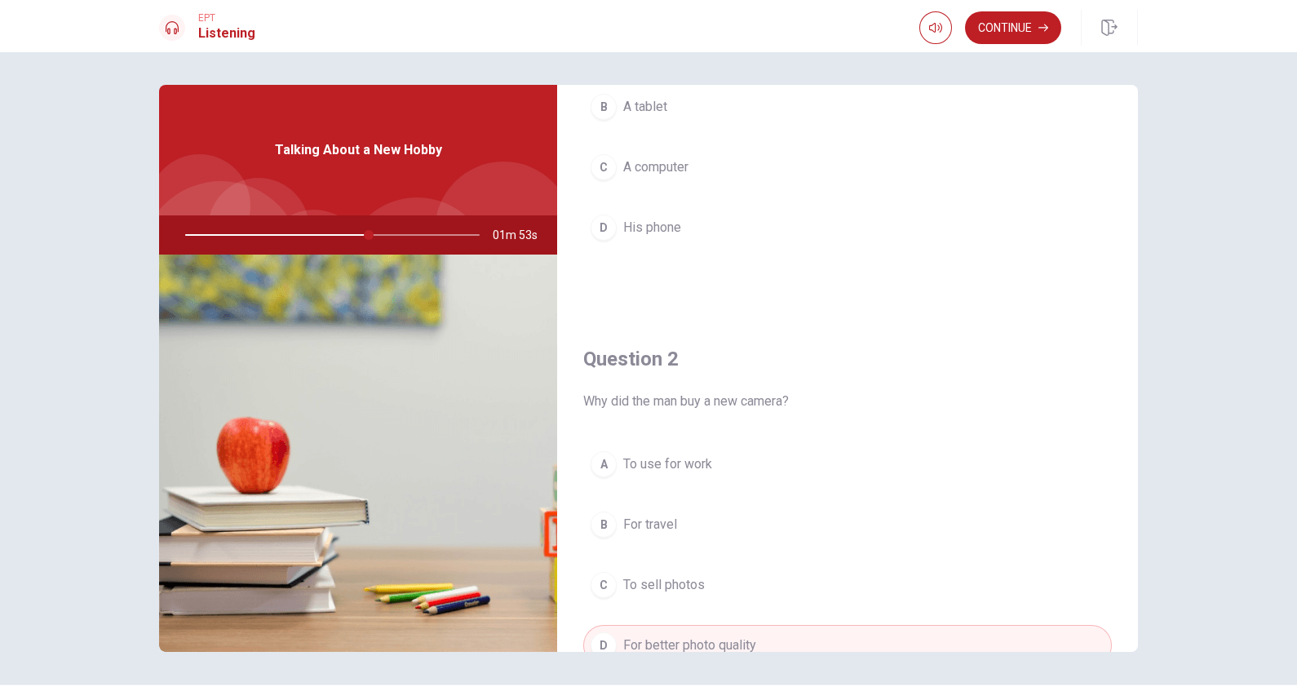
click at [268, 232] on div at bounding box center [329, 234] width 327 height 39
drag, startPoint x: 358, startPoint y: 239, endPoint x: 299, endPoint y: 252, distance: 60.2
click at [301, 252] on div at bounding box center [329, 234] width 327 height 39
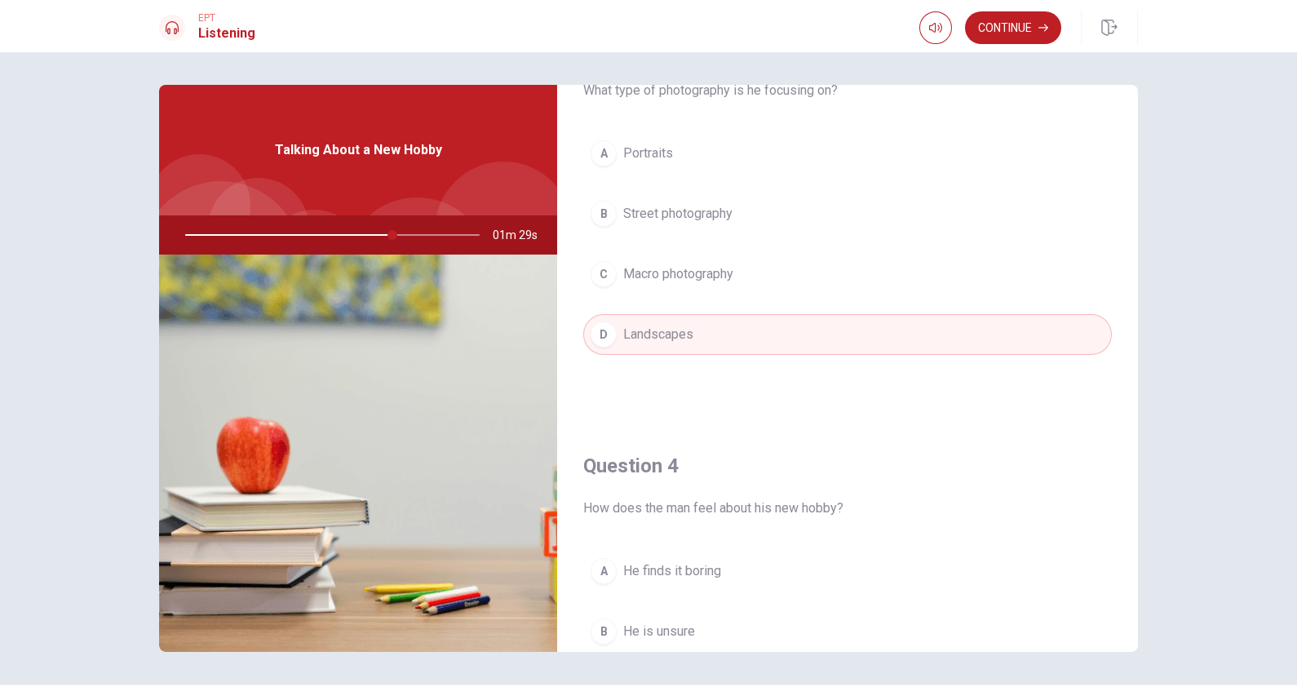
scroll to position [1515, 0]
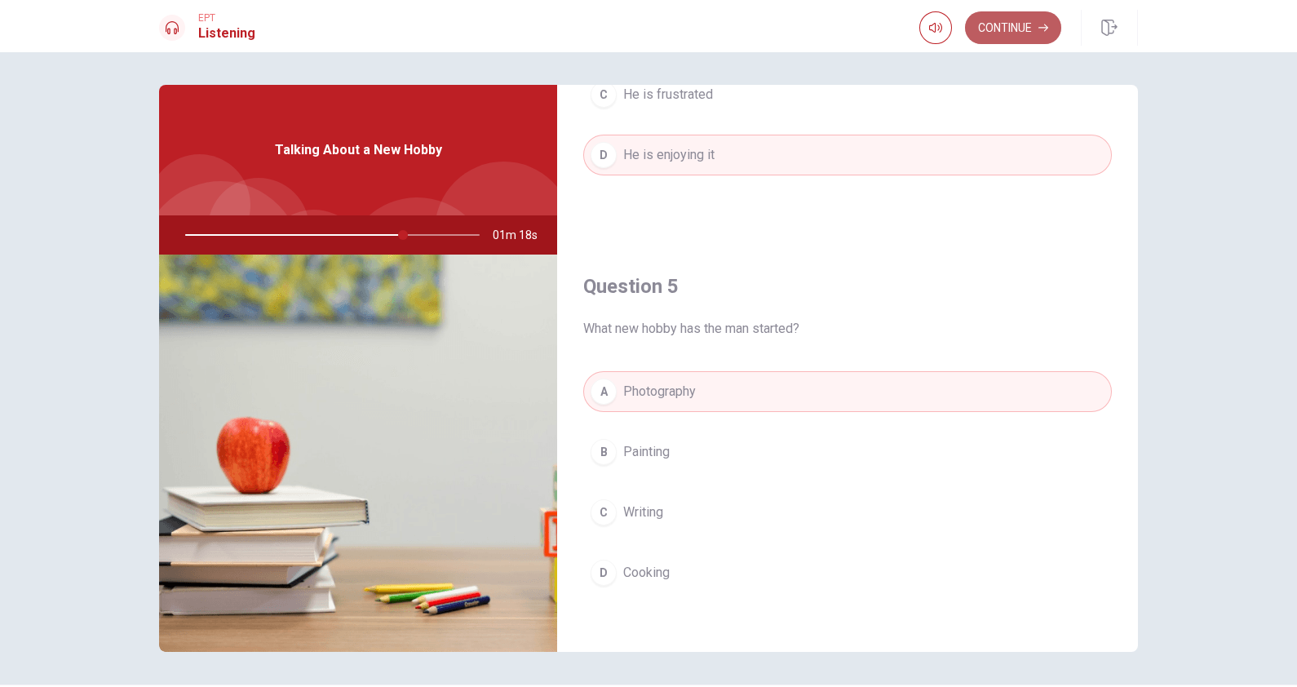
click at [1003, 24] on button "Continue" at bounding box center [1013, 27] width 96 height 33
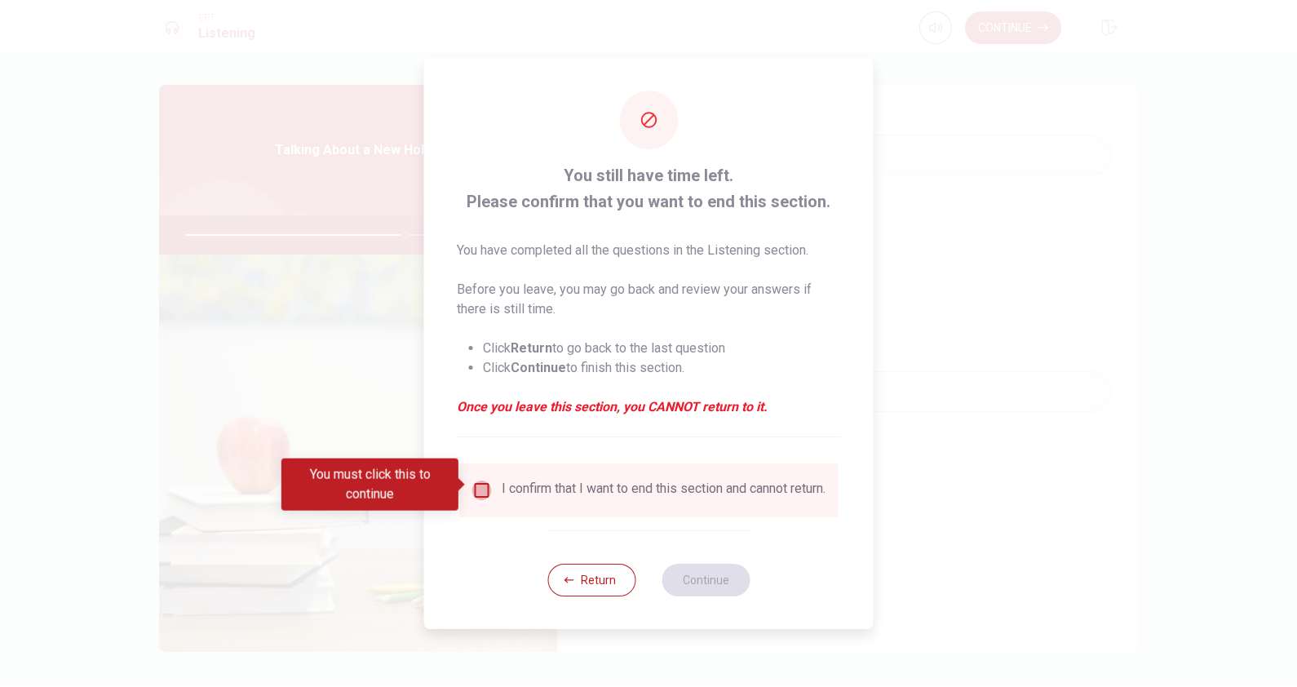
click at [482, 480] on input "You must click this to continue" at bounding box center [482, 490] width 20 height 20
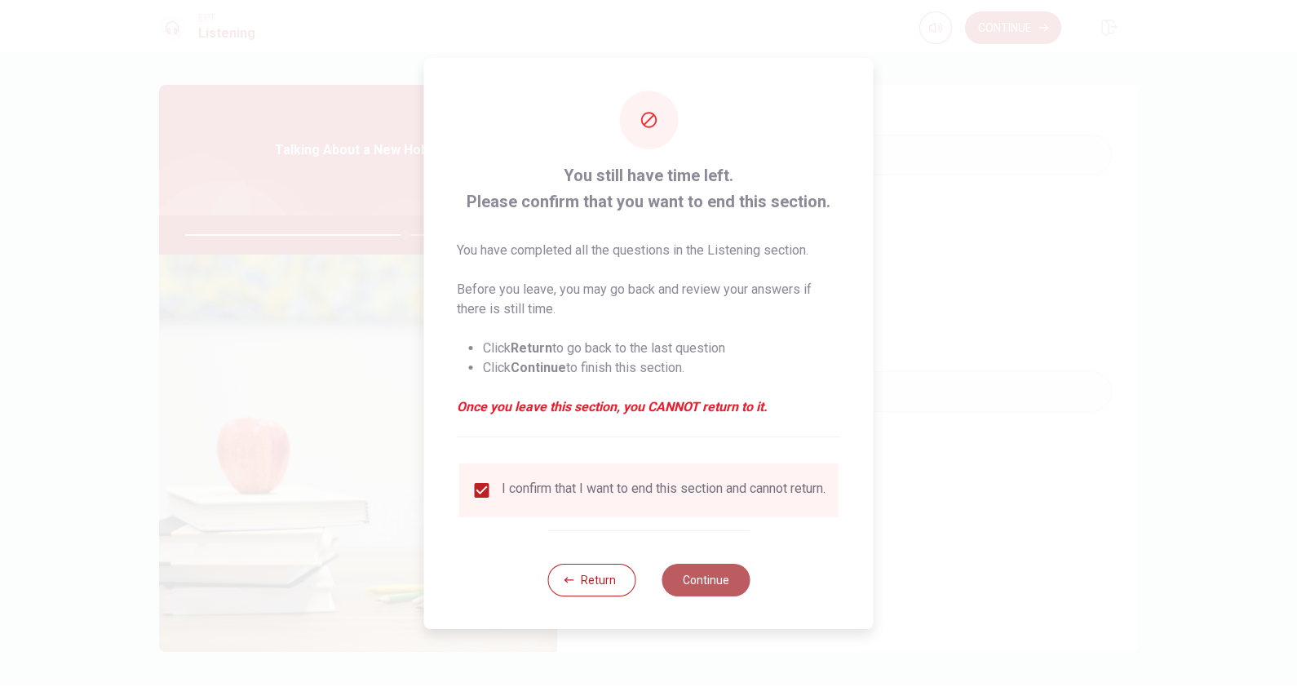
click at [702, 549] on button "Continue" at bounding box center [706, 580] width 88 height 33
type input "83"
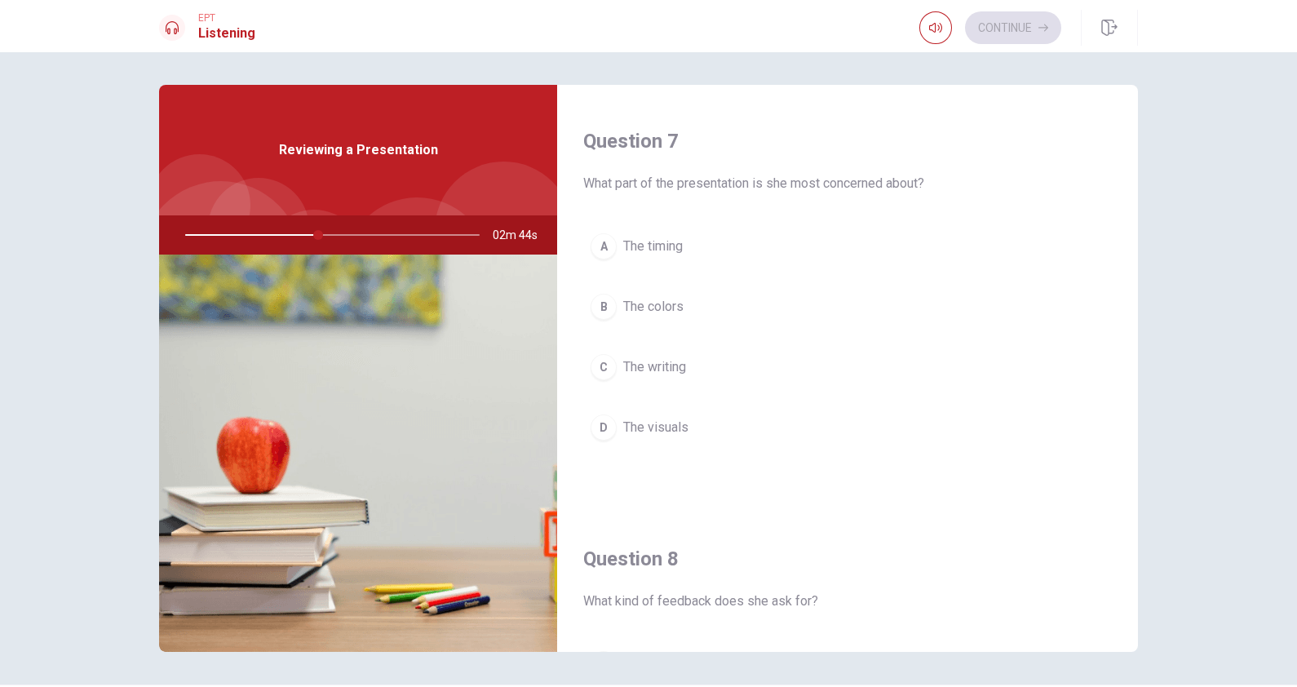
scroll to position [713, 0]
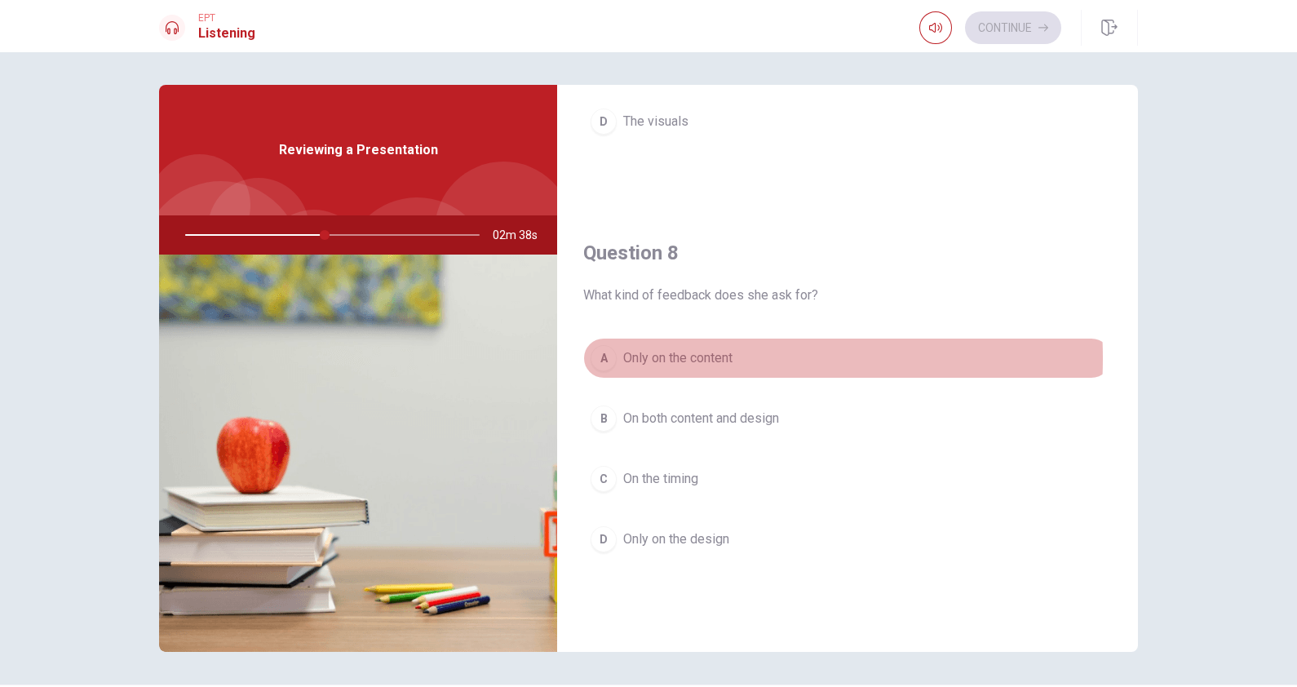
click at [671, 355] on span "Only on the content" at bounding box center [677, 358] width 109 height 20
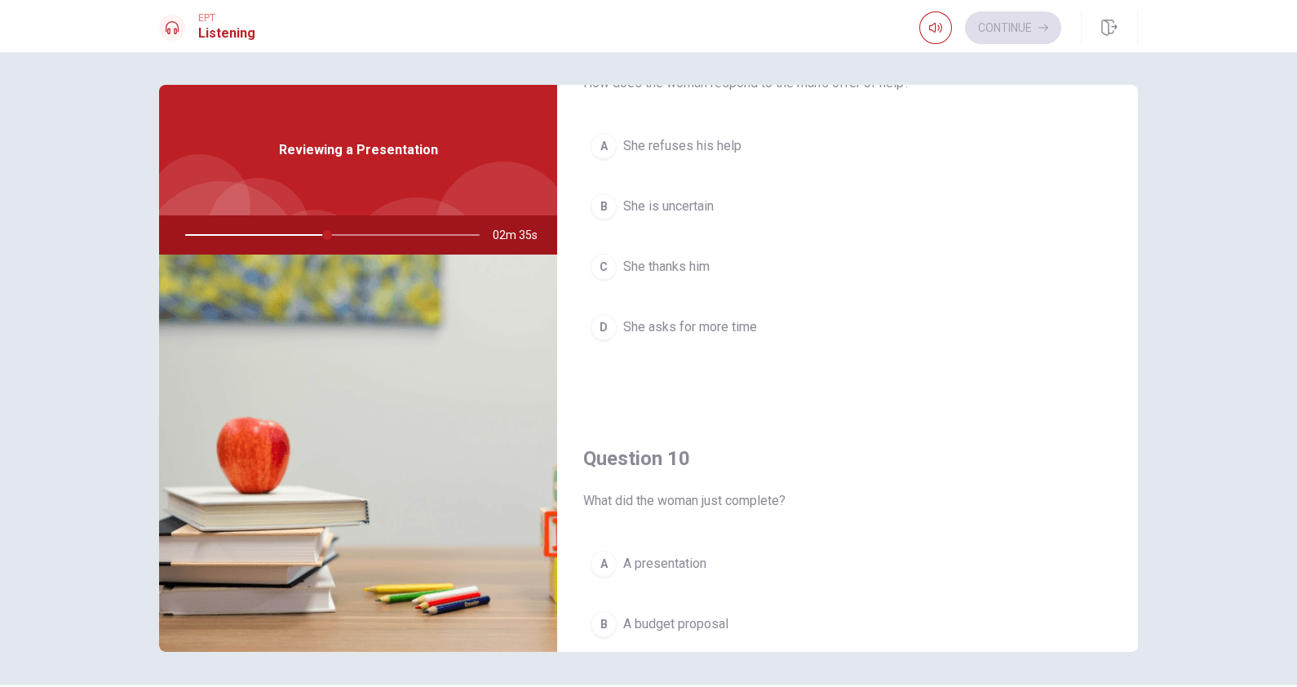
scroll to position [1311, 0]
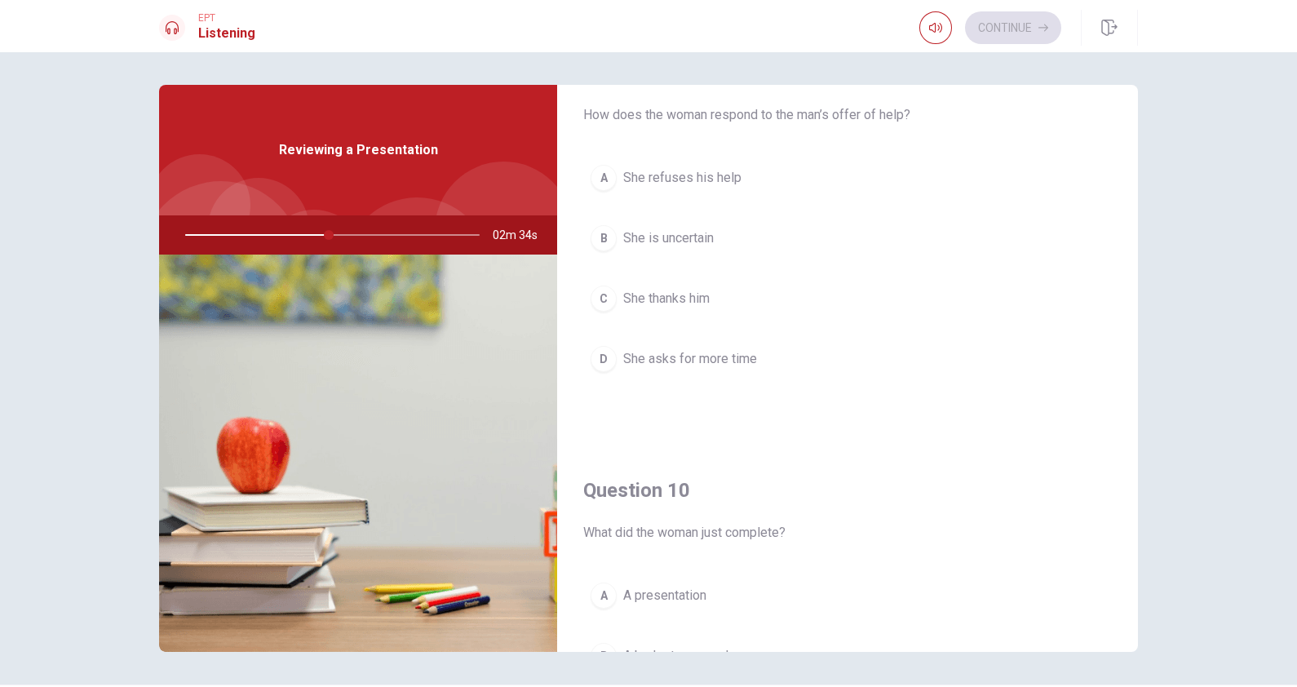
click at [685, 297] on span "She thanks him" at bounding box center [666, 299] width 86 height 20
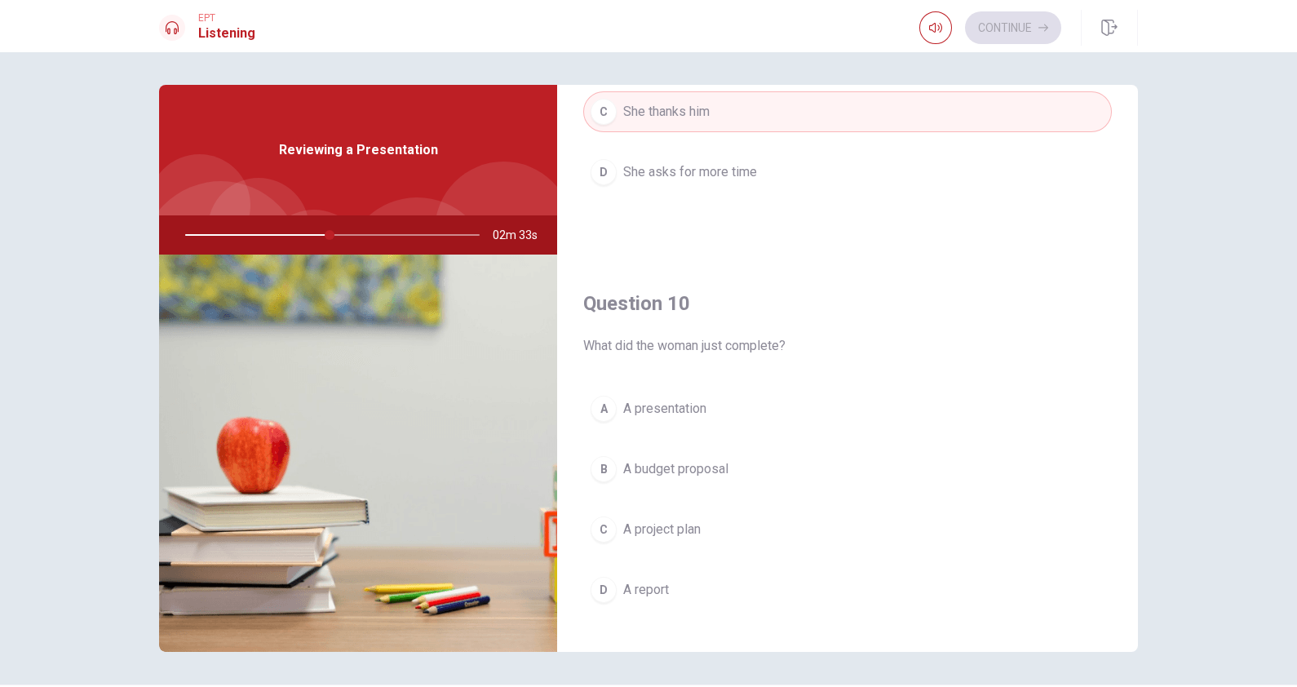
scroll to position [1515, 0]
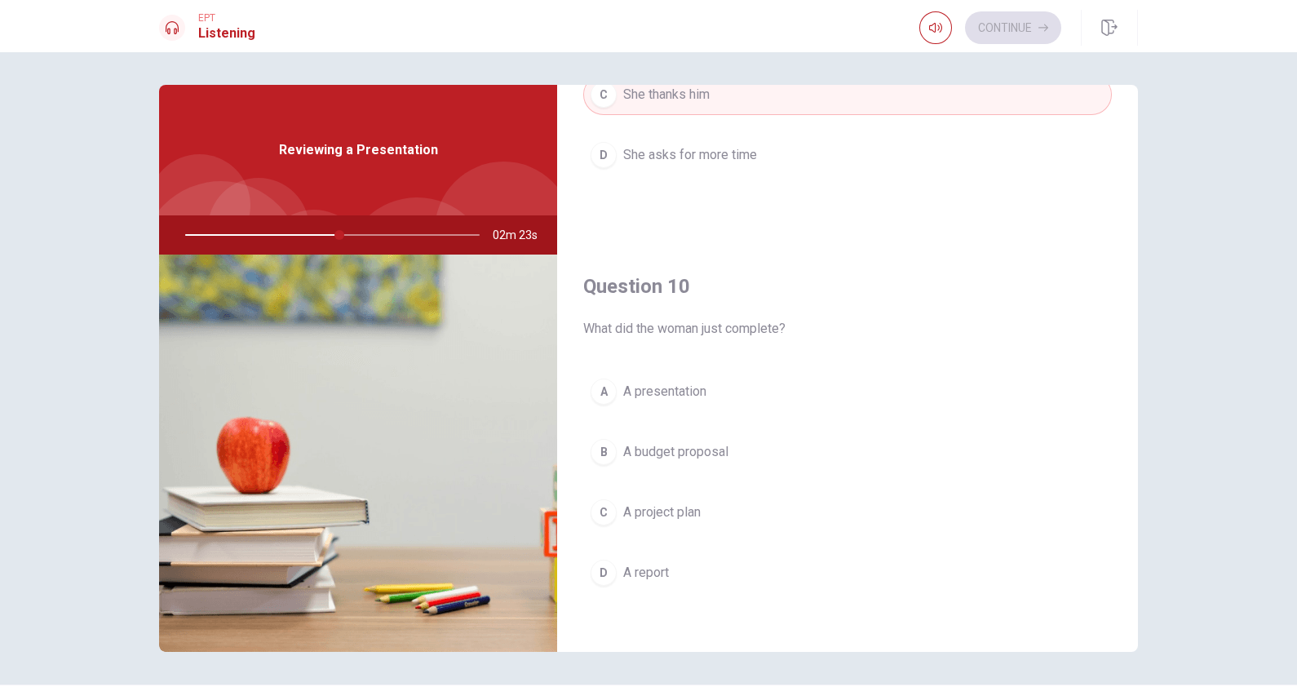
click at [649, 506] on span "A project plan" at bounding box center [661, 513] width 77 height 20
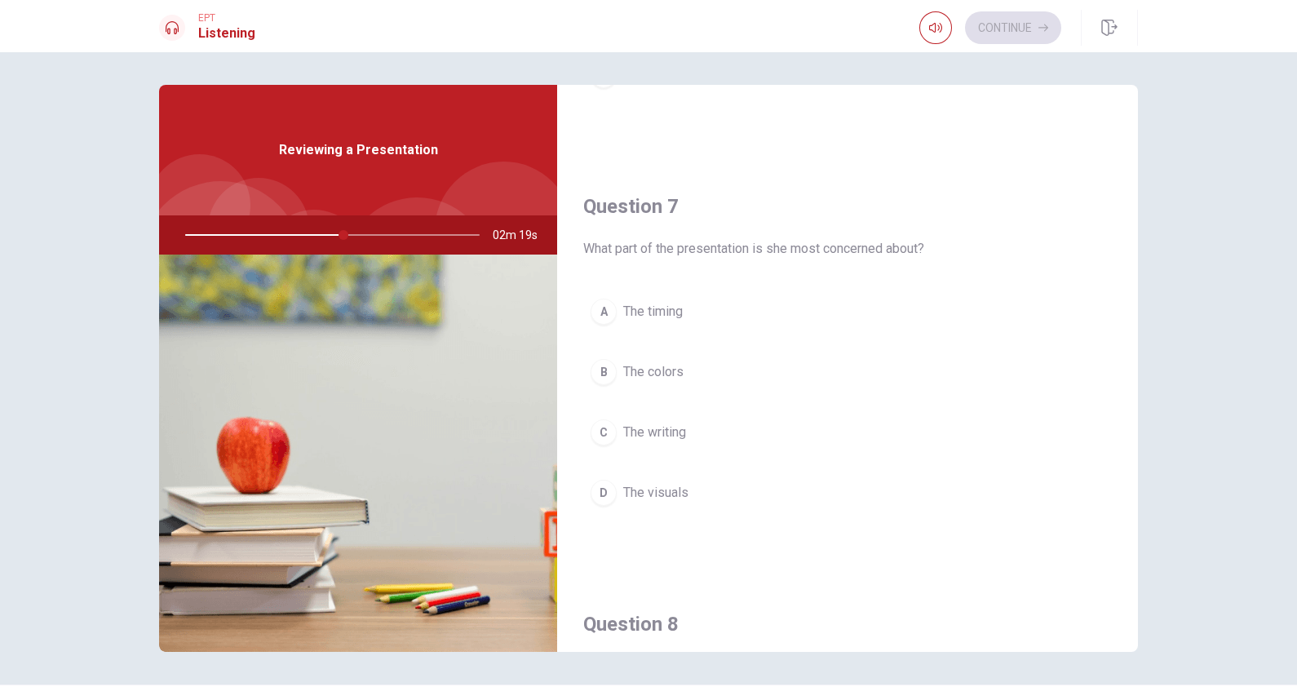
scroll to position [291, 0]
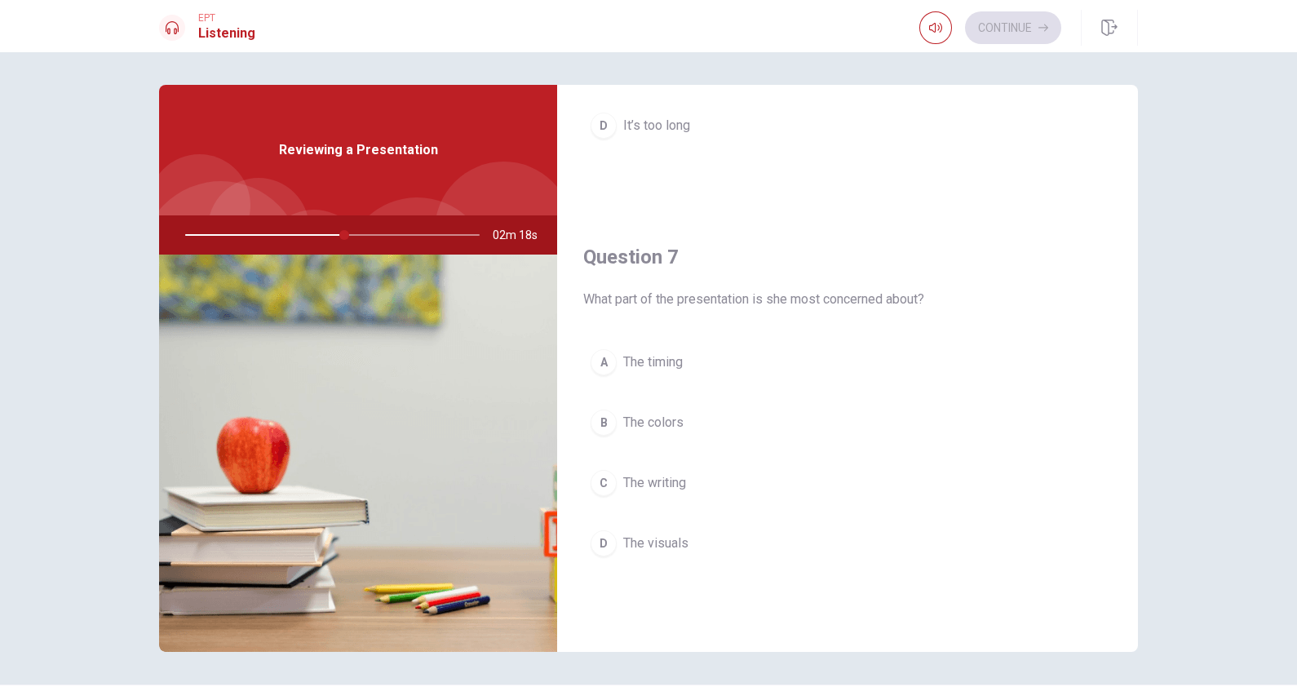
click at [636, 543] on span "The visuals" at bounding box center [655, 544] width 65 height 20
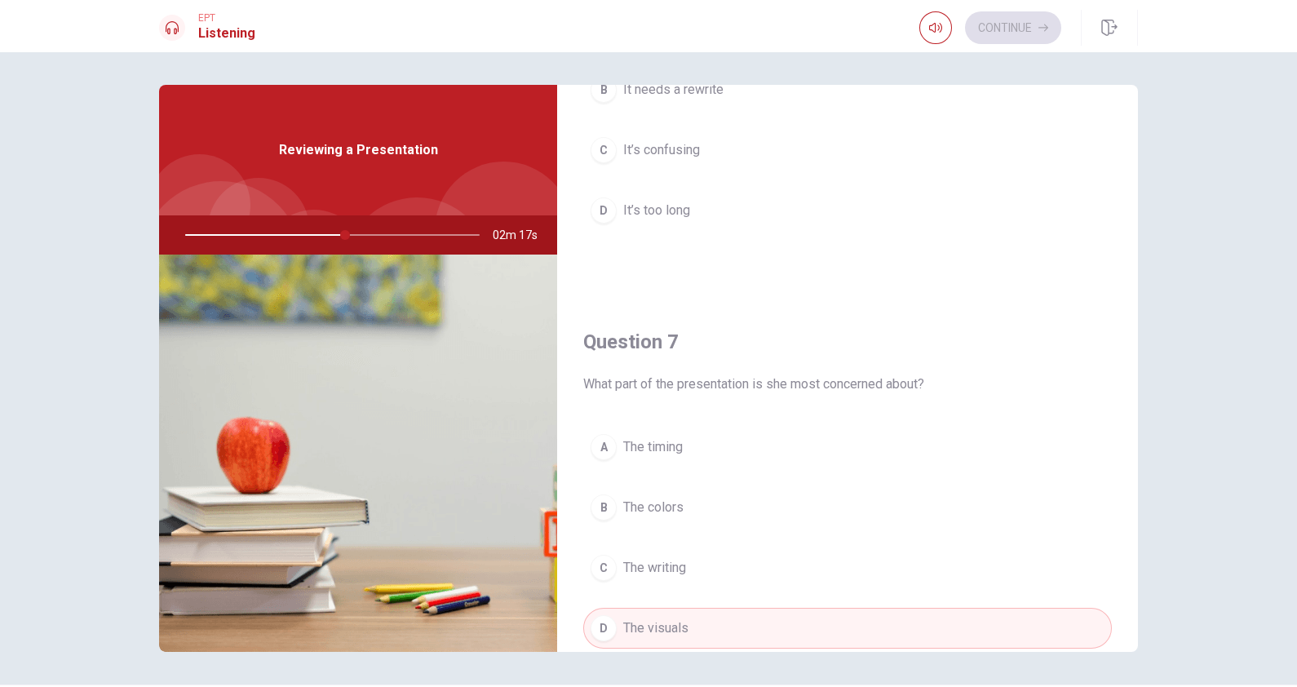
scroll to position [87, 0]
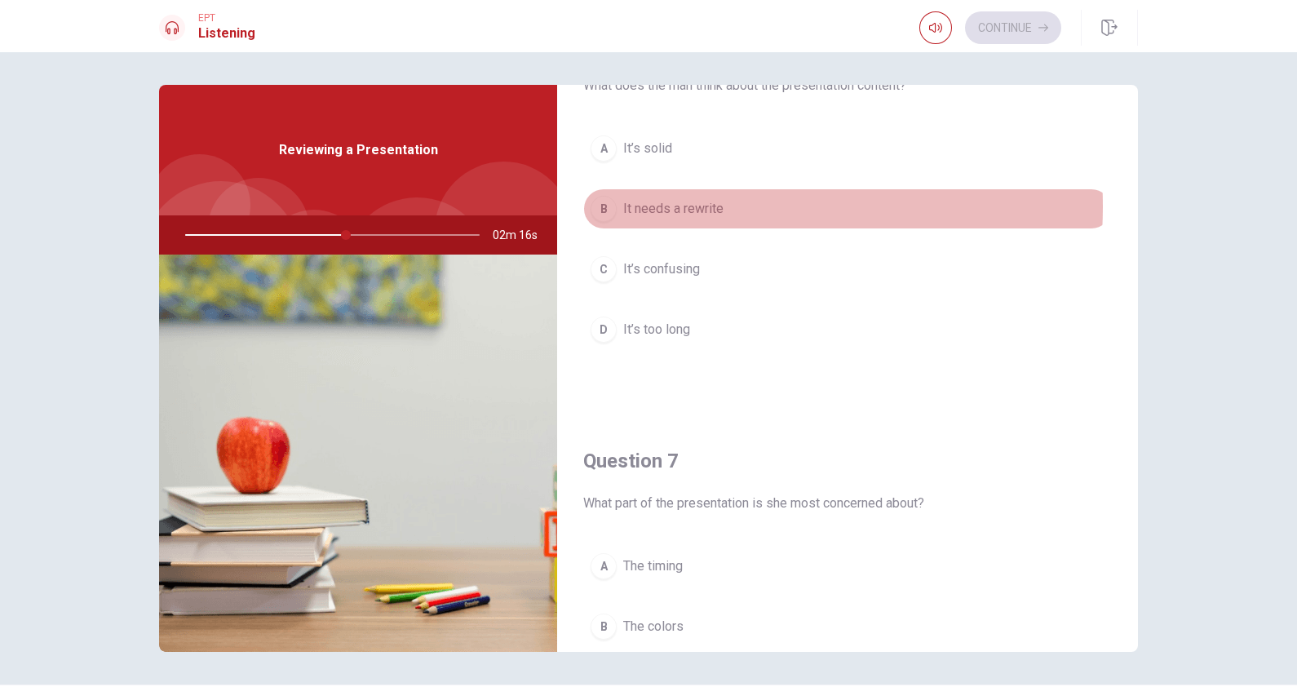
click at [680, 206] on span "It needs a rewrite" at bounding box center [673, 209] width 100 height 20
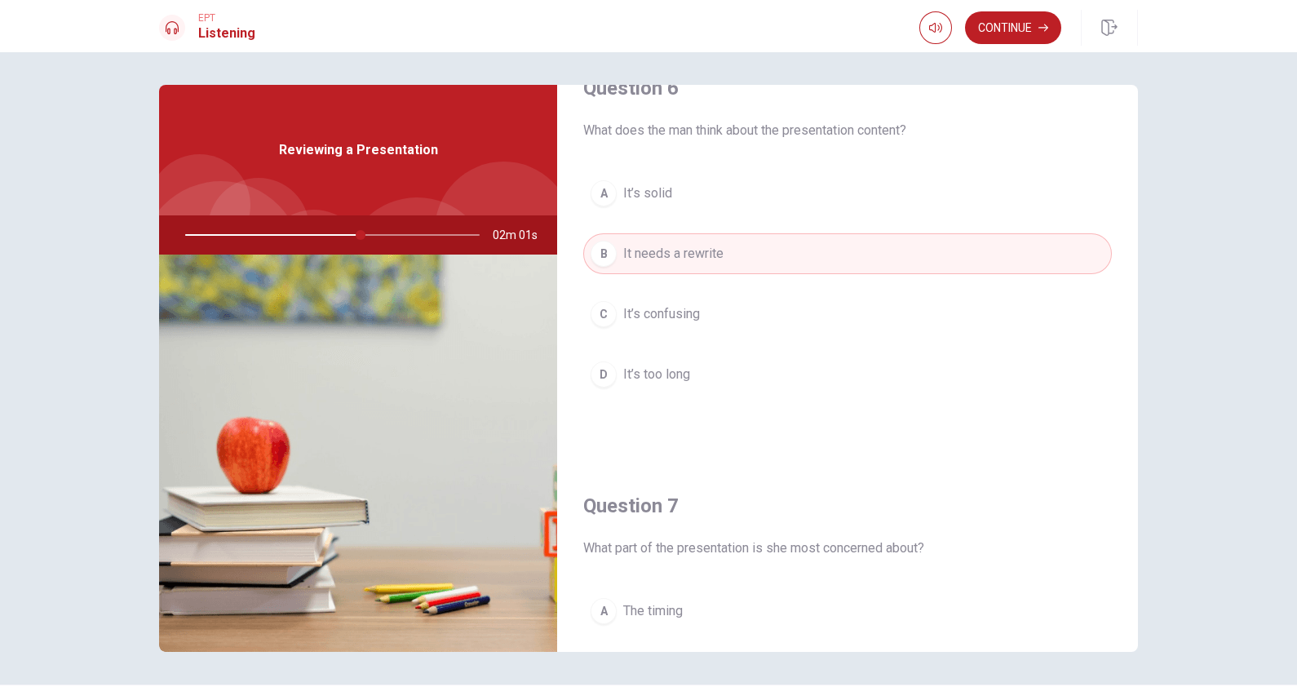
scroll to position [0, 0]
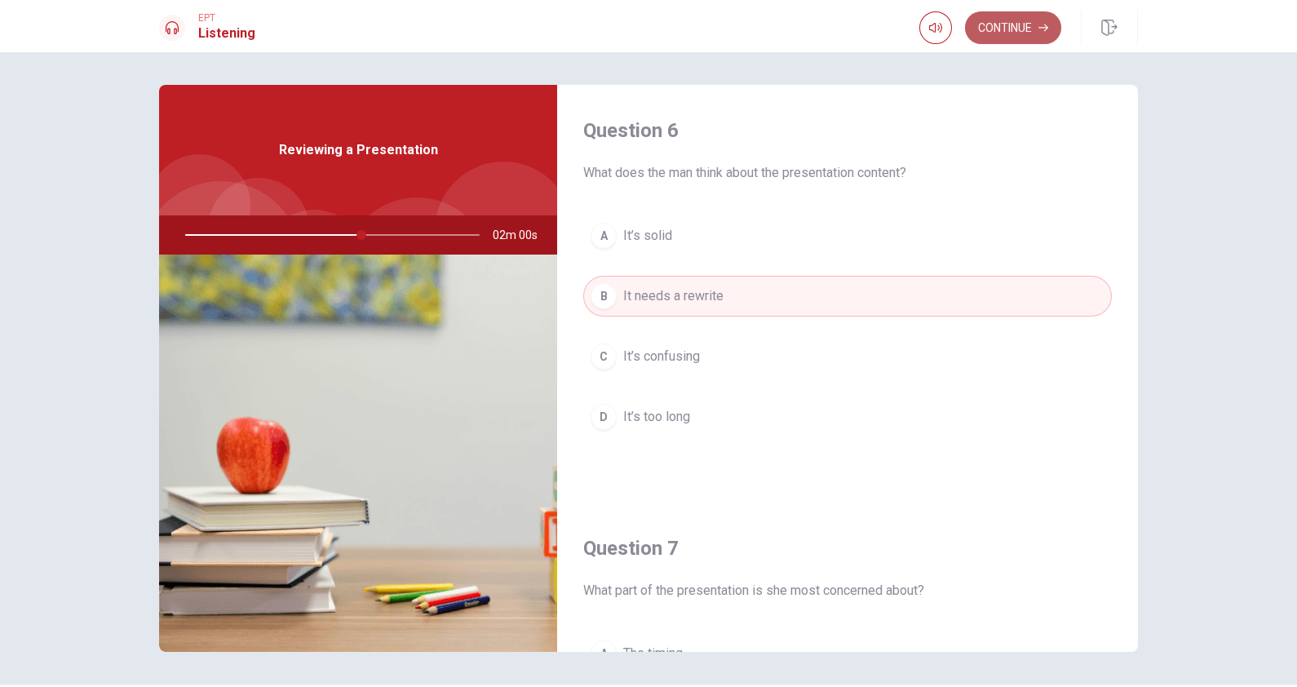
click at [1000, 21] on button "Continue" at bounding box center [1013, 27] width 96 height 33
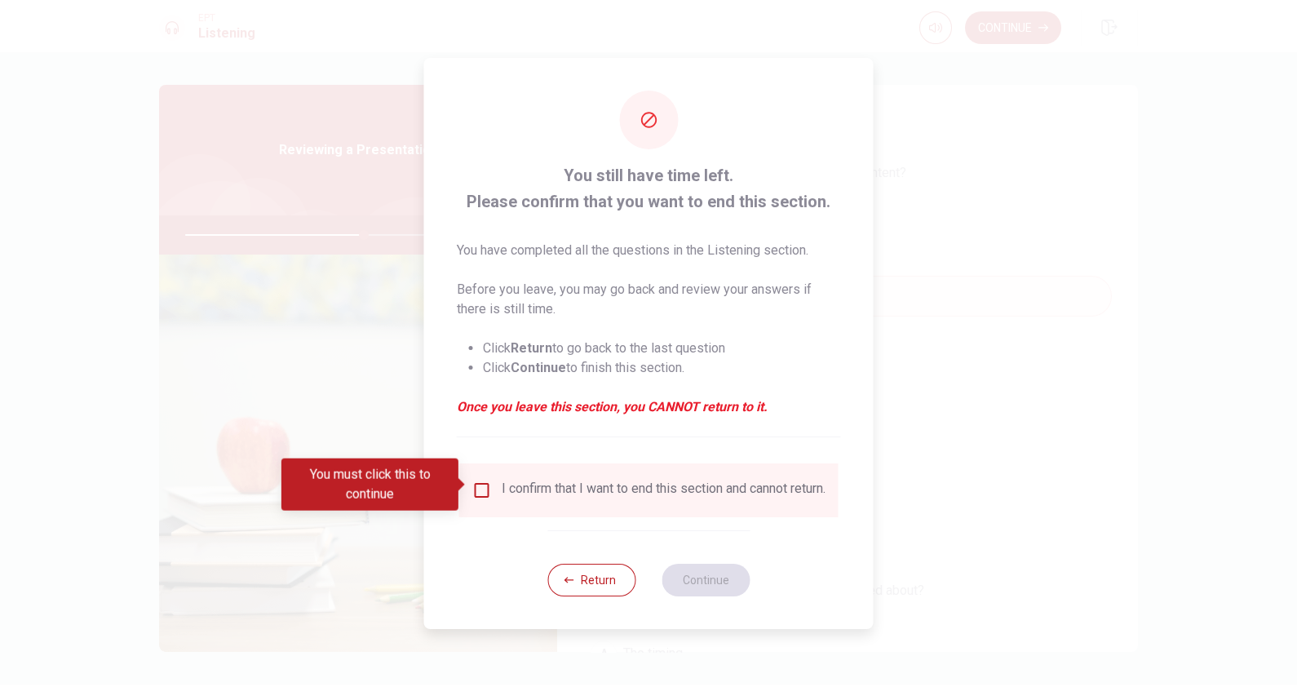
click at [480, 480] on input "You must click this to continue" at bounding box center [482, 490] width 20 height 20
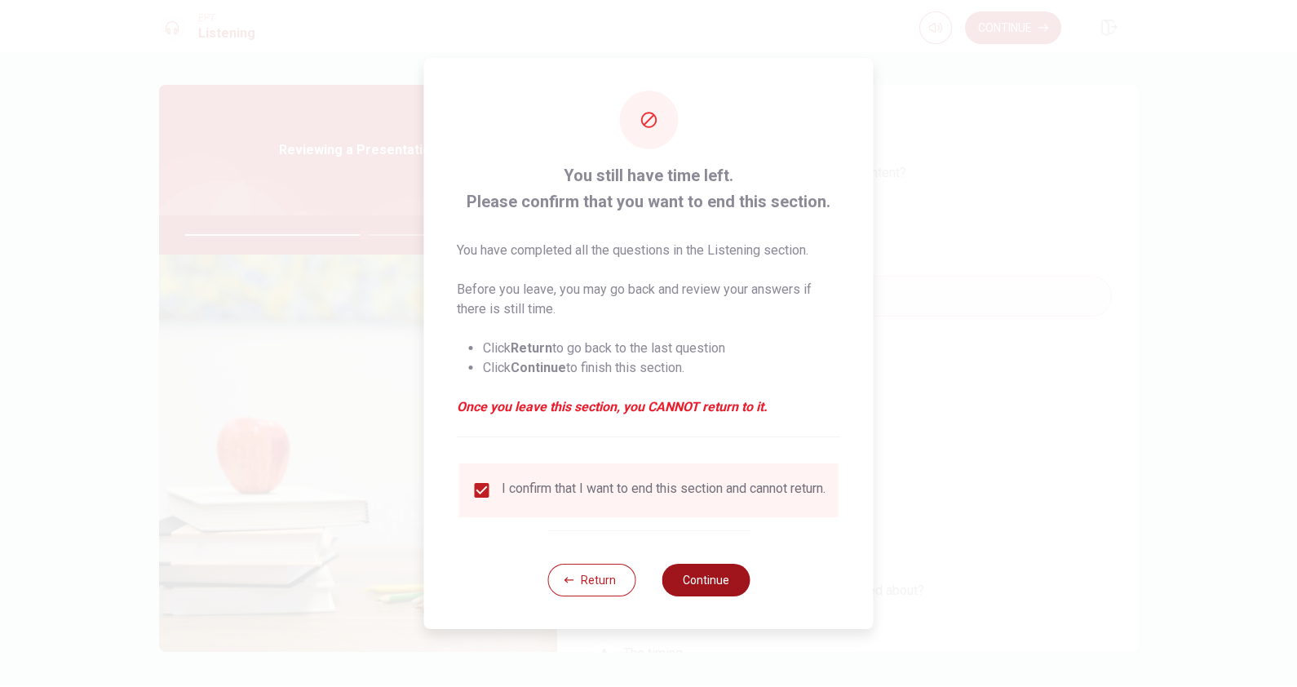
click at [730, 549] on button "Continue" at bounding box center [706, 580] width 88 height 33
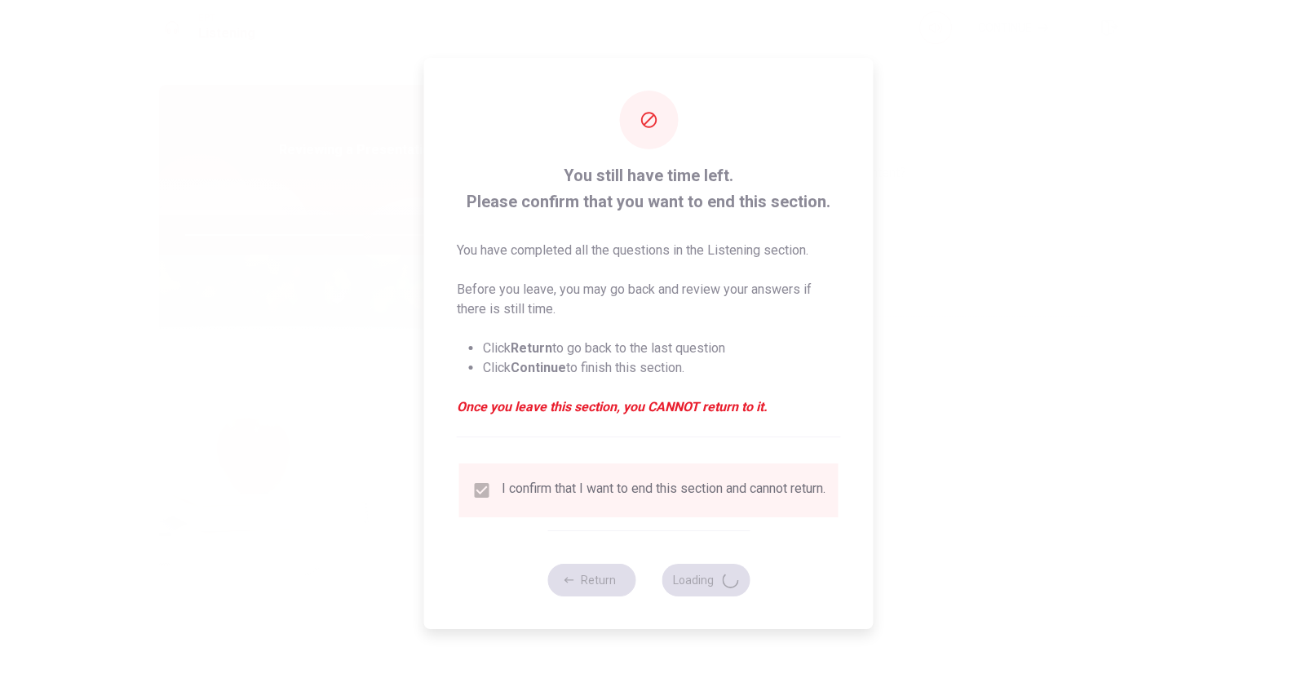
type input "62"
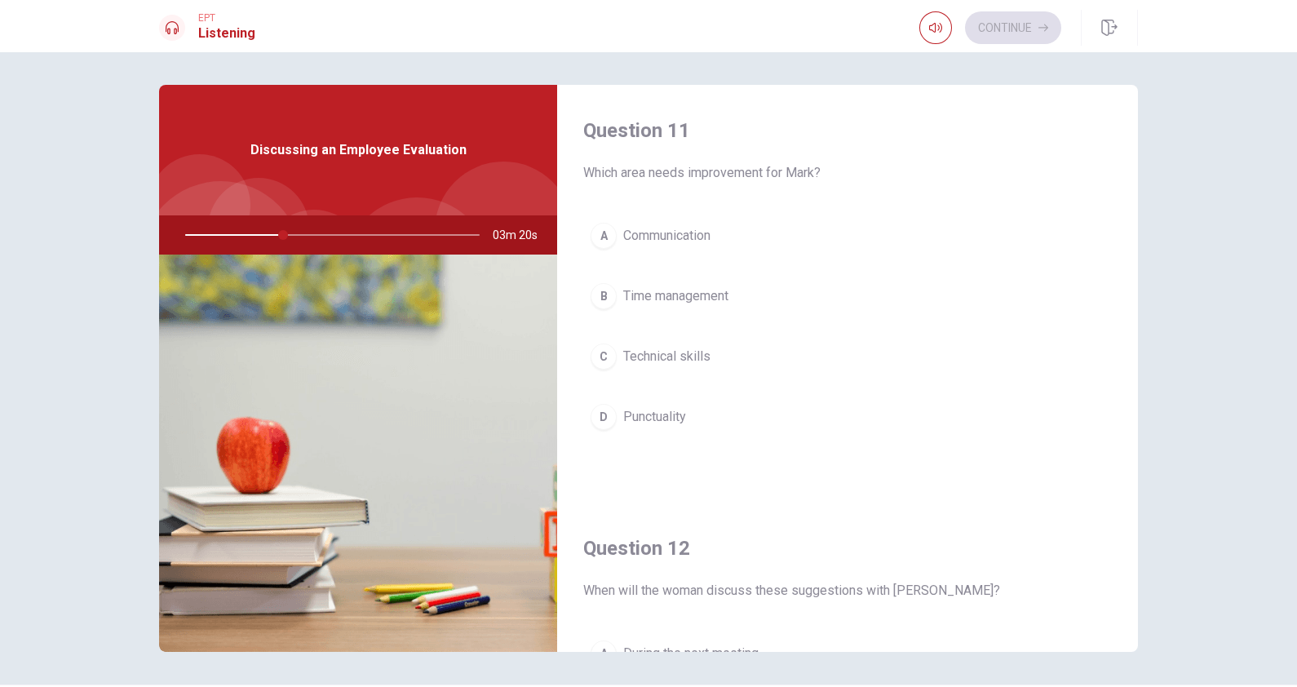
click at [695, 290] on span "Time management" at bounding box center [675, 296] width 105 height 20
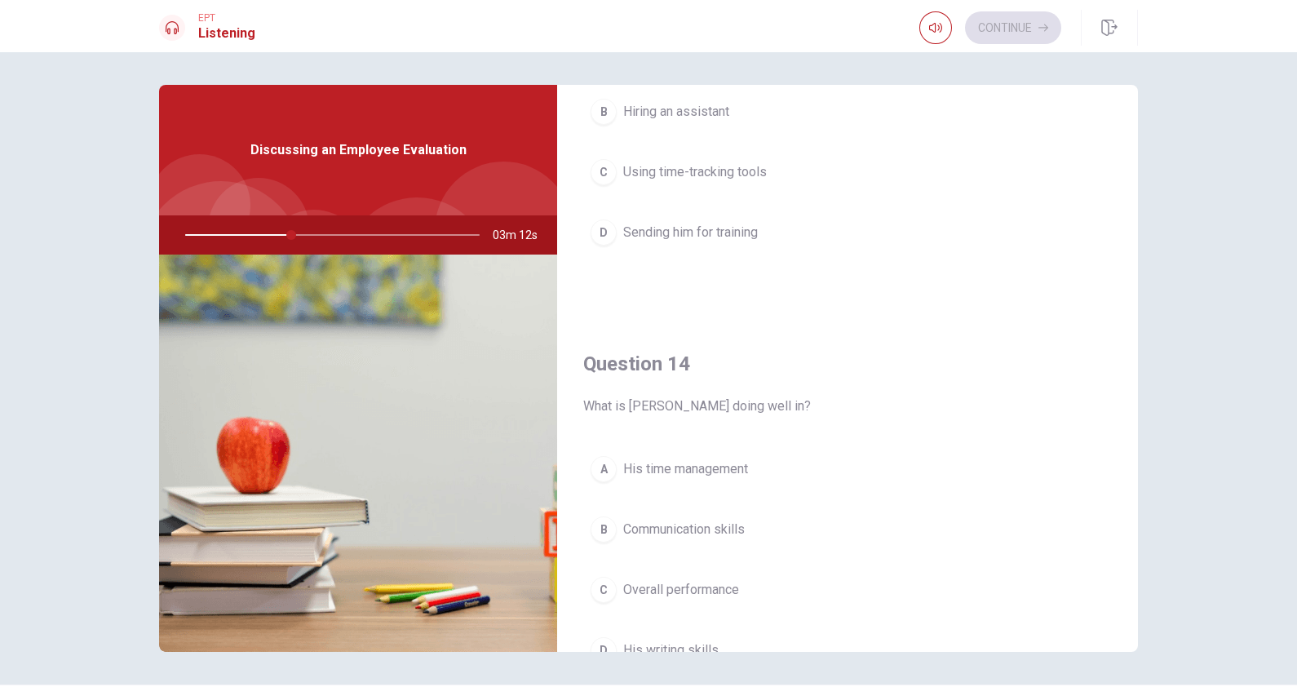
scroll to position [510, 0]
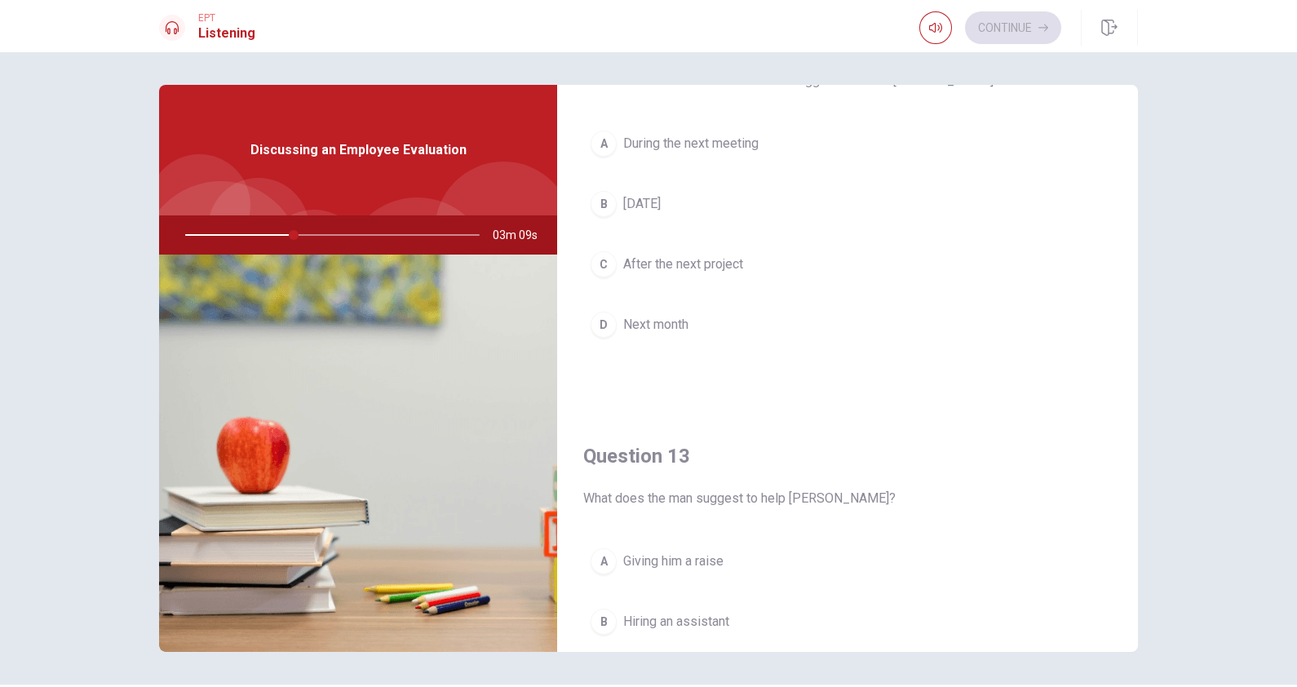
drag, startPoint x: 694, startPoint y: 143, endPoint x: 694, endPoint y: 156, distance: 13.1
click at [693, 143] on span "During the next meeting" at bounding box center [690, 144] width 135 height 20
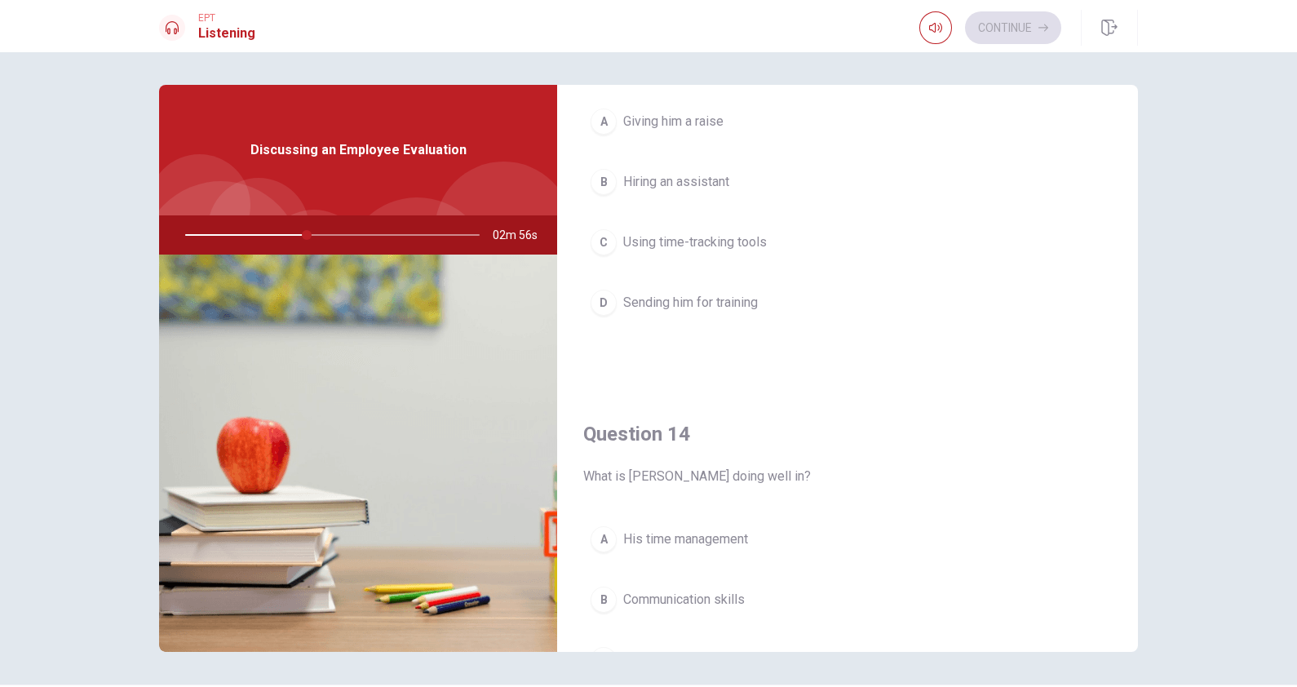
scroll to position [903, 0]
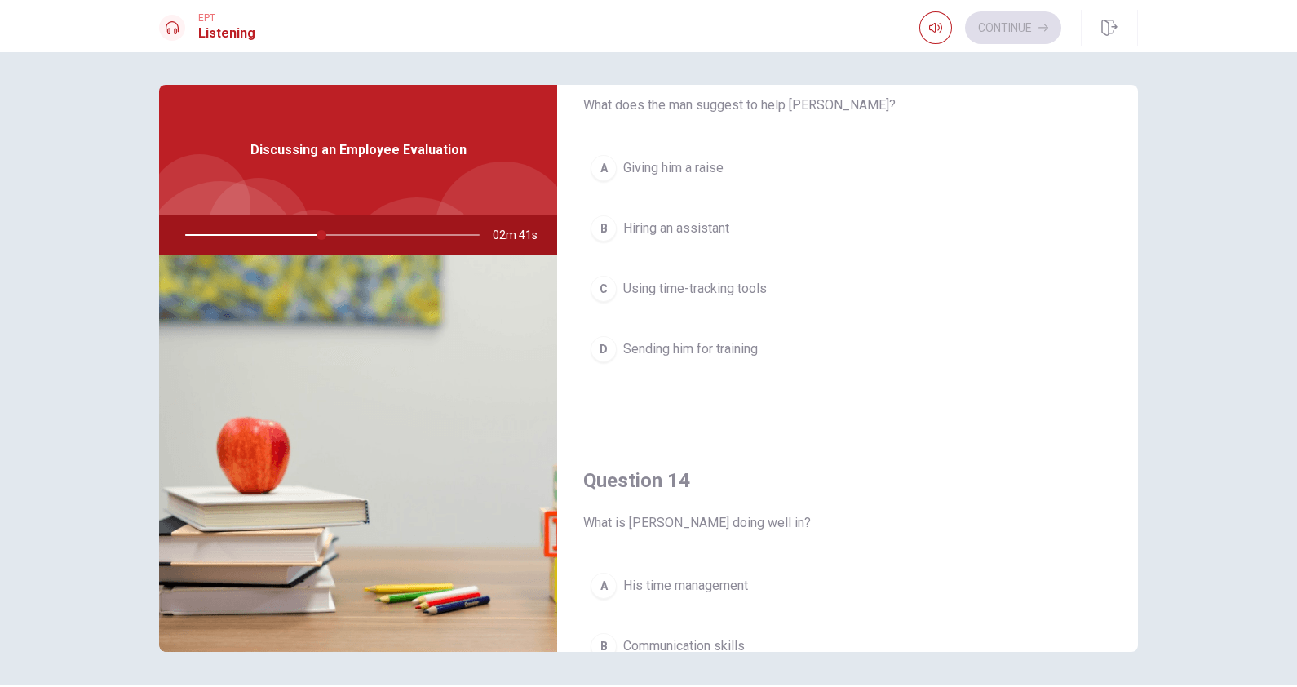
click at [744, 287] on span "Using time-tracking tools" at bounding box center [695, 289] width 144 height 20
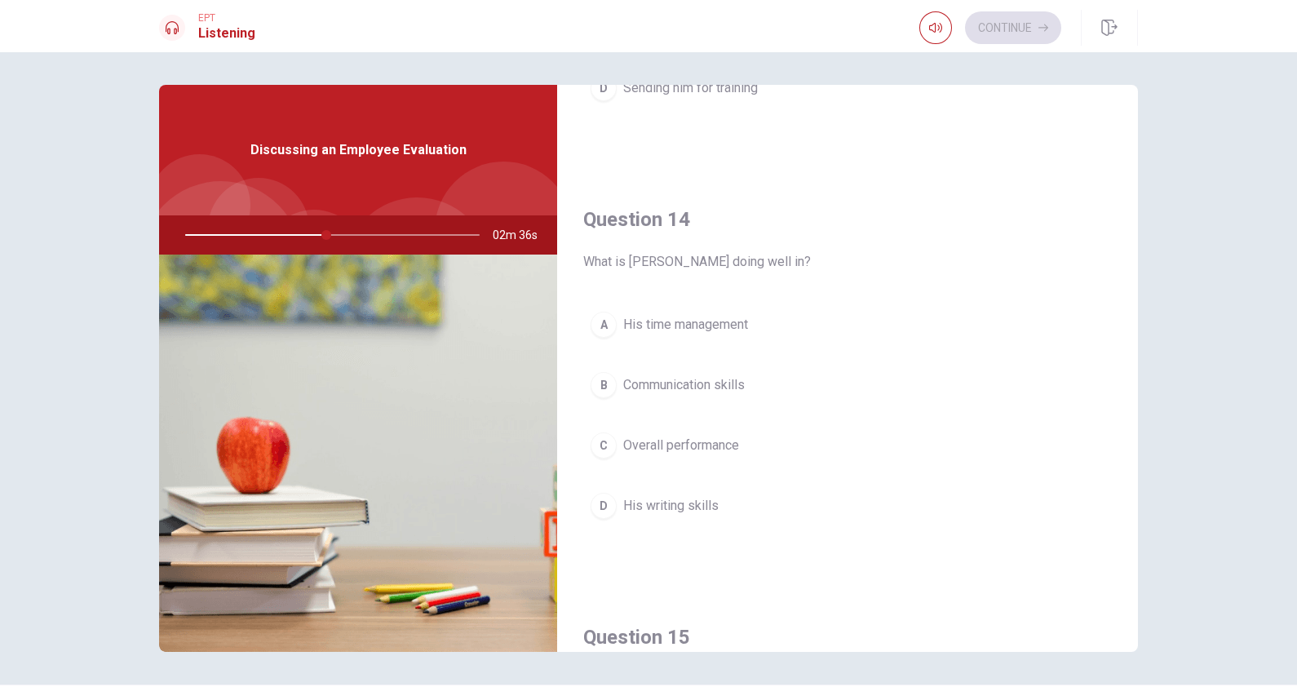
scroll to position [1209, 0]
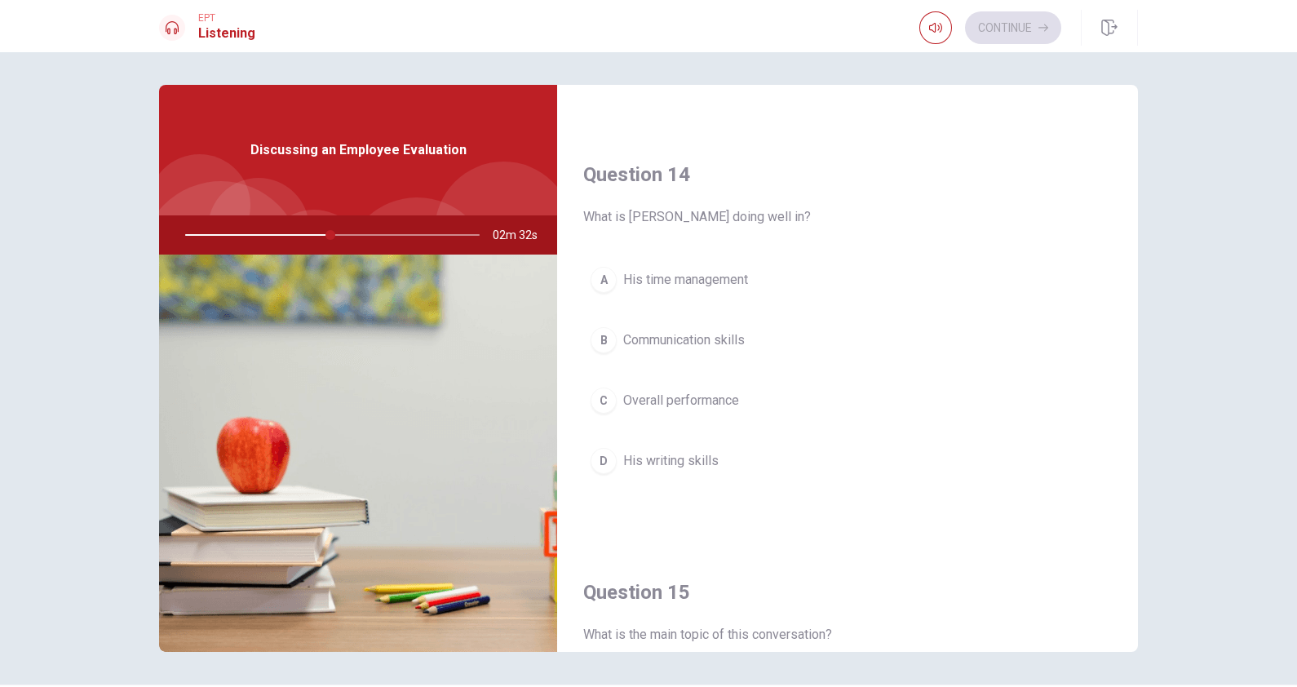
click at [694, 280] on span "His time management" at bounding box center [685, 280] width 125 height 20
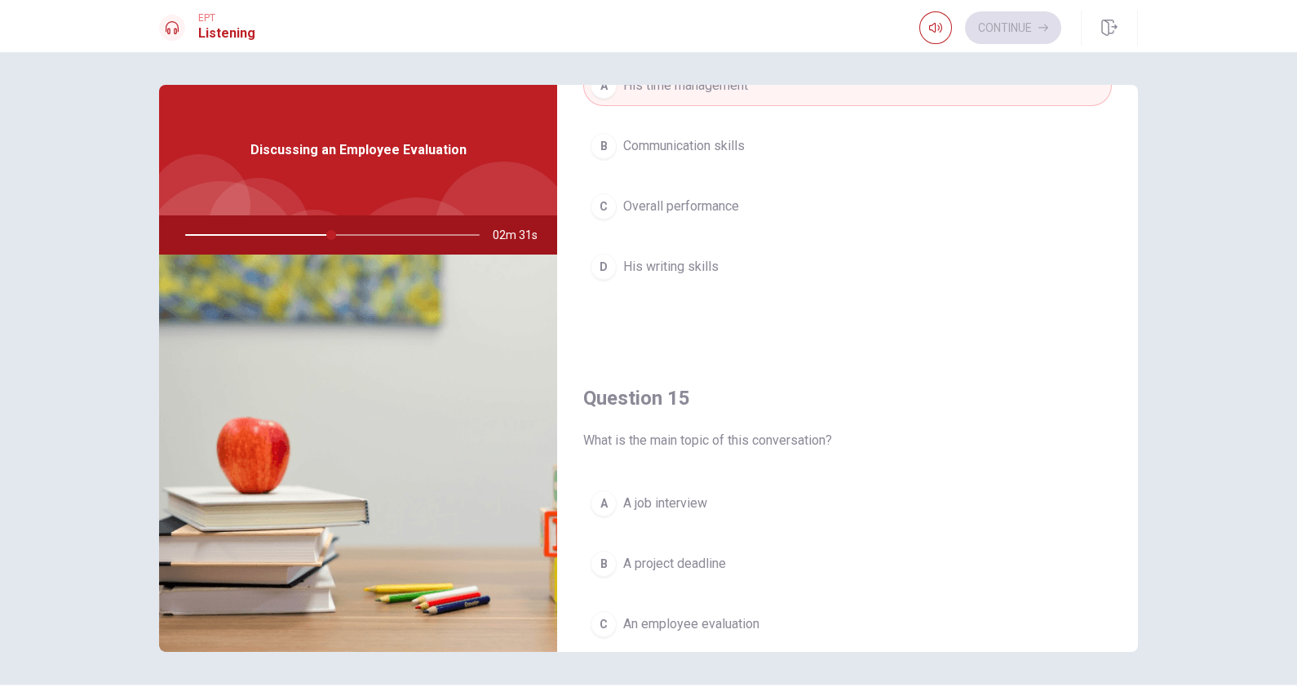
scroll to position [1515, 0]
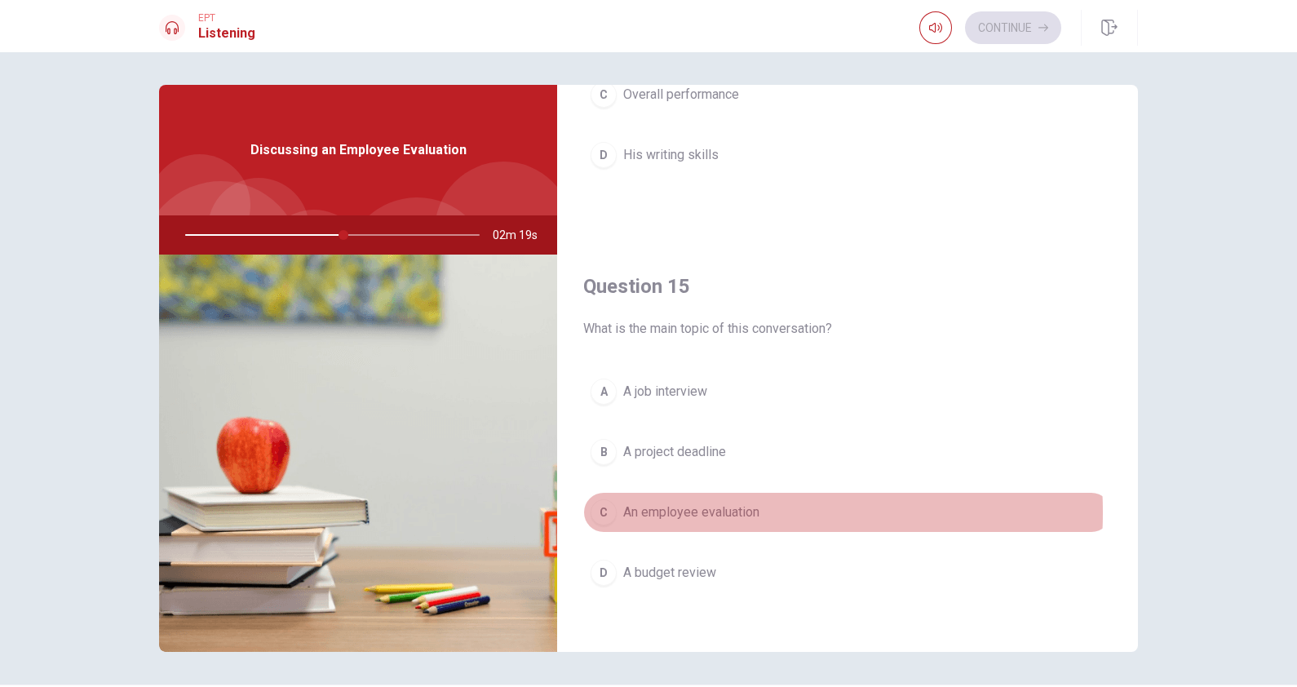
click at [686, 507] on span "An employee evaluation" at bounding box center [691, 513] width 136 height 20
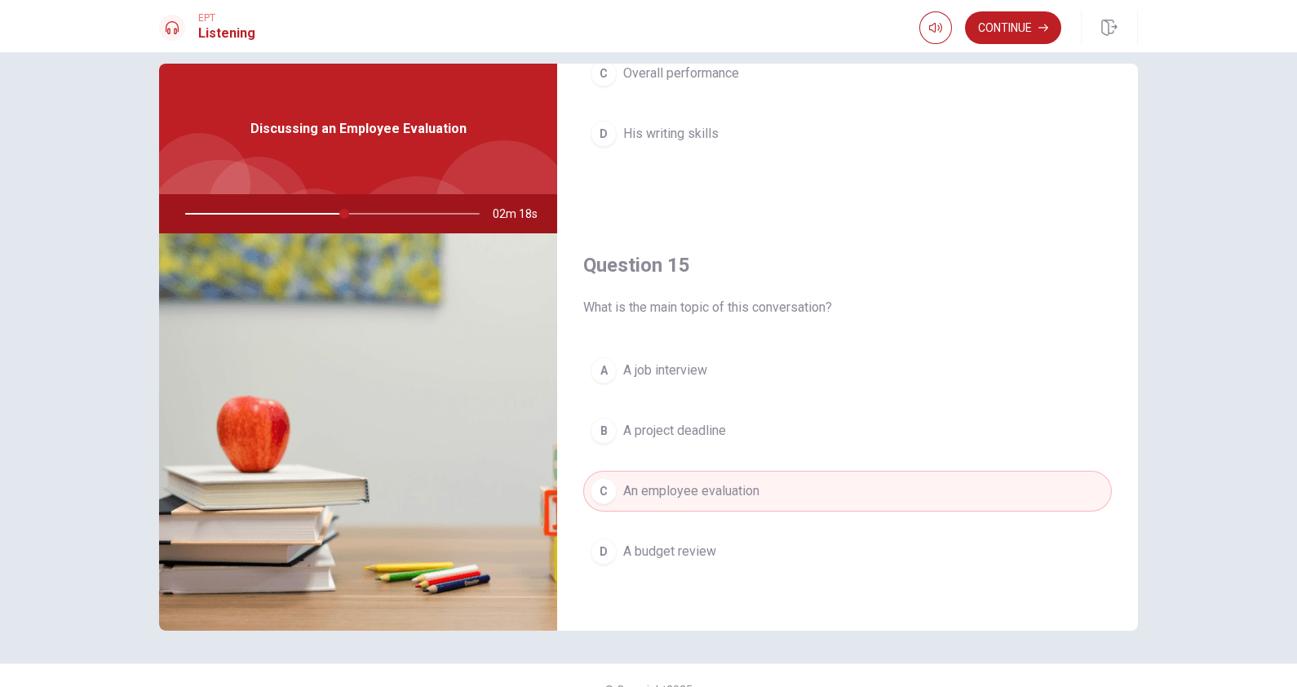
scroll to position [0, 0]
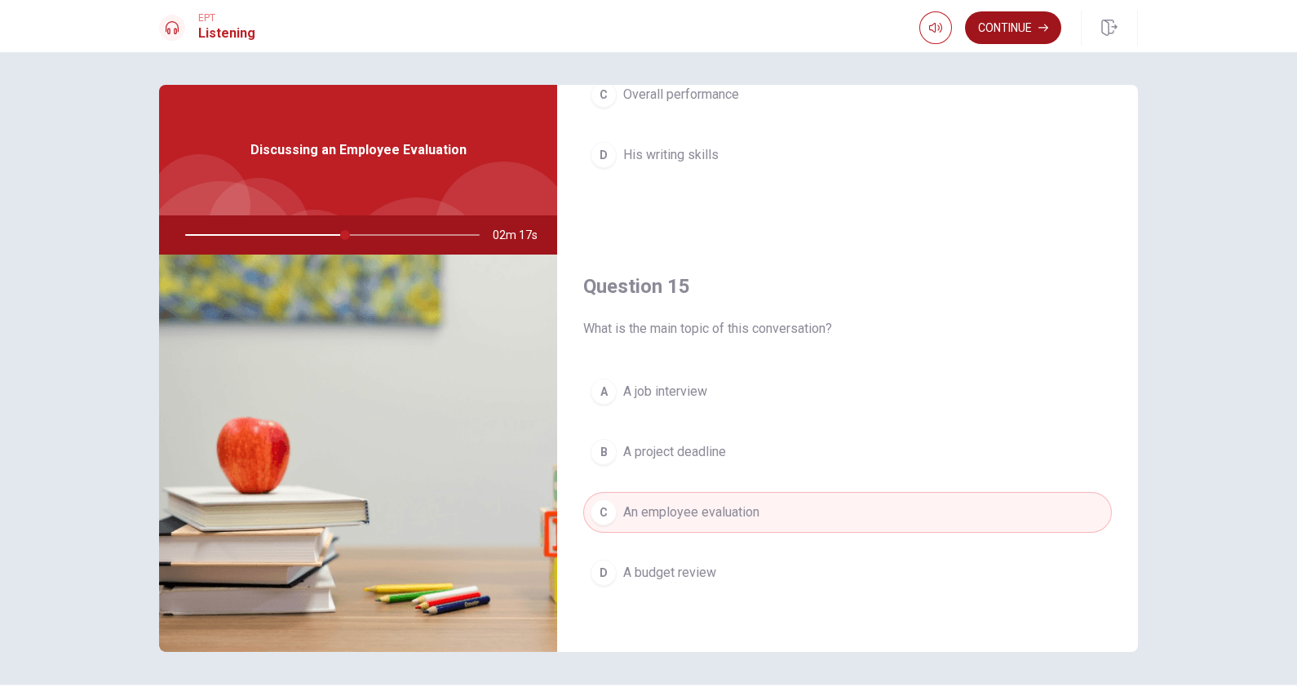
click at [1010, 29] on button "Continue" at bounding box center [1013, 27] width 96 height 33
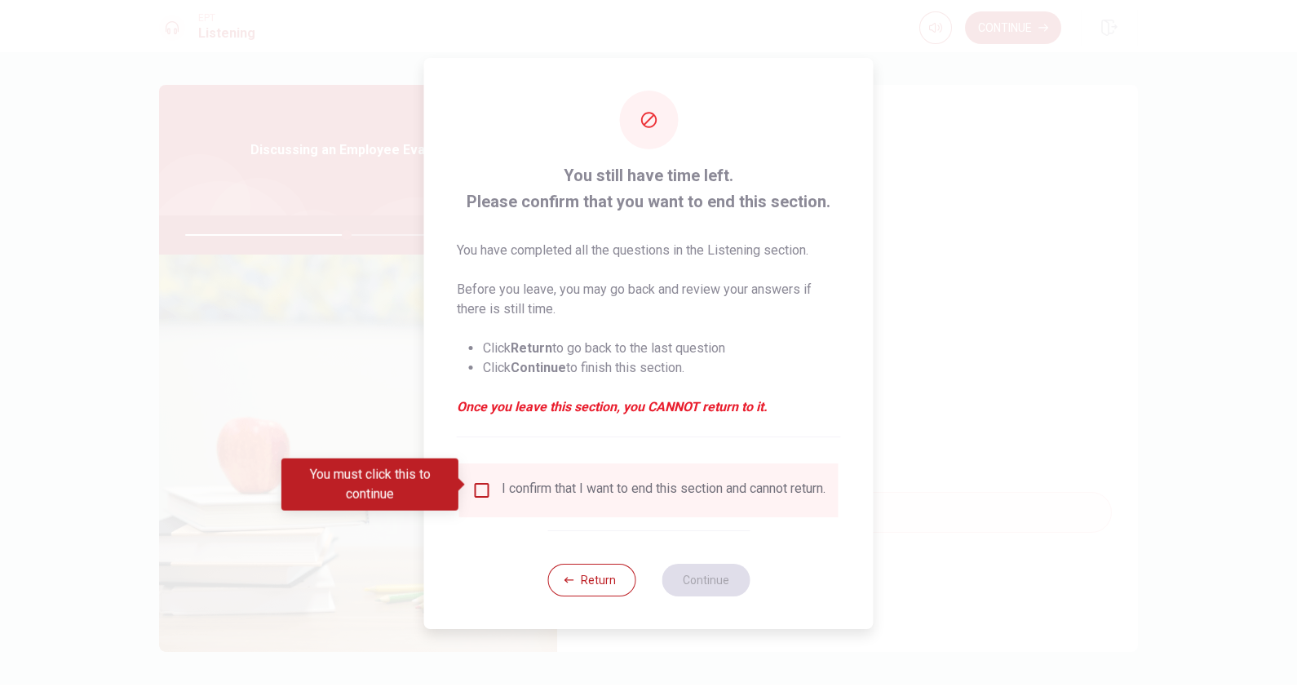
click at [479, 483] on input "You must click this to continue" at bounding box center [482, 490] width 20 height 20
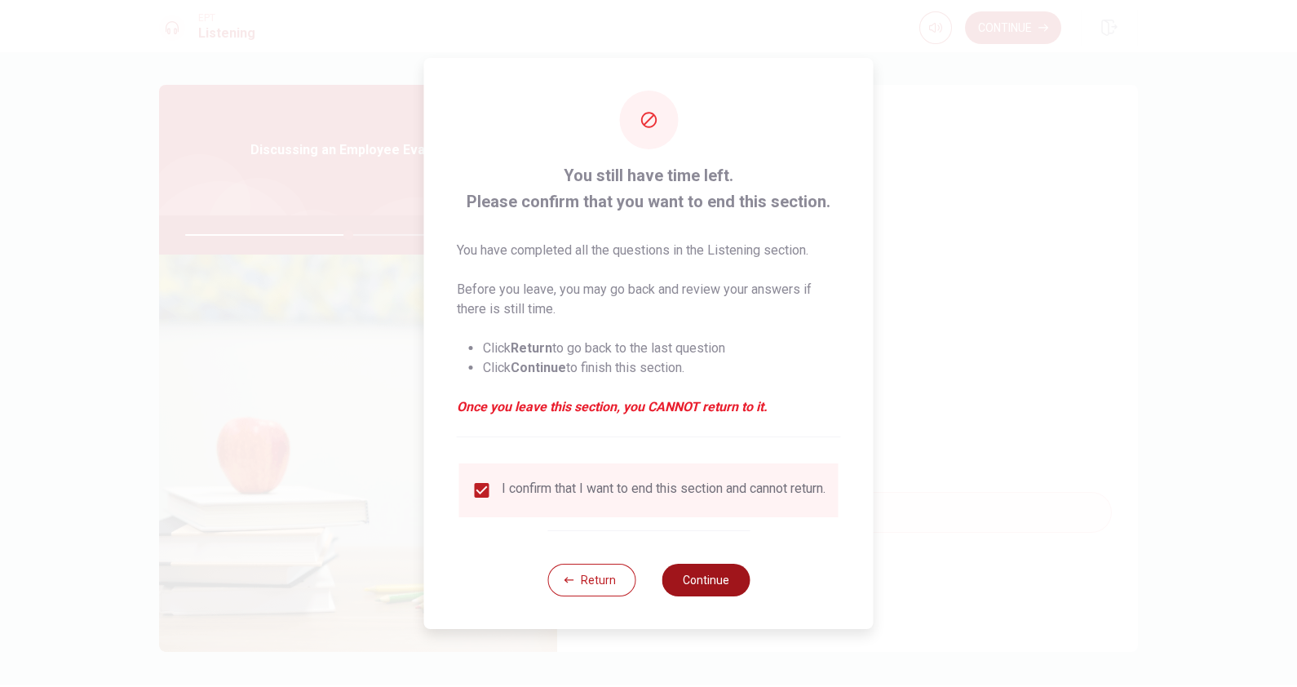
click at [706, 549] on button "Continue" at bounding box center [706, 580] width 88 height 33
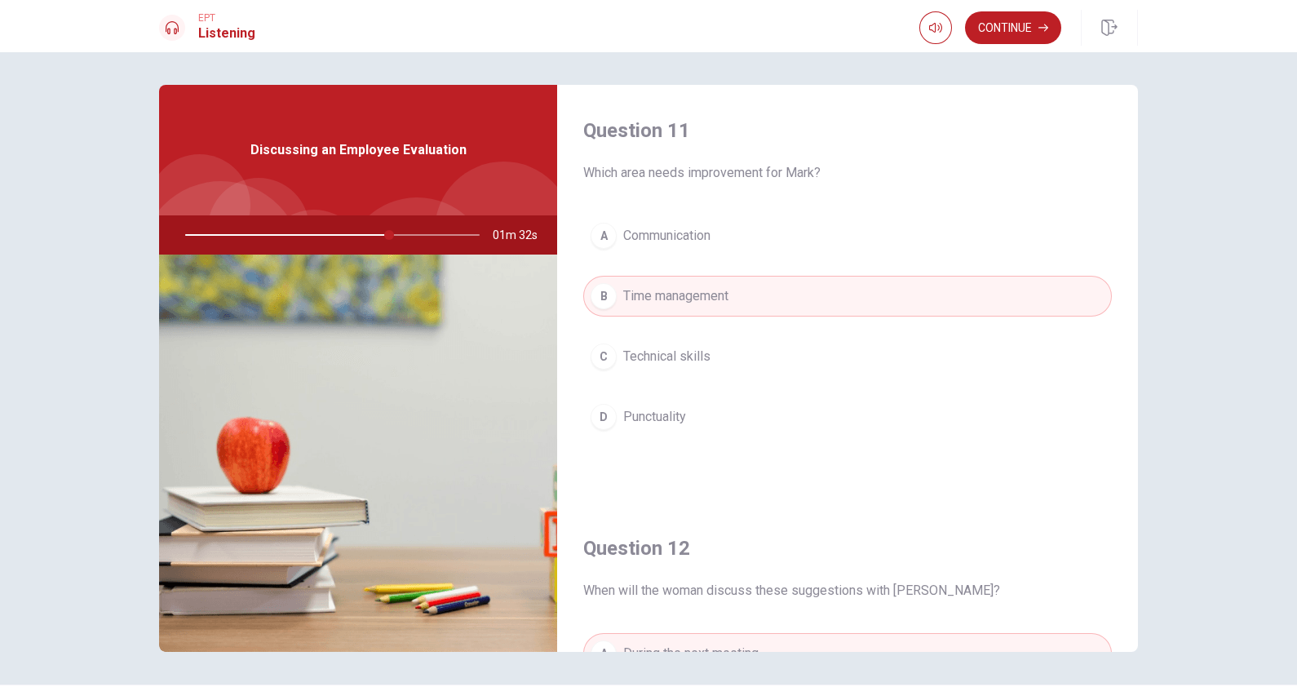
click at [379, 453] on img at bounding box center [358, 453] width 398 height 397
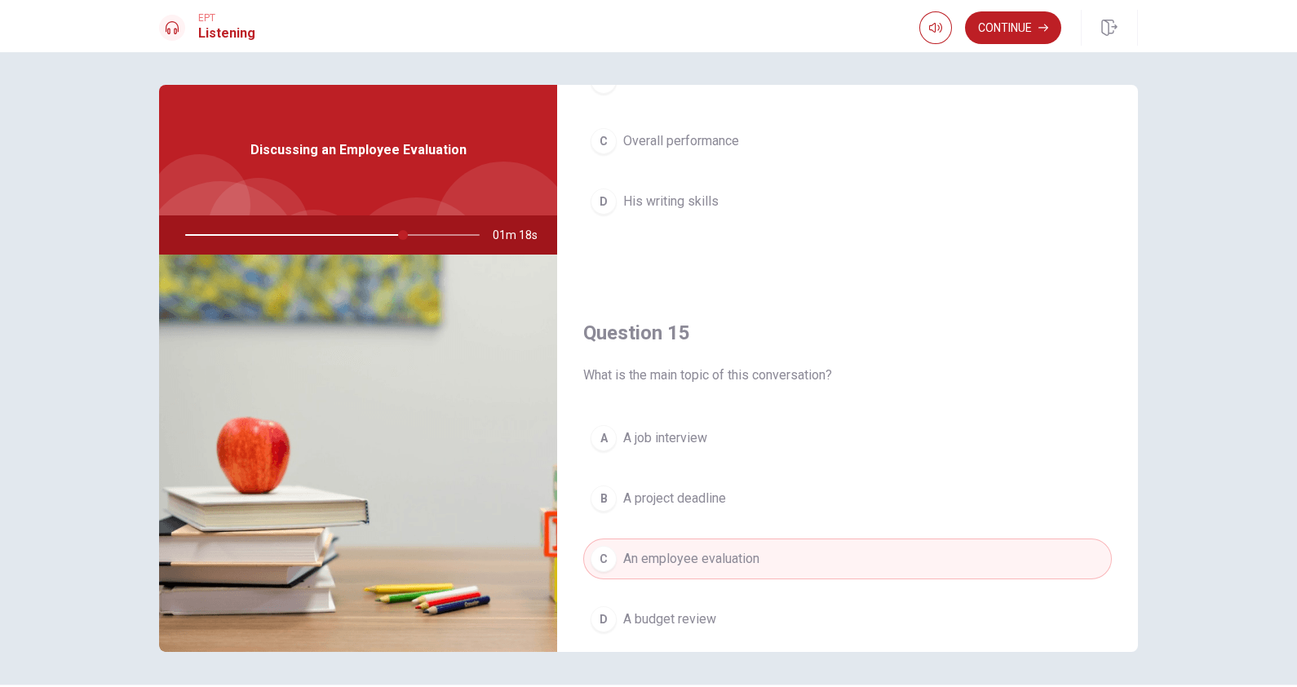
scroll to position [1515, 0]
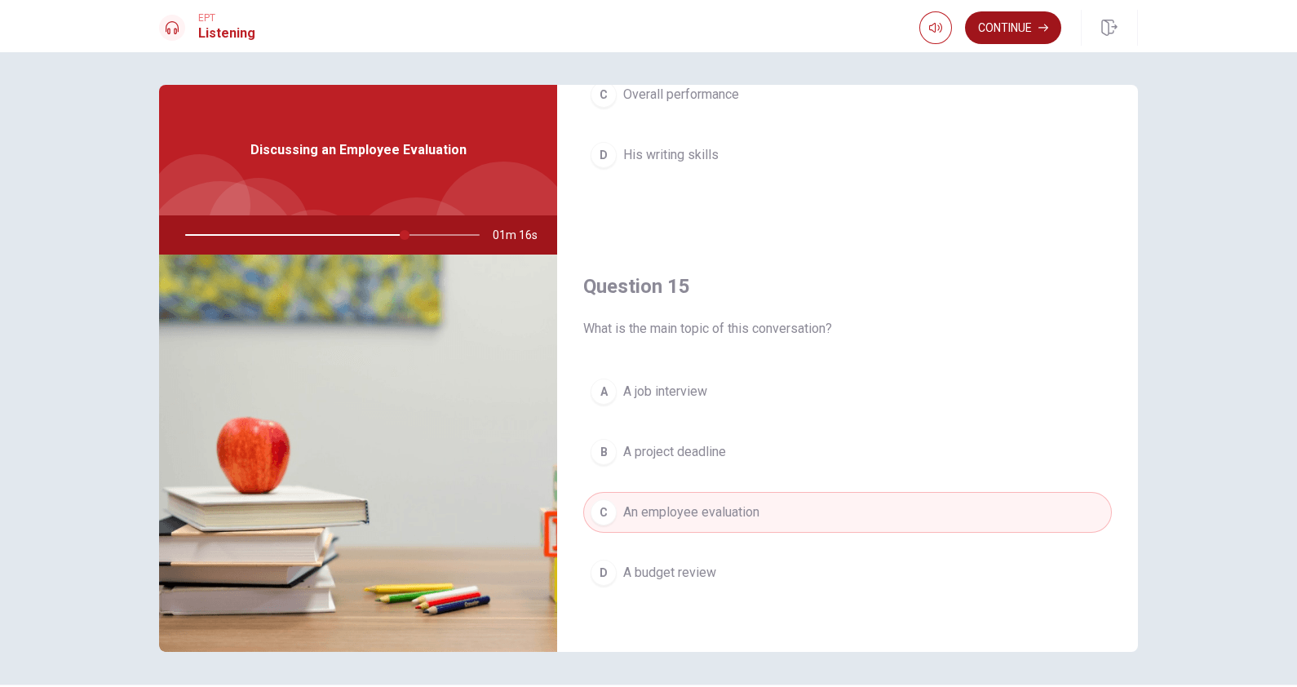
click at [983, 21] on button "Continue" at bounding box center [1013, 27] width 96 height 33
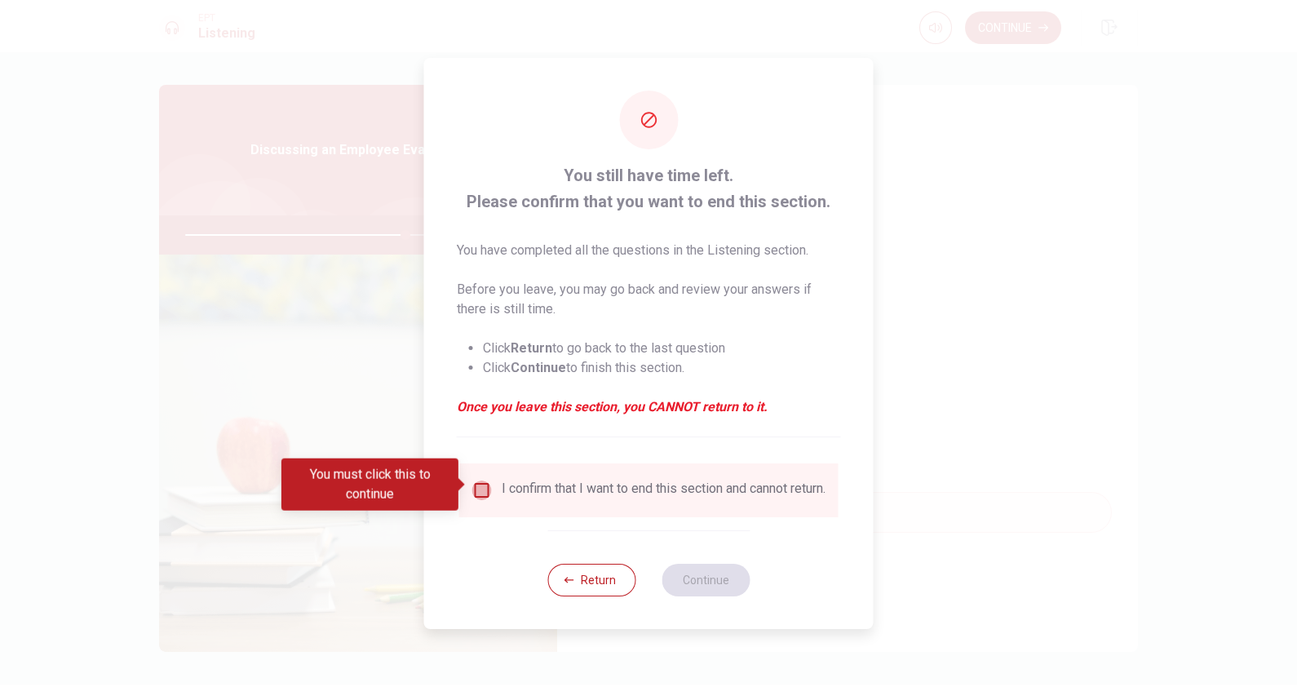
click at [481, 485] on input "You must click this to continue" at bounding box center [482, 490] width 20 height 20
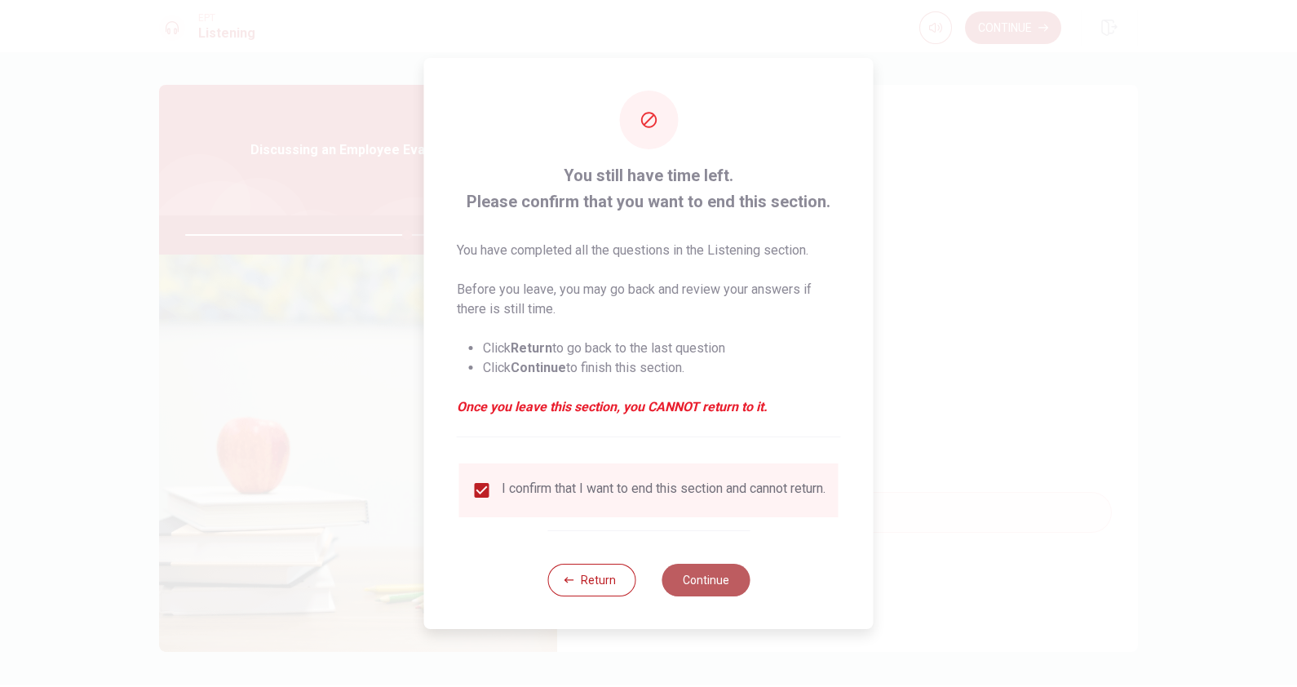
click at [731, 549] on button "Continue" at bounding box center [706, 580] width 88 height 33
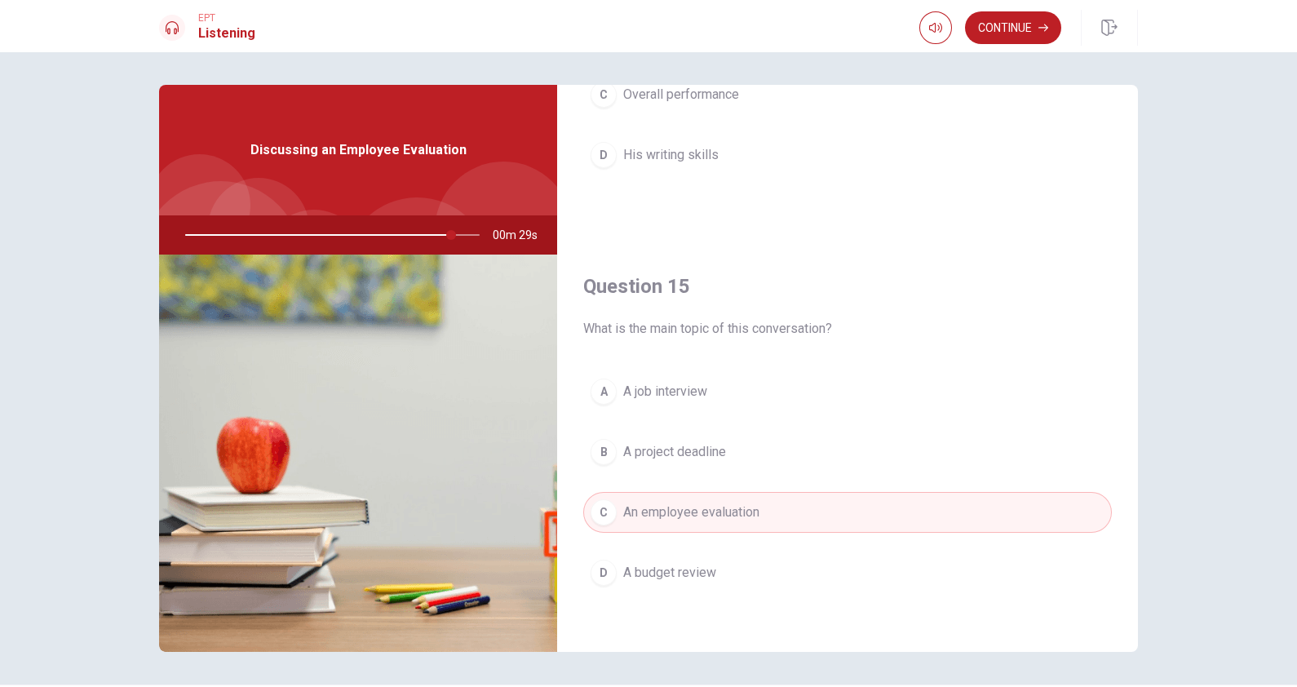
click at [883, 286] on h4 "Question 15" at bounding box center [847, 286] width 529 height 26
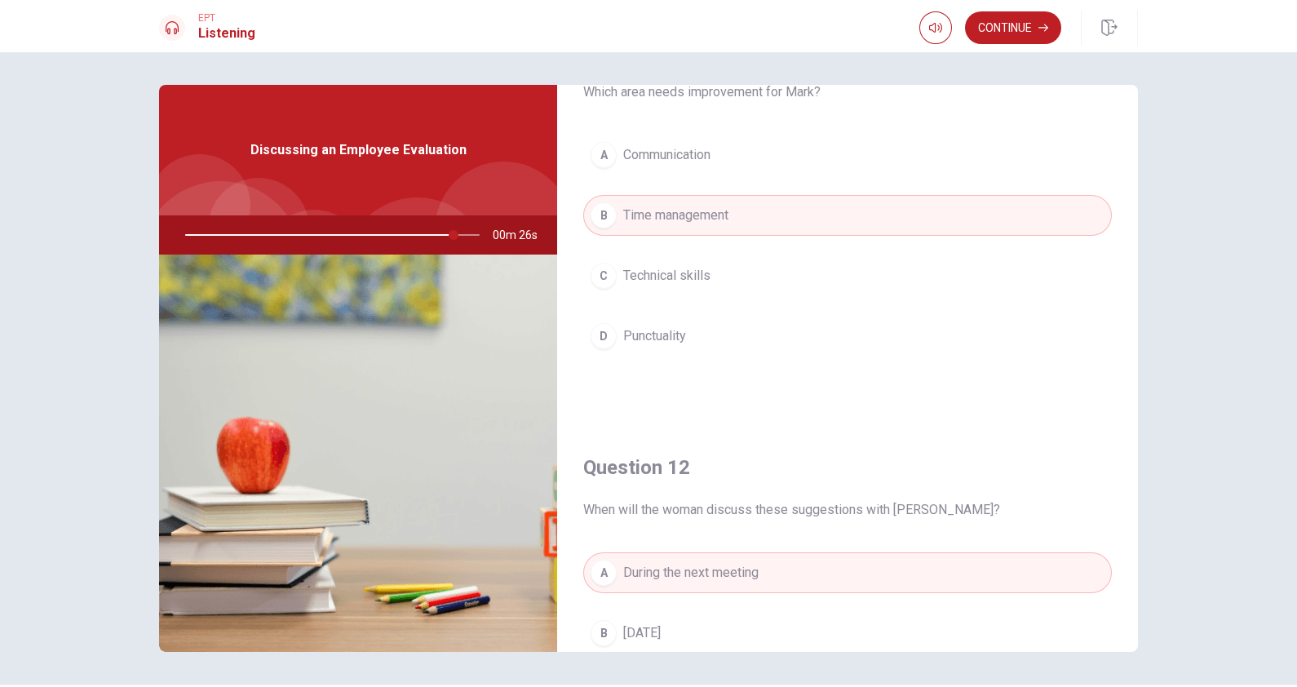
scroll to position [0, 0]
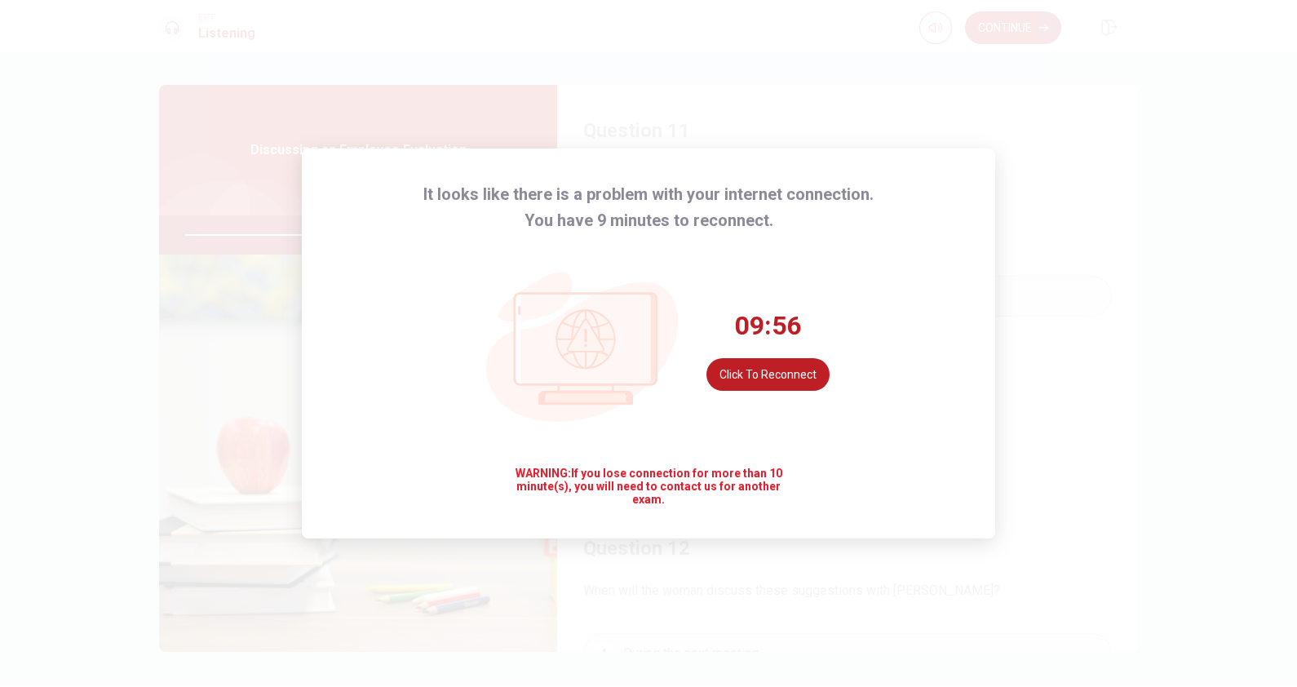
click at [815, 317] on div "09:56 Click to reconnect" at bounding box center [767, 350] width 123 height 82
click at [769, 373] on button "Click to reconnect" at bounding box center [767, 374] width 123 height 33
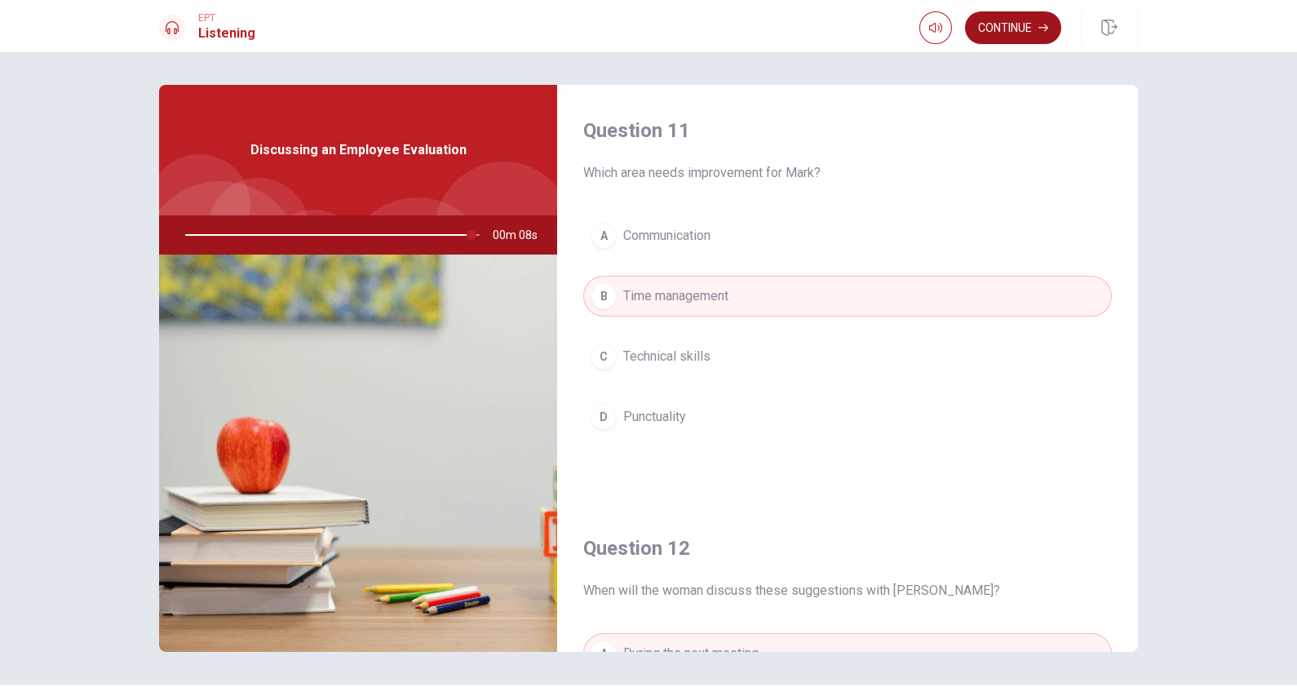
click at [1017, 24] on button "Continue" at bounding box center [1013, 27] width 96 height 33
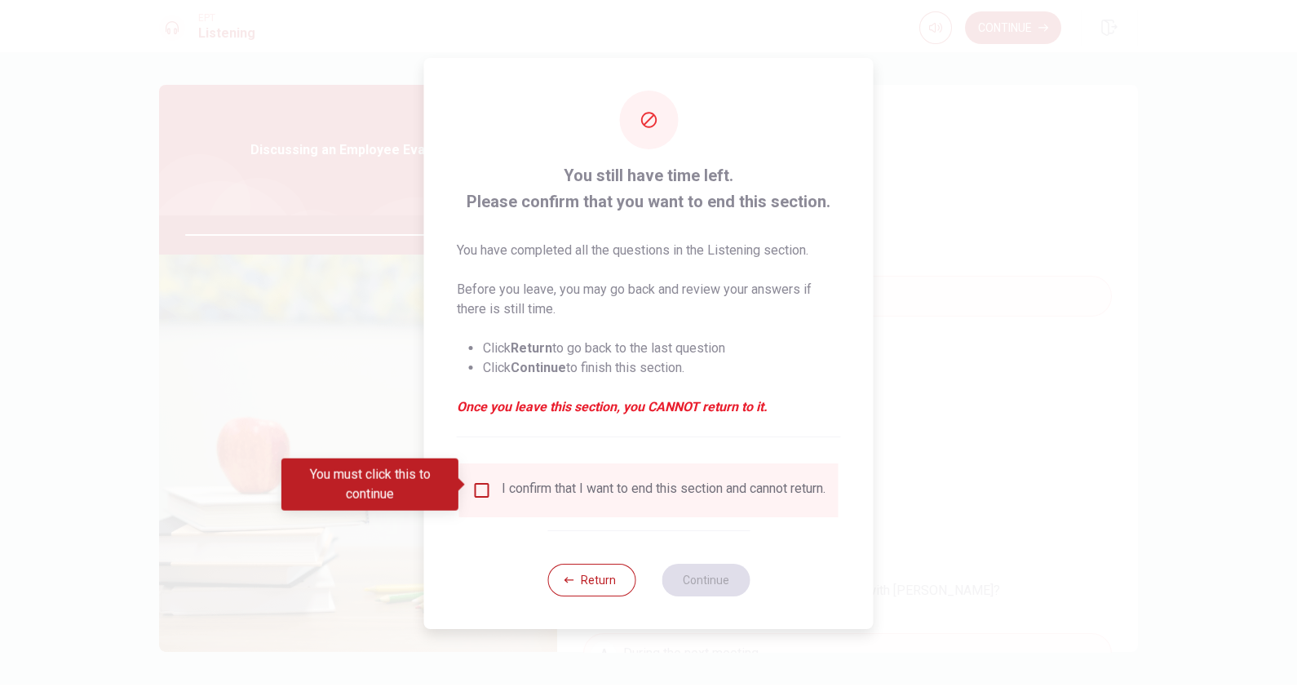
click at [465, 481] on span at bounding box center [462, 484] width 9 height 13
click at [473, 483] on input "You must click this to continue" at bounding box center [482, 490] width 20 height 20
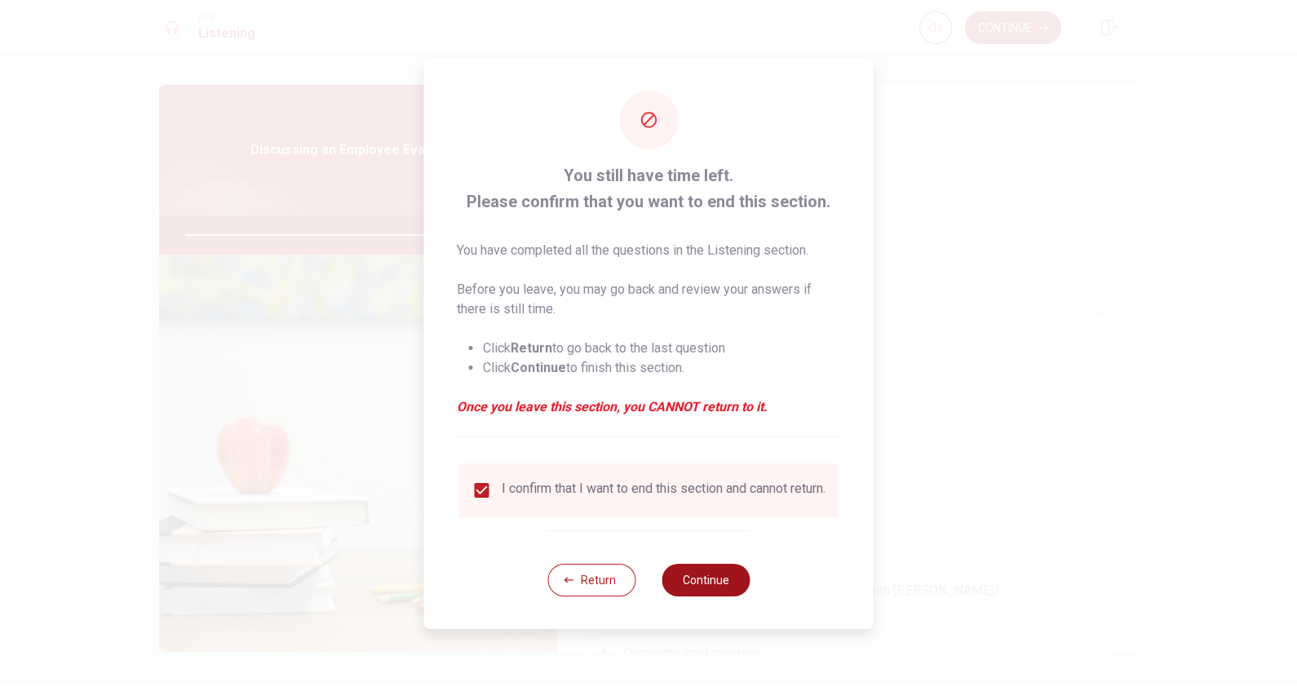
click at [688, 549] on button "Continue" at bounding box center [706, 580] width 88 height 33
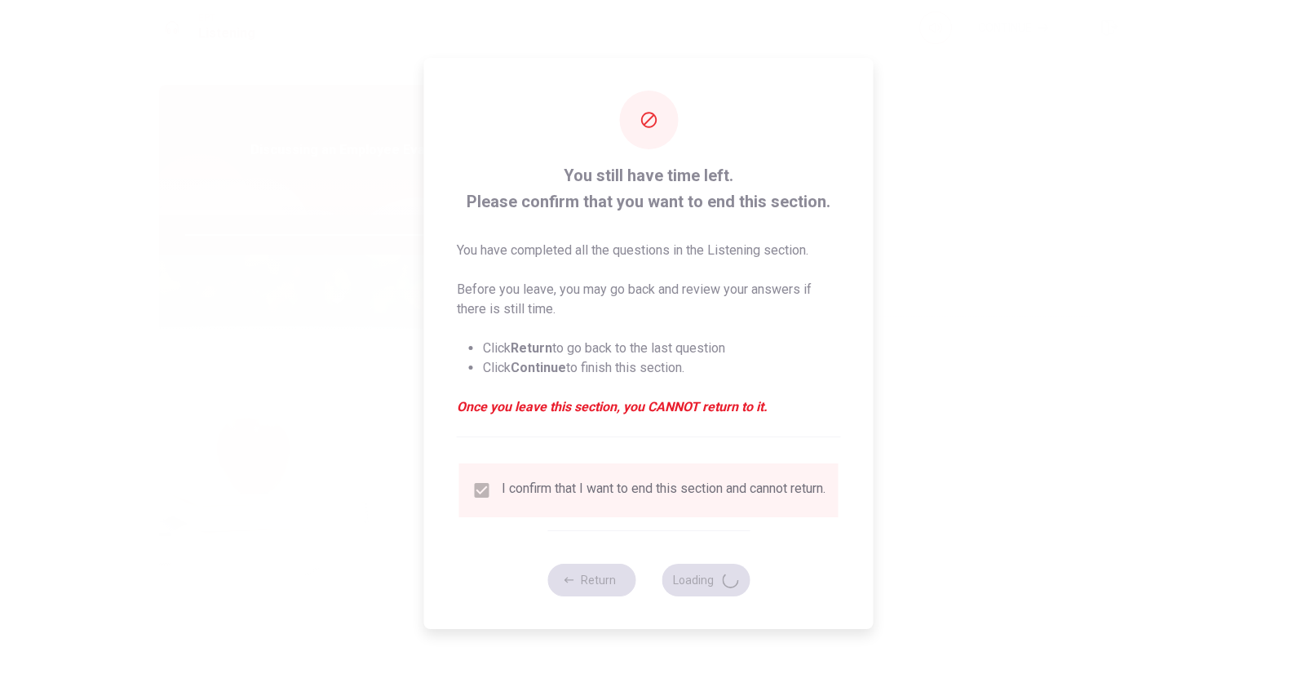
type input "0"
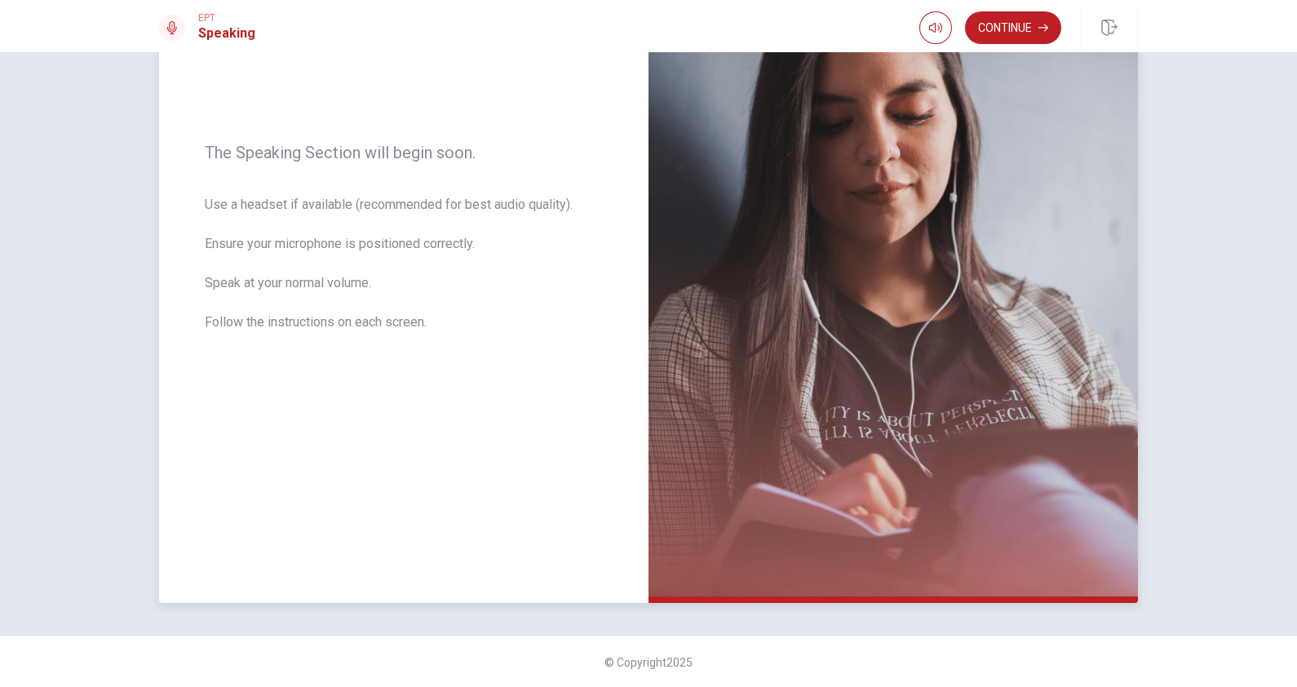
scroll to position [91, 0]
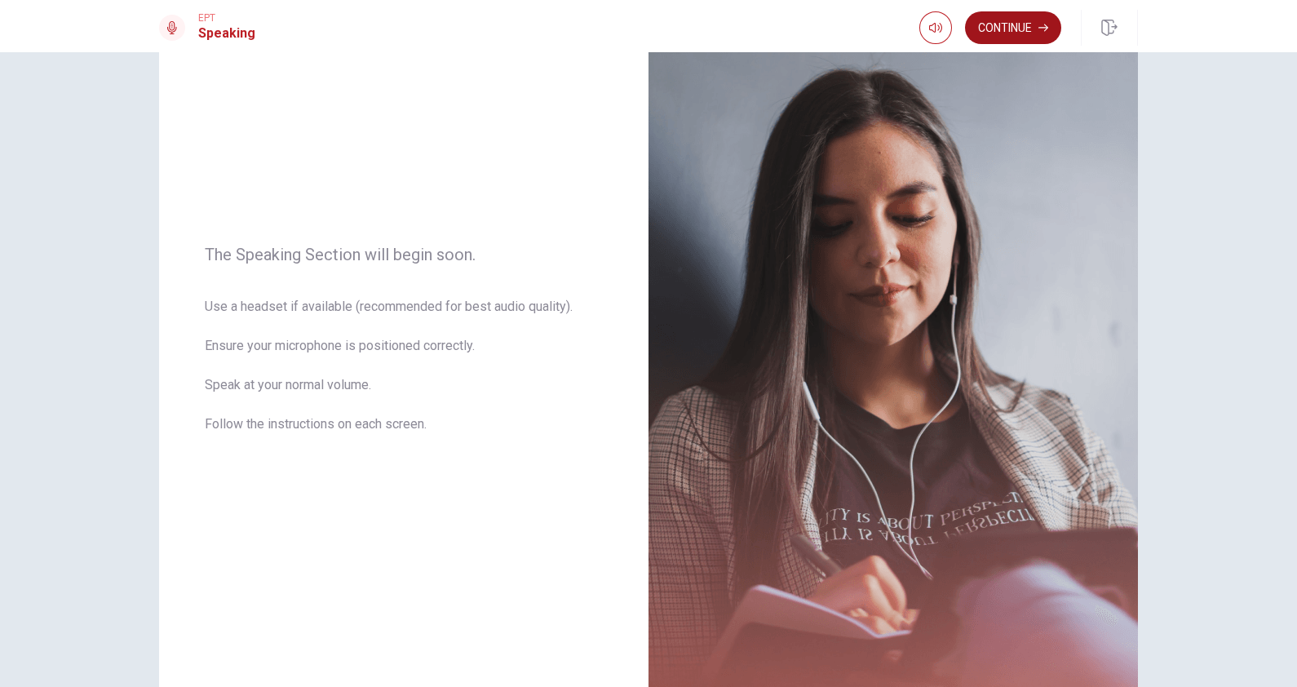
click at [1016, 23] on button "Continue" at bounding box center [1013, 27] width 96 height 33
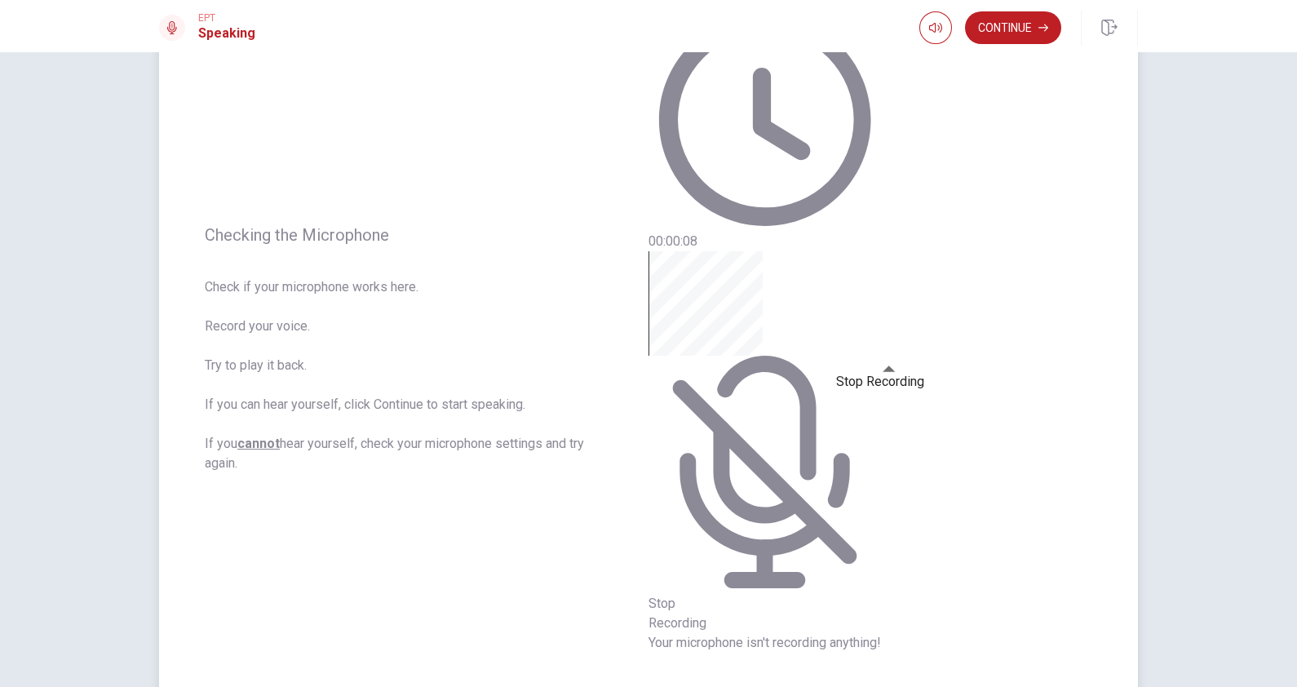
click at [706, 549] on span "Stop Recording" at bounding box center [678, 613] width 58 height 35
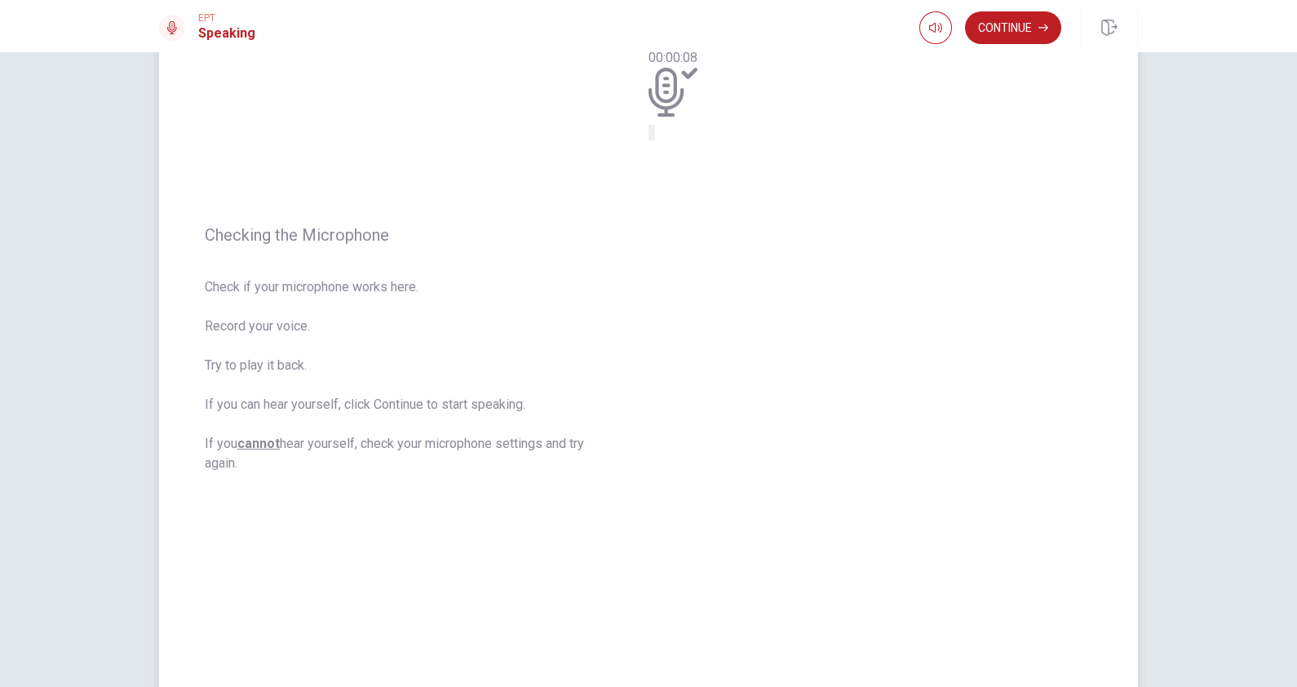
click at [655, 140] on button "Play Audio" at bounding box center [653, 132] width 3 height 15
click at [670, 156] on icon "Record Again" at bounding box center [660, 146] width 20 height 20
click at [706, 281] on span "Stop Recording" at bounding box center [678, 263] width 58 height 35
click at [670, 156] on icon "Record Again" at bounding box center [660, 146] width 20 height 20
click at [706, 281] on span "Stop Recording" at bounding box center [678, 263] width 58 height 35
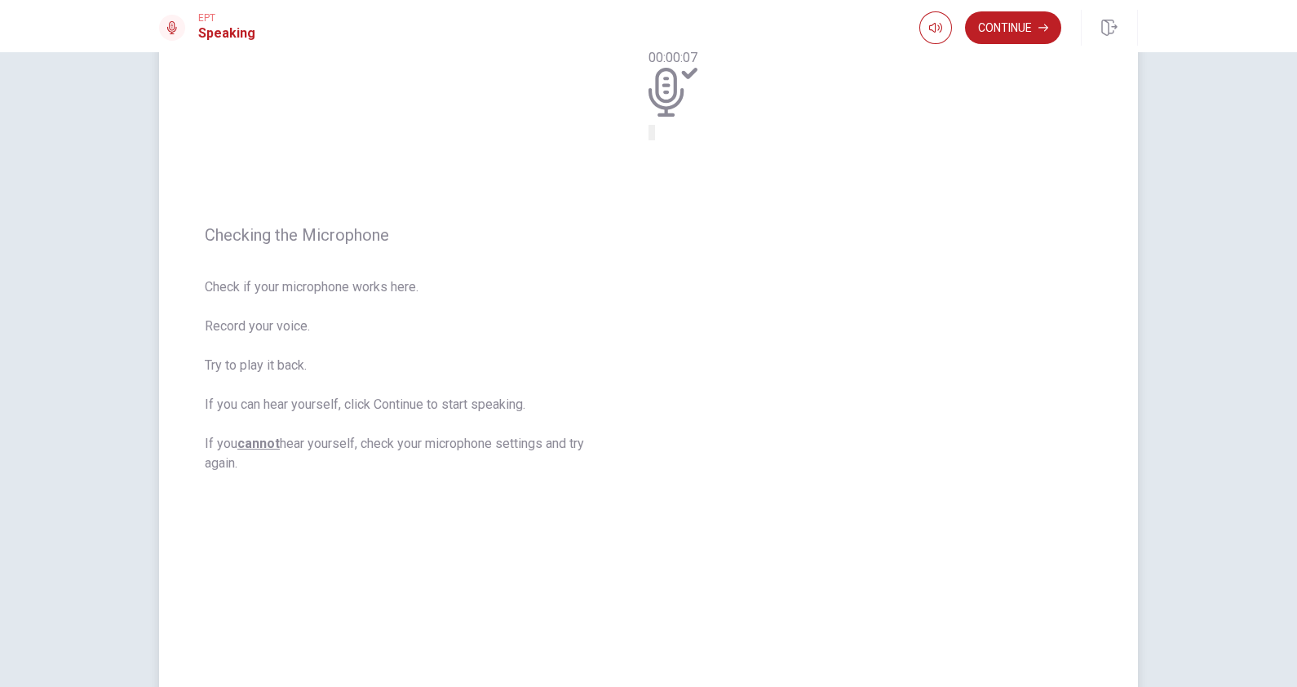
click at [671, 156] on icon "Play Audio" at bounding box center [662, 146] width 15 height 20
click at [1000, 24] on button "Continue" at bounding box center [1013, 27] width 96 height 33
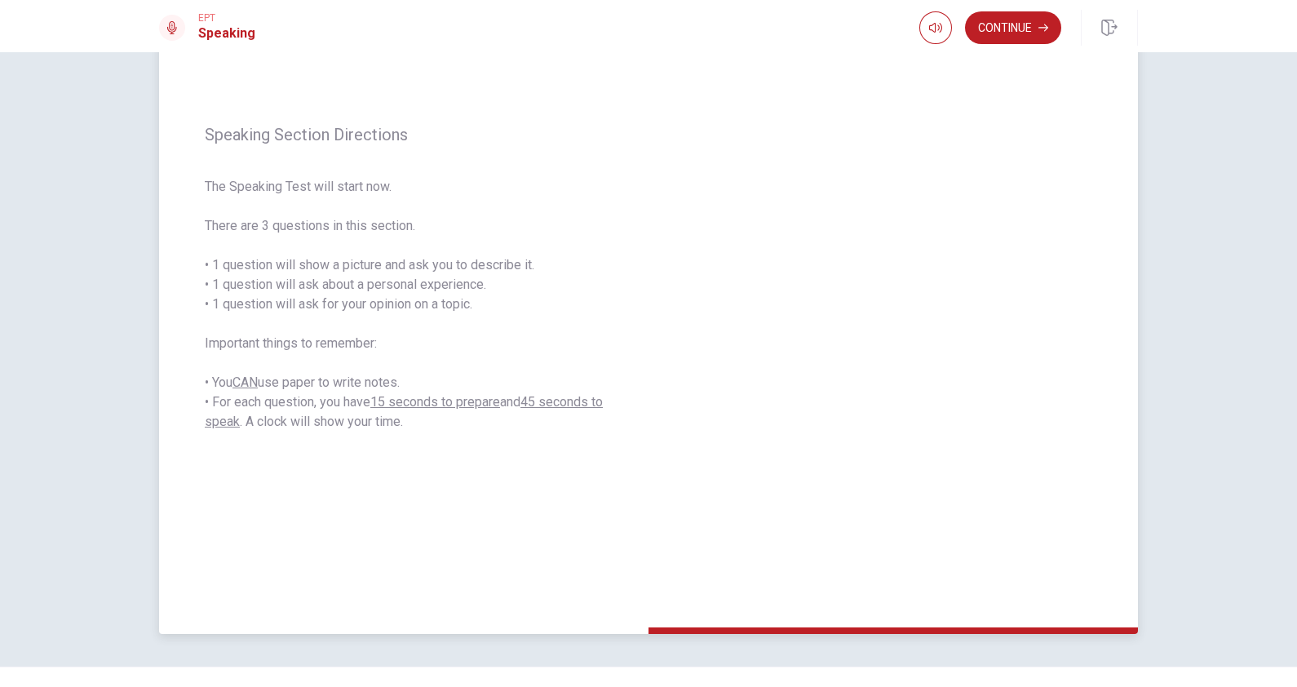
scroll to position [193, 0]
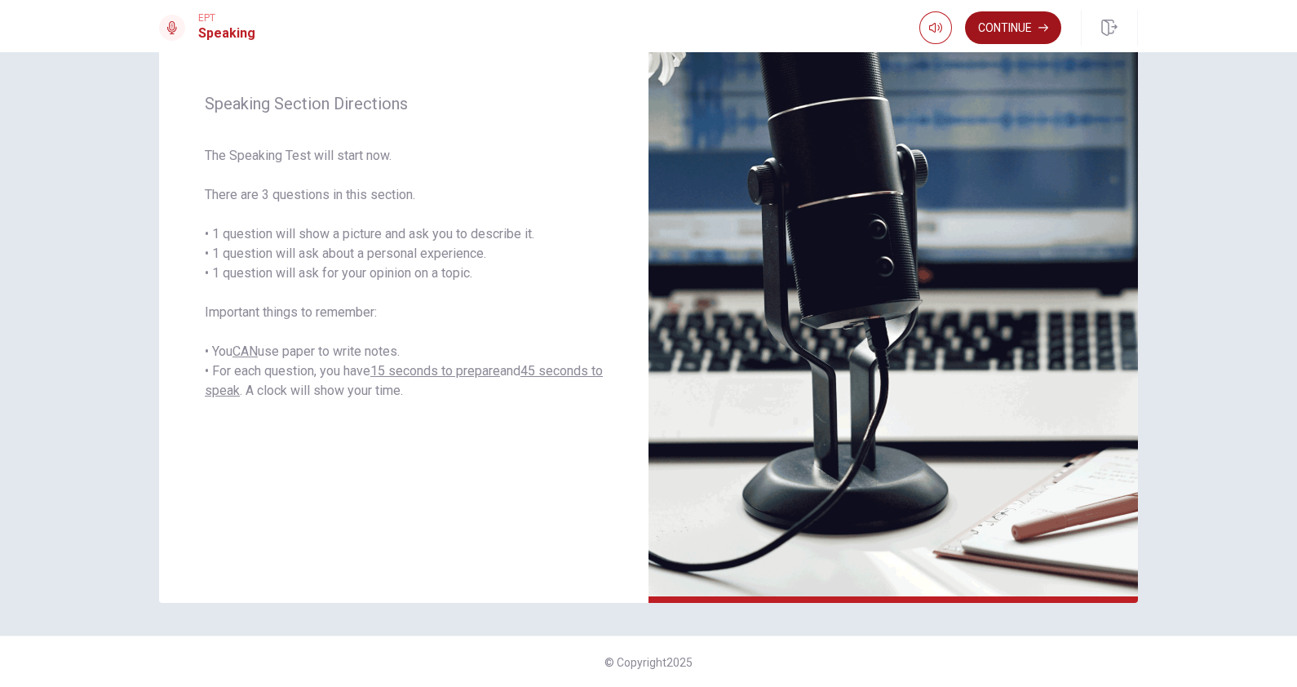
click at [1004, 24] on button "Continue" at bounding box center [1013, 27] width 96 height 33
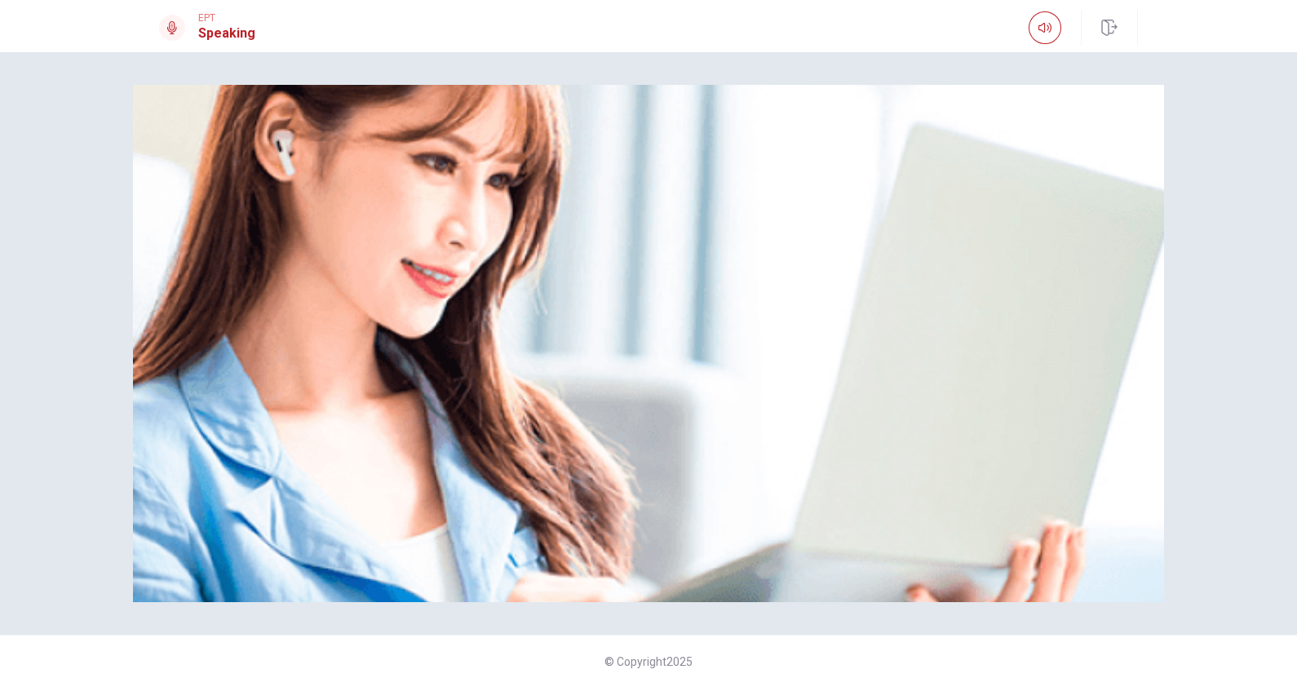
scroll to position [0, 0]
click at [473, 315] on img at bounding box center [648, 343] width 1031 height 517
click at [1037, 331] on div "Please Listen Carefully" at bounding box center [648, 343] width 1031 height 517
click at [774, 424] on img at bounding box center [648, 343] width 1031 height 517
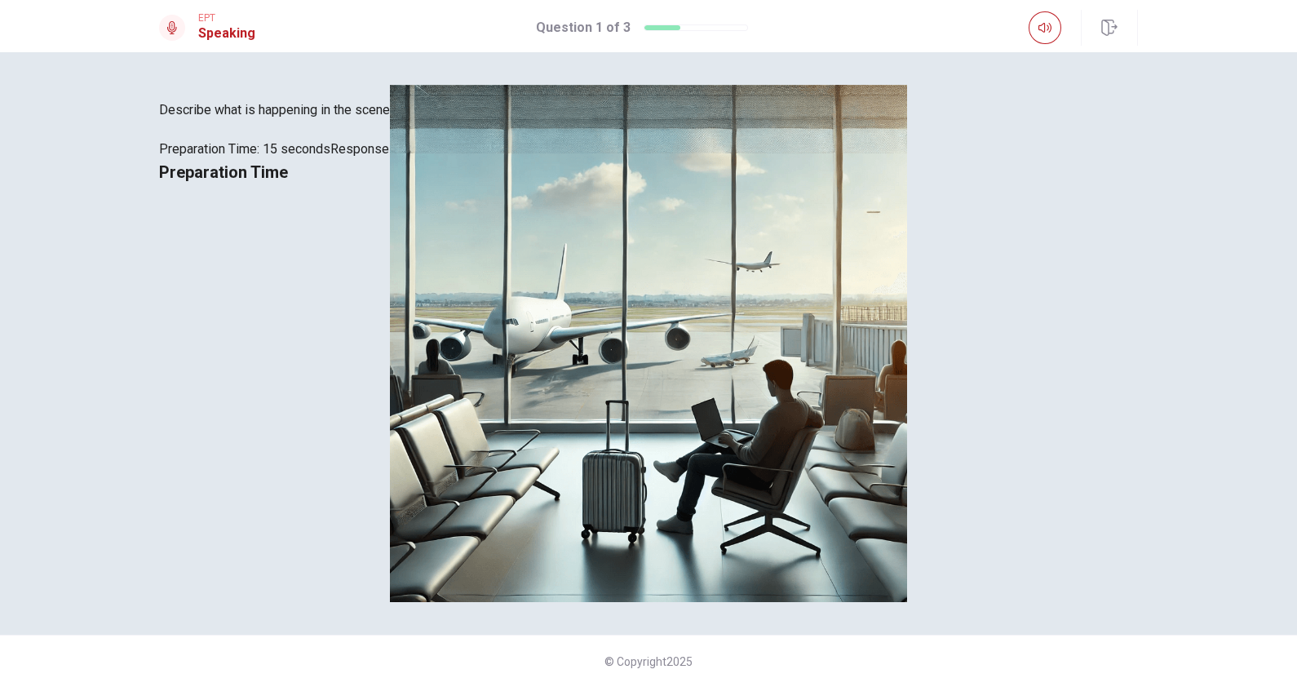
click at [666, 185] on div "Preparation Time" at bounding box center [648, 172] width 979 height 26
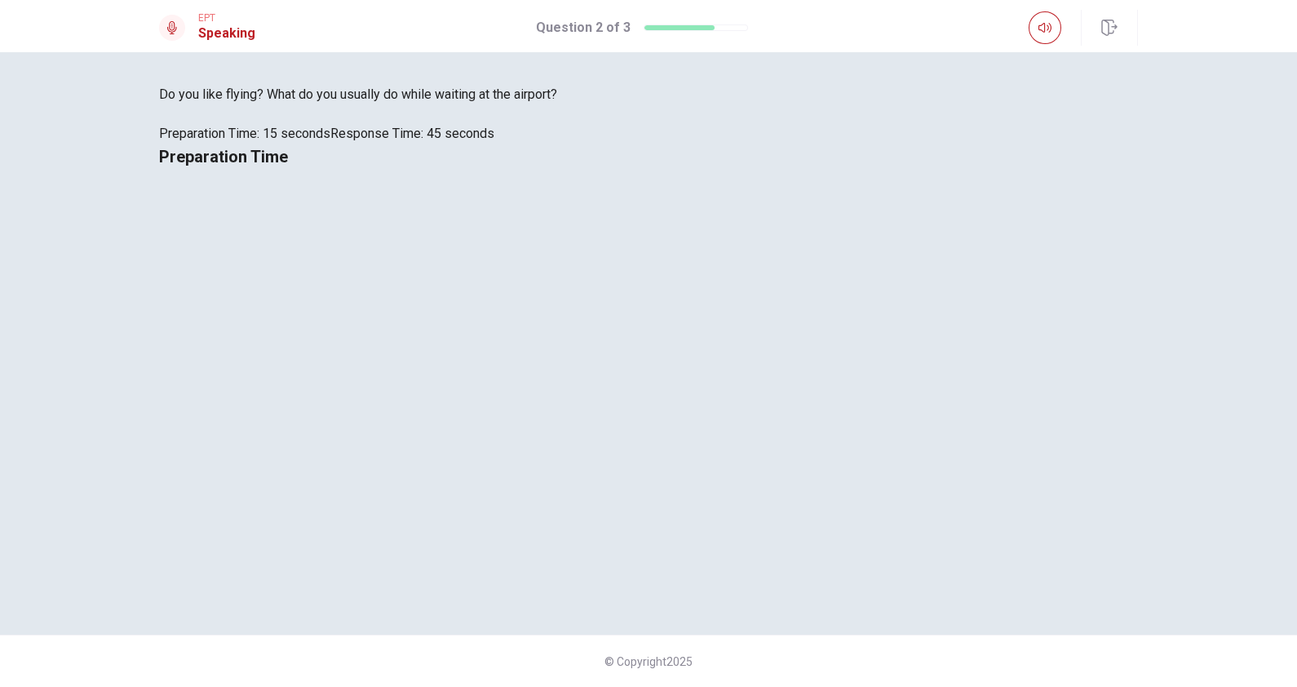
click at [400, 144] on div "Do you like flying? What do you usually do while waiting at the airport? Prepar…" at bounding box center [648, 114] width 979 height 59
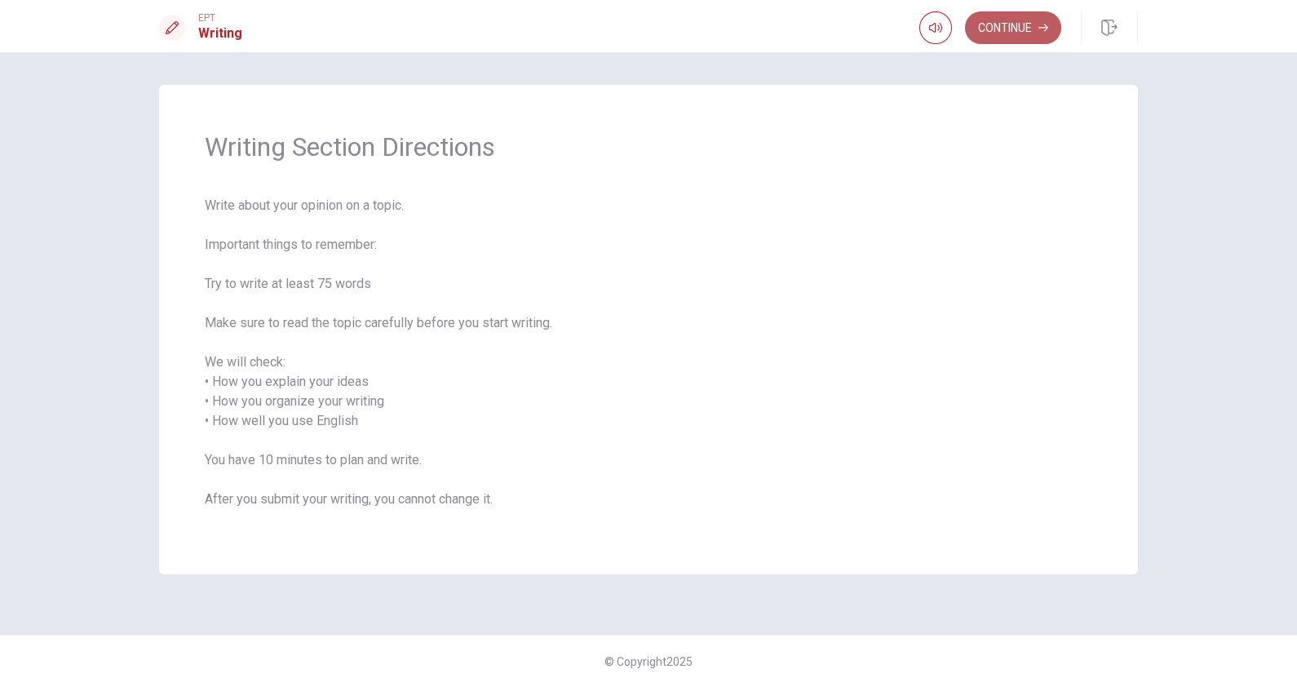
click at [1034, 27] on button "Continue" at bounding box center [1013, 27] width 96 height 33
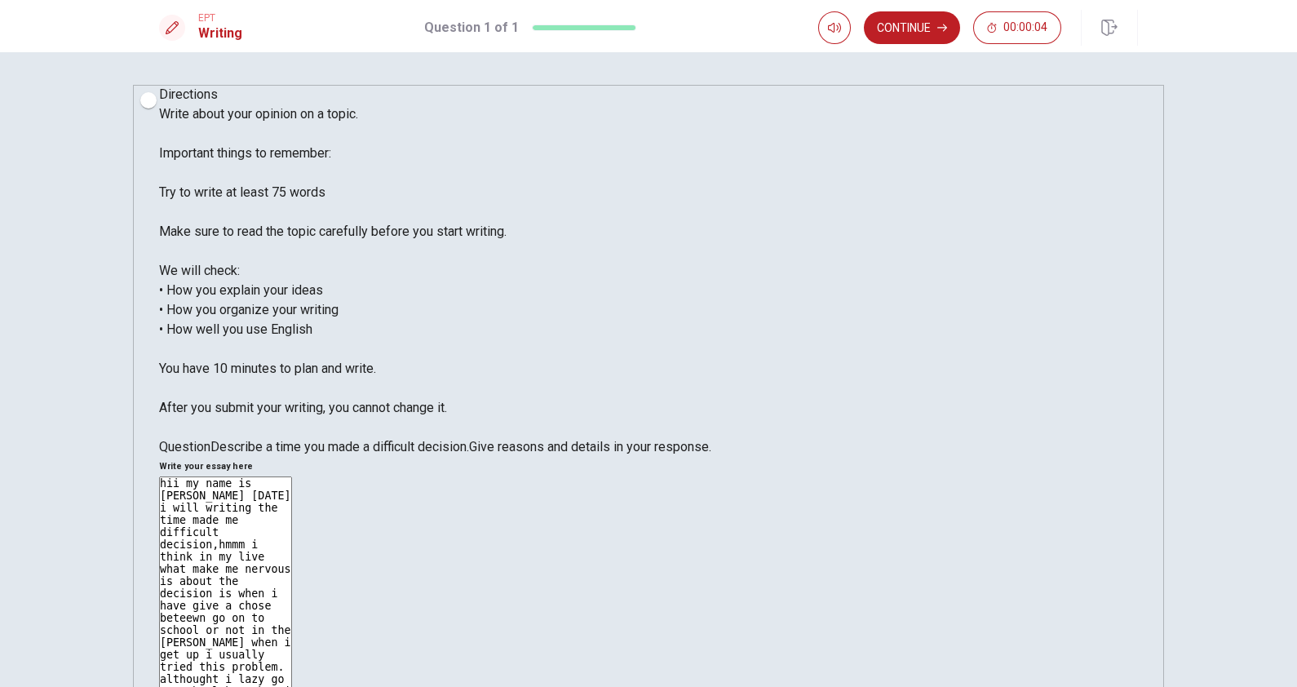
type textarea "hii my name is [PERSON_NAME] [DATE] i will writing the time made me difficult d…"
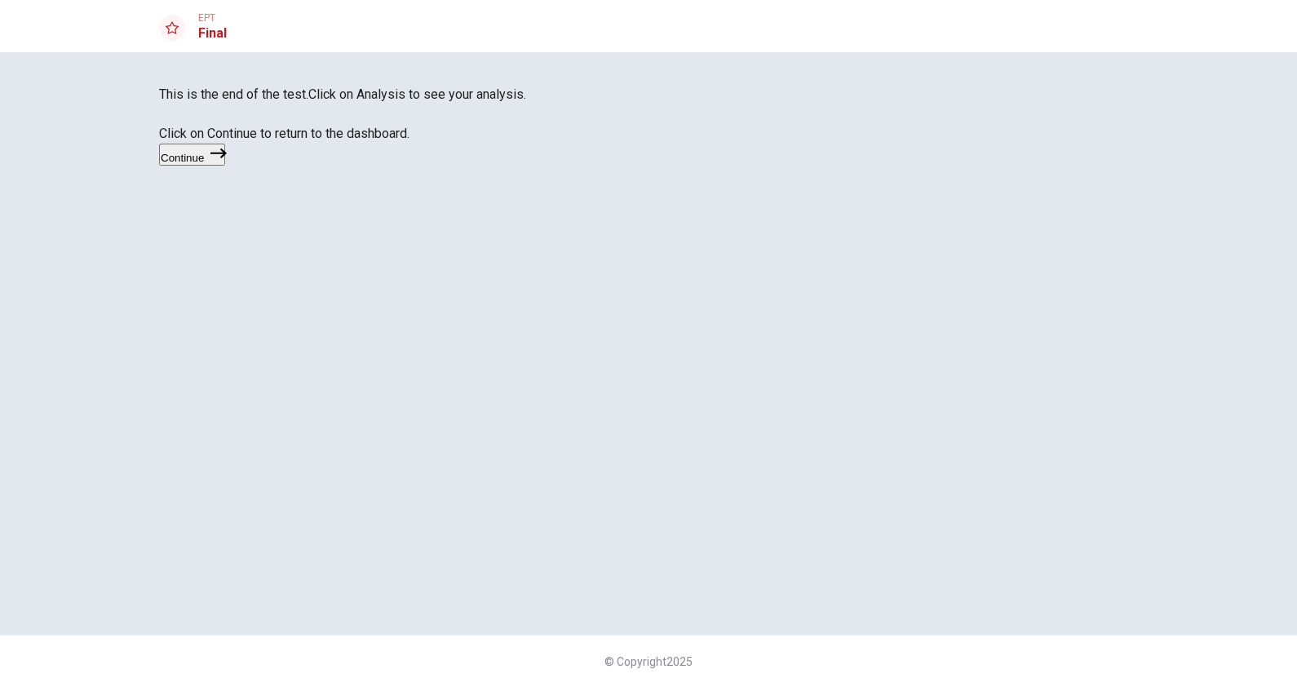
click at [225, 166] on button "Continue" at bounding box center [192, 155] width 66 height 22
